Goal: Book appointment/travel/reservation

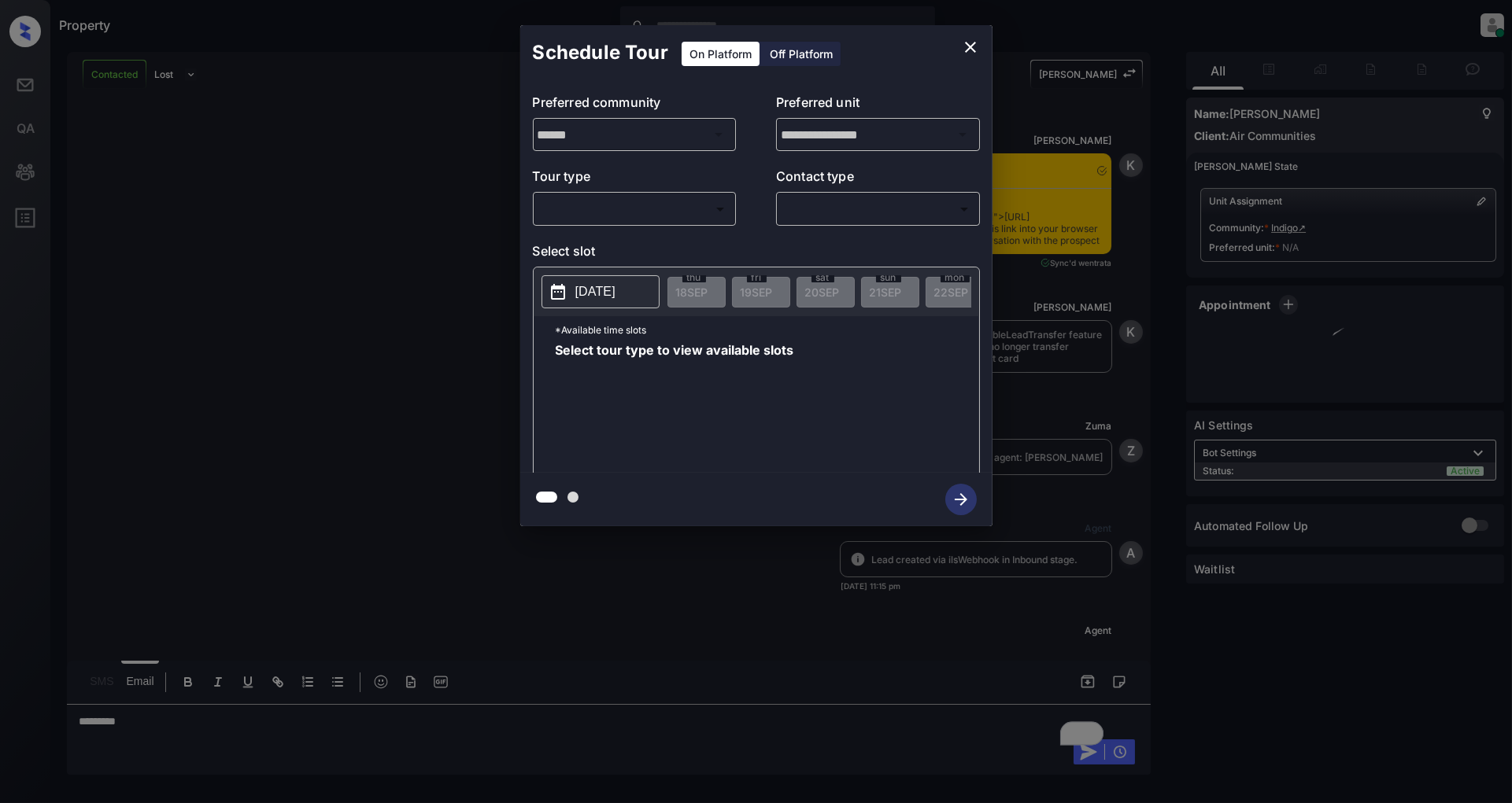
scroll to position [1176, 0]
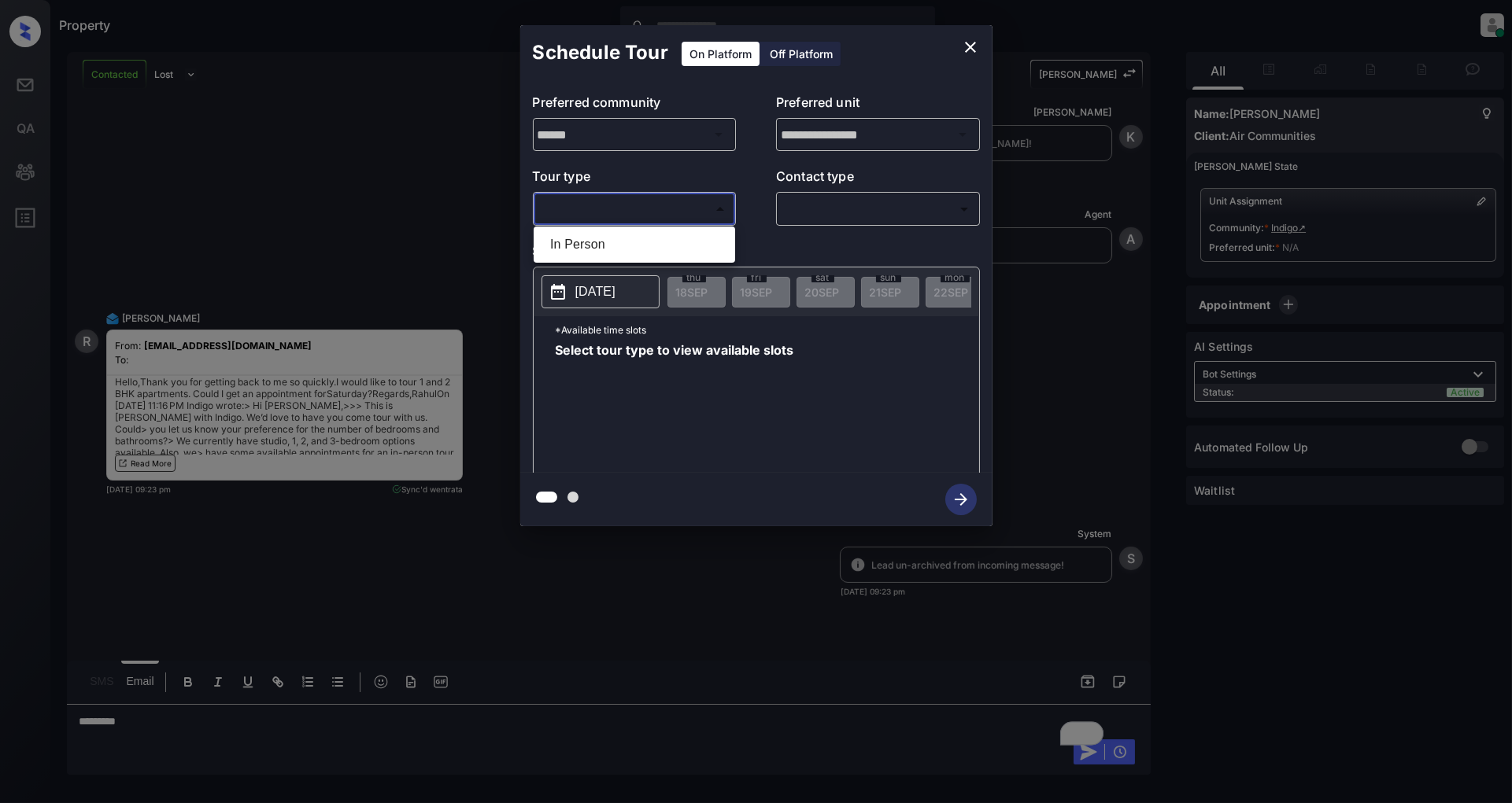
click at [643, 206] on body "Property Patrick Deasis Online Set yourself offline Set yourself on break Profi…" at bounding box center [756, 401] width 1512 height 803
click at [616, 239] on li "In Person" at bounding box center [634, 245] width 193 height 28
type input "********"
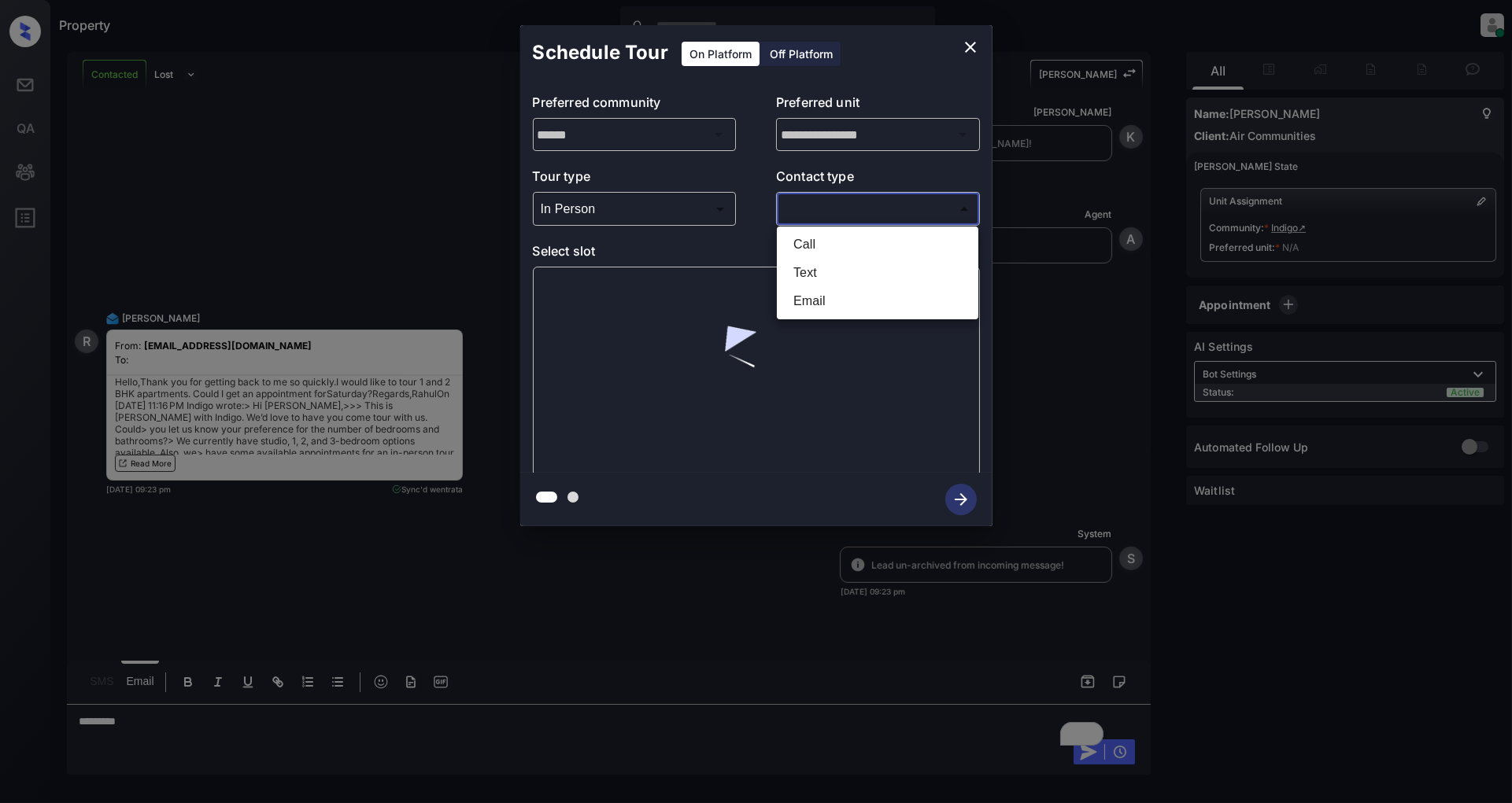
click at [841, 215] on body "Property Patrick Deasis Online Set yourself offline Set yourself on break Profi…" at bounding box center [756, 401] width 1512 height 803
click at [827, 265] on li "Text" at bounding box center [878, 273] width 193 height 28
type input "****"
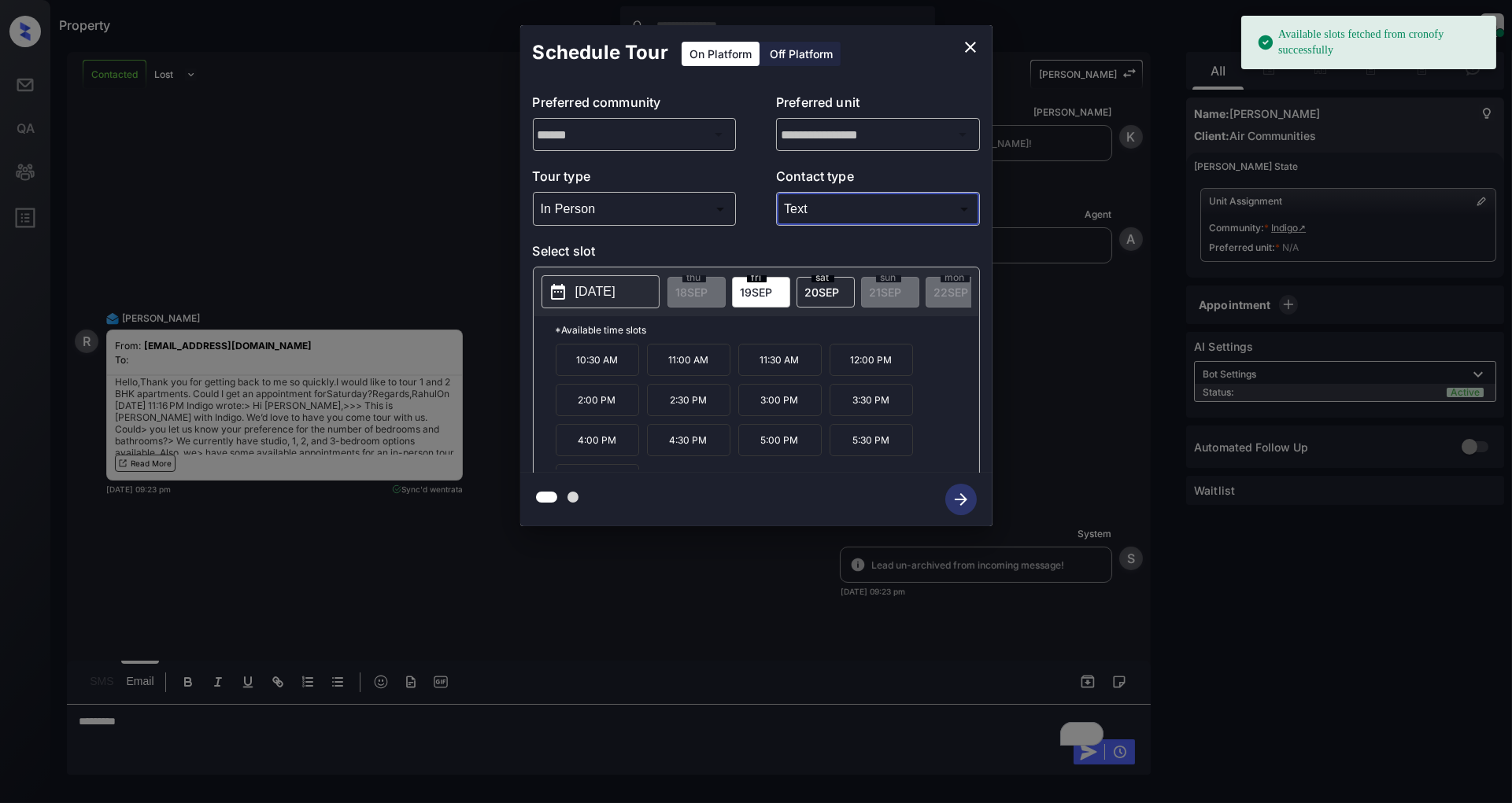
click at [604, 295] on p "[DATE]" at bounding box center [596, 292] width 40 height 19
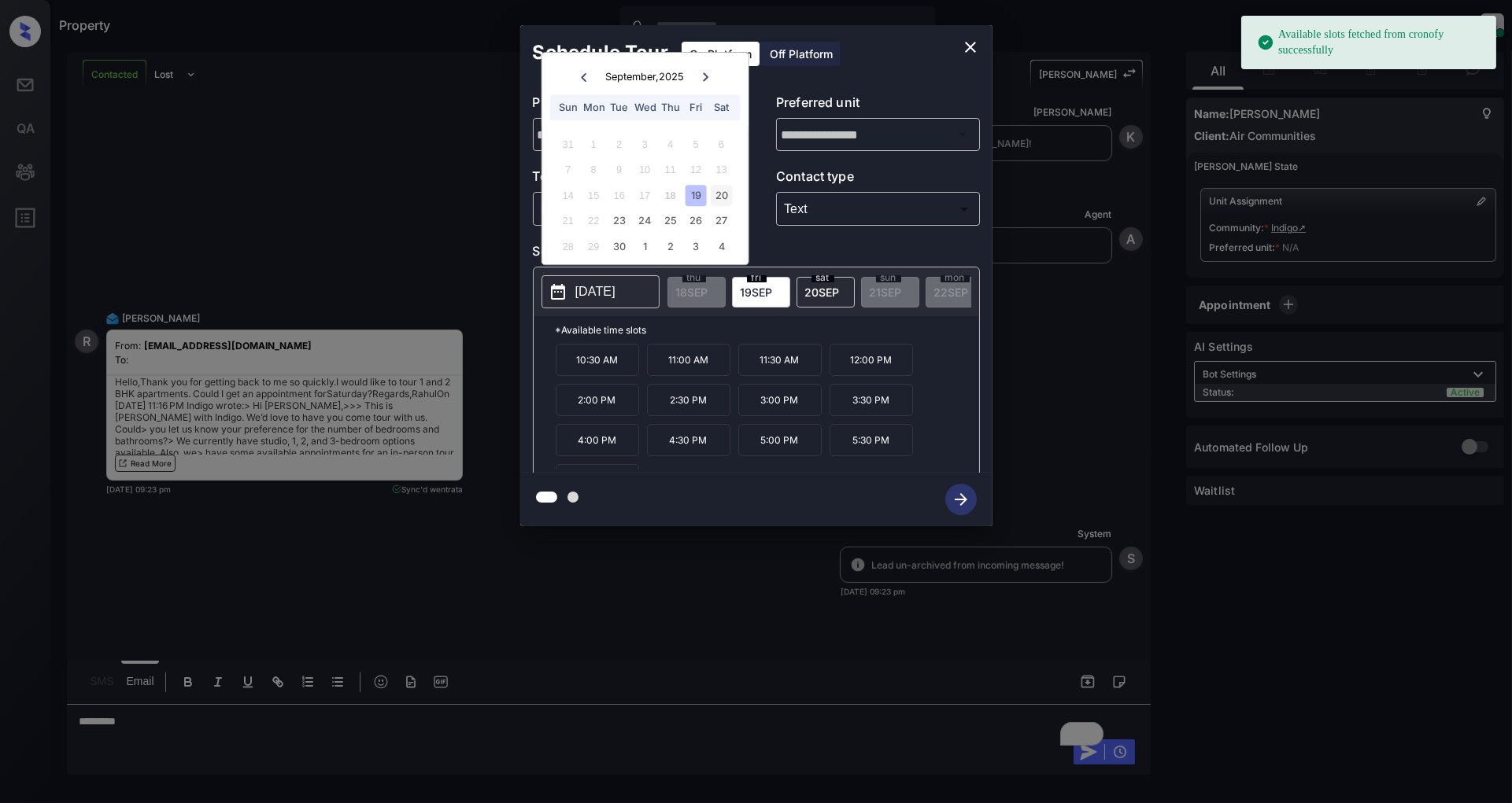
click at [717, 189] on div "20" at bounding box center [721, 195] width 21 height 21
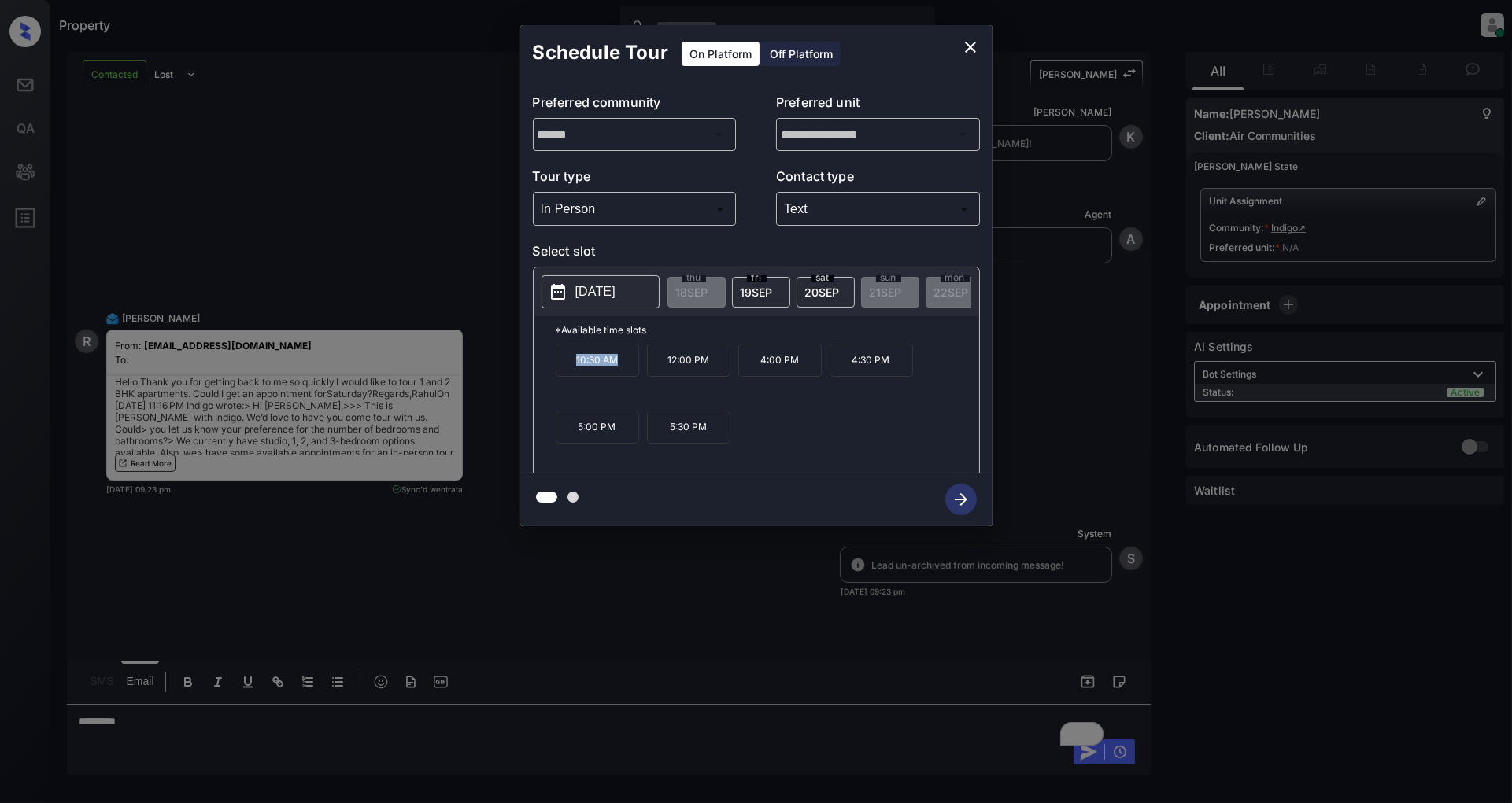
drag, startPoint x: 634, startPoint y: 376, endPoint x: 522, endPoint y: 379, distance: 112.0
click at [522, 379] on div "**********" at bounding box center [756, 276] width 472 height 393
copy p "10:30 AM"
drag, startPoint x: 714, startPoint y: 369, endPoint x: 656, endPoint y: 370, distance: 58.0
click at [656, 370] on p "12:00 PM" at bounding box center [689, 360] width 84 height 33
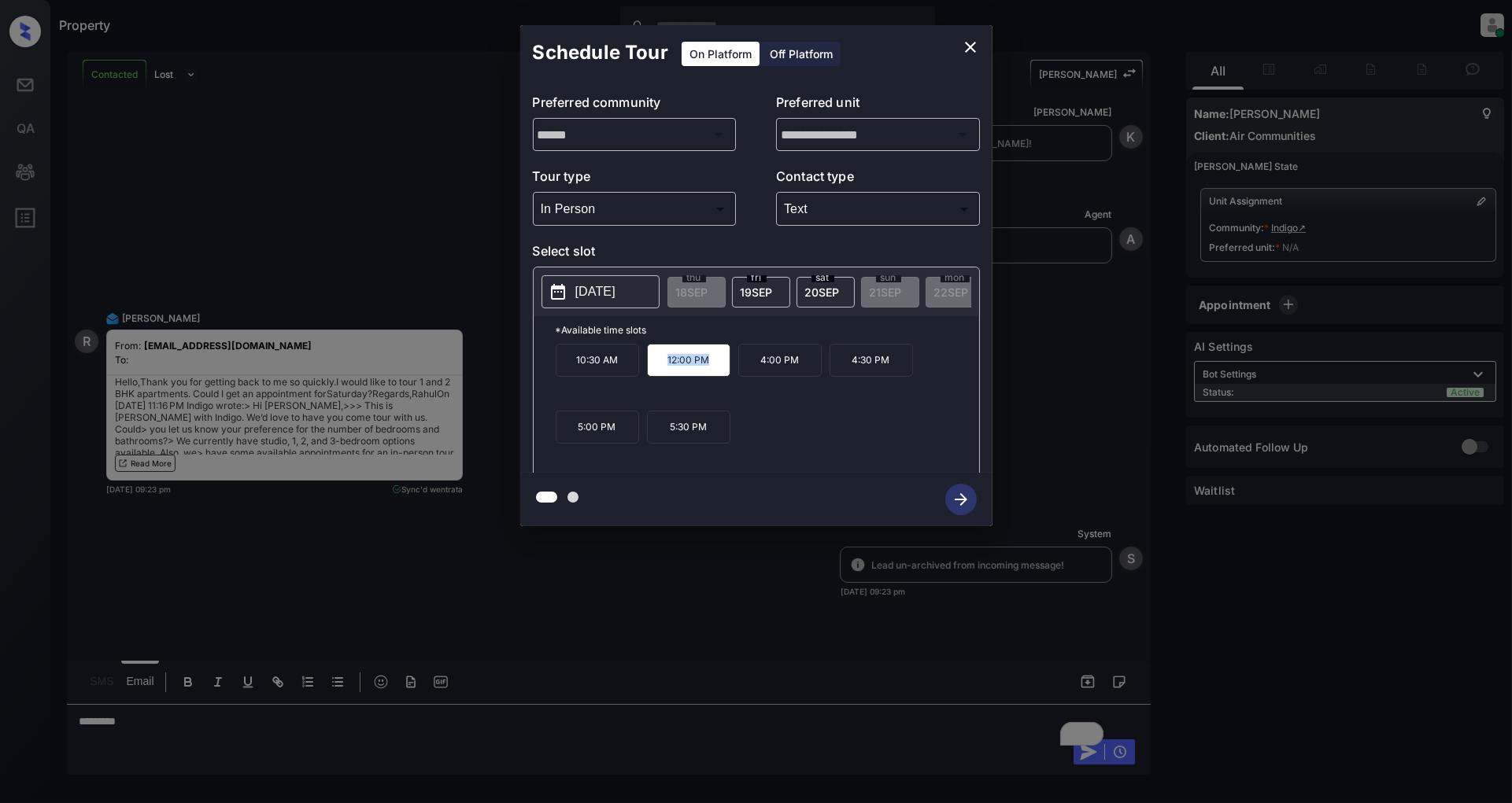
copy p "12:00 PM"
drag, startPoint x: 895, startPoint y: 371, endPoint x: 845, endPoint y: 374, distance: 50.1
click at [845, 374] on p "4:30 PM" at bounding box center [872, 360] width 84 height 33
copy p "4:30 PM"
click at [975, 45] on icon "close" at bounding box center [970, 47] width 19 height 19
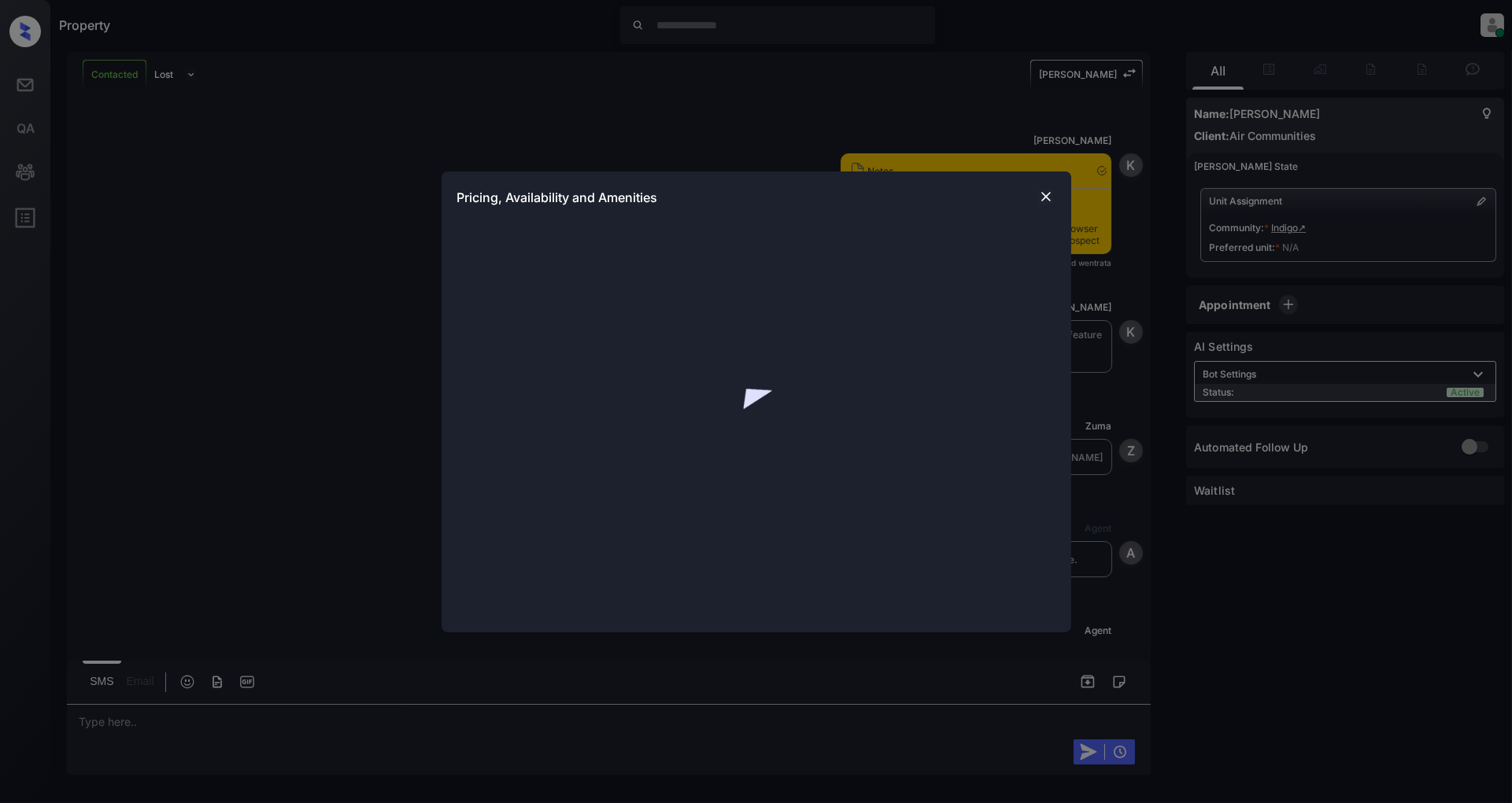
scroll to position [1689, 0]
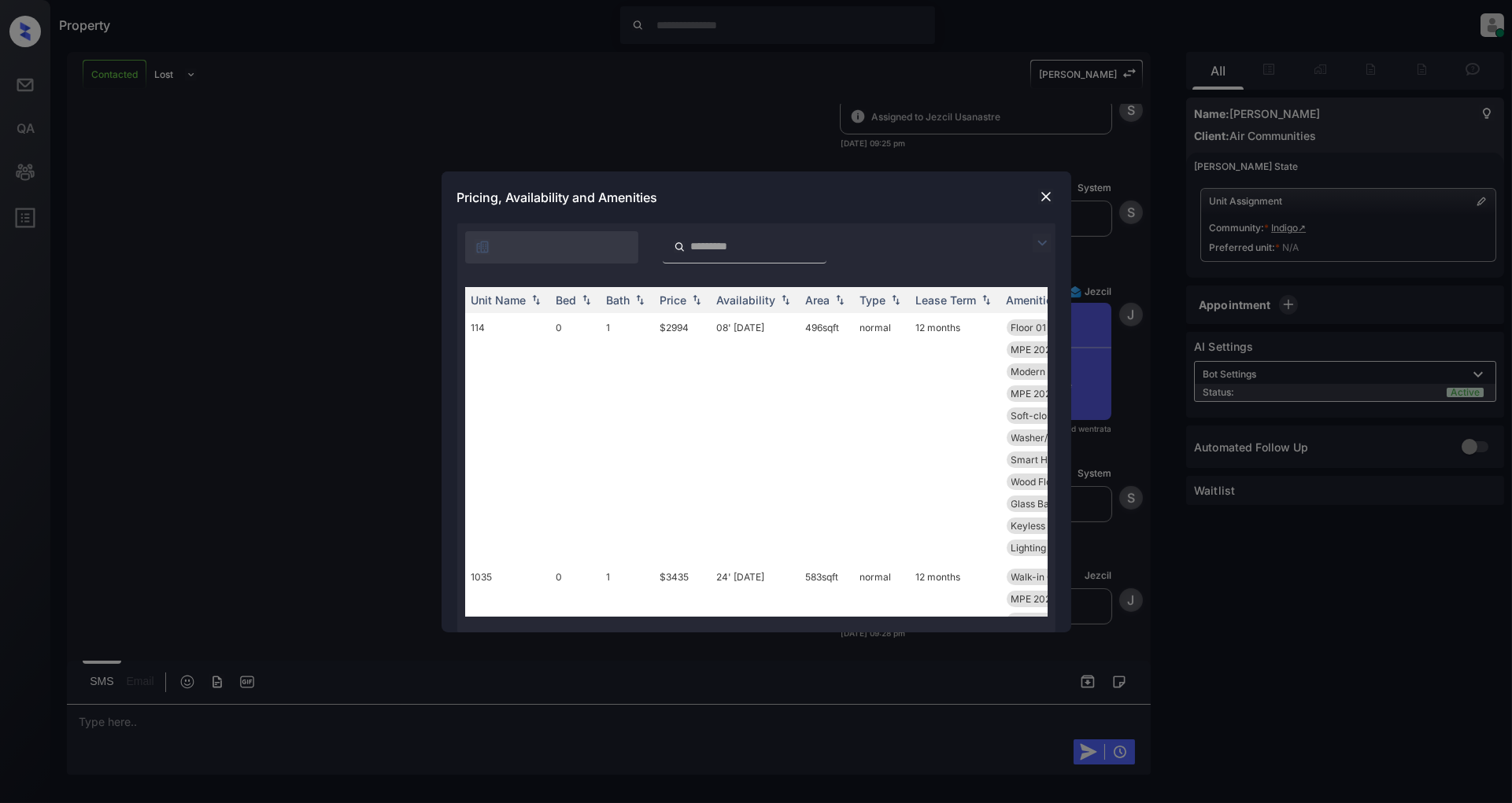
click at [1041, 238] on img at bounding box center [1042, 243] width 19 height 19
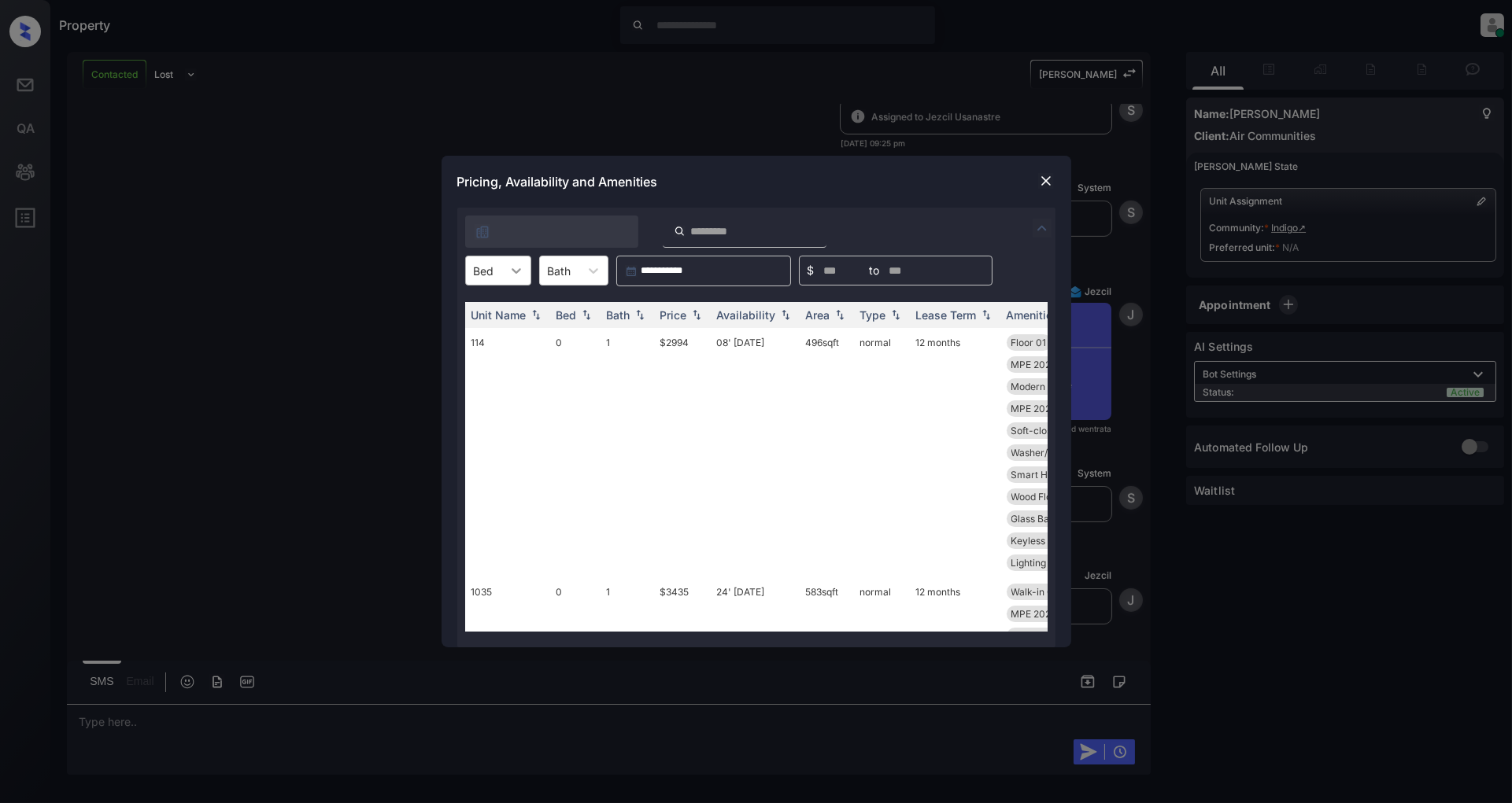
click at [507, 281] on div at bounding box center [516, 270] width 28 height 28
click at [489, 336] on div "1" at bounding box center [498, 337] width 66 height 28
click at [688, 313] on div "Price" at bounding box center [683, 316] width 44 height 14
click at [689, 313] on img at bounding box center [697, 316] width 15 height 12
click at [681, 335] on td "$3678" at bounding box center [683, 442] width 56 height 227
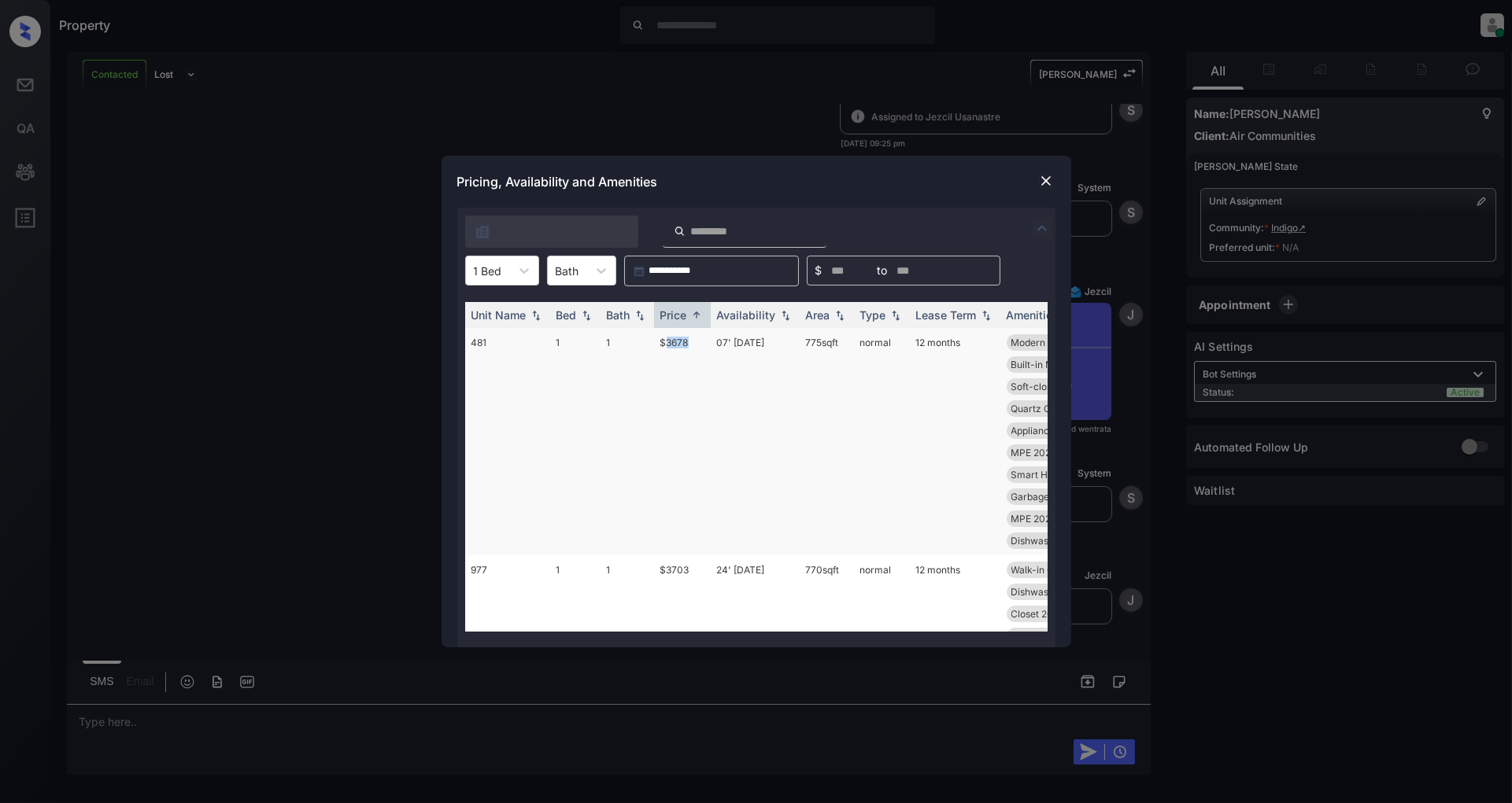
click at [681, 335] on td "$3678" at bounding box center [683, 442] width 56 height 227
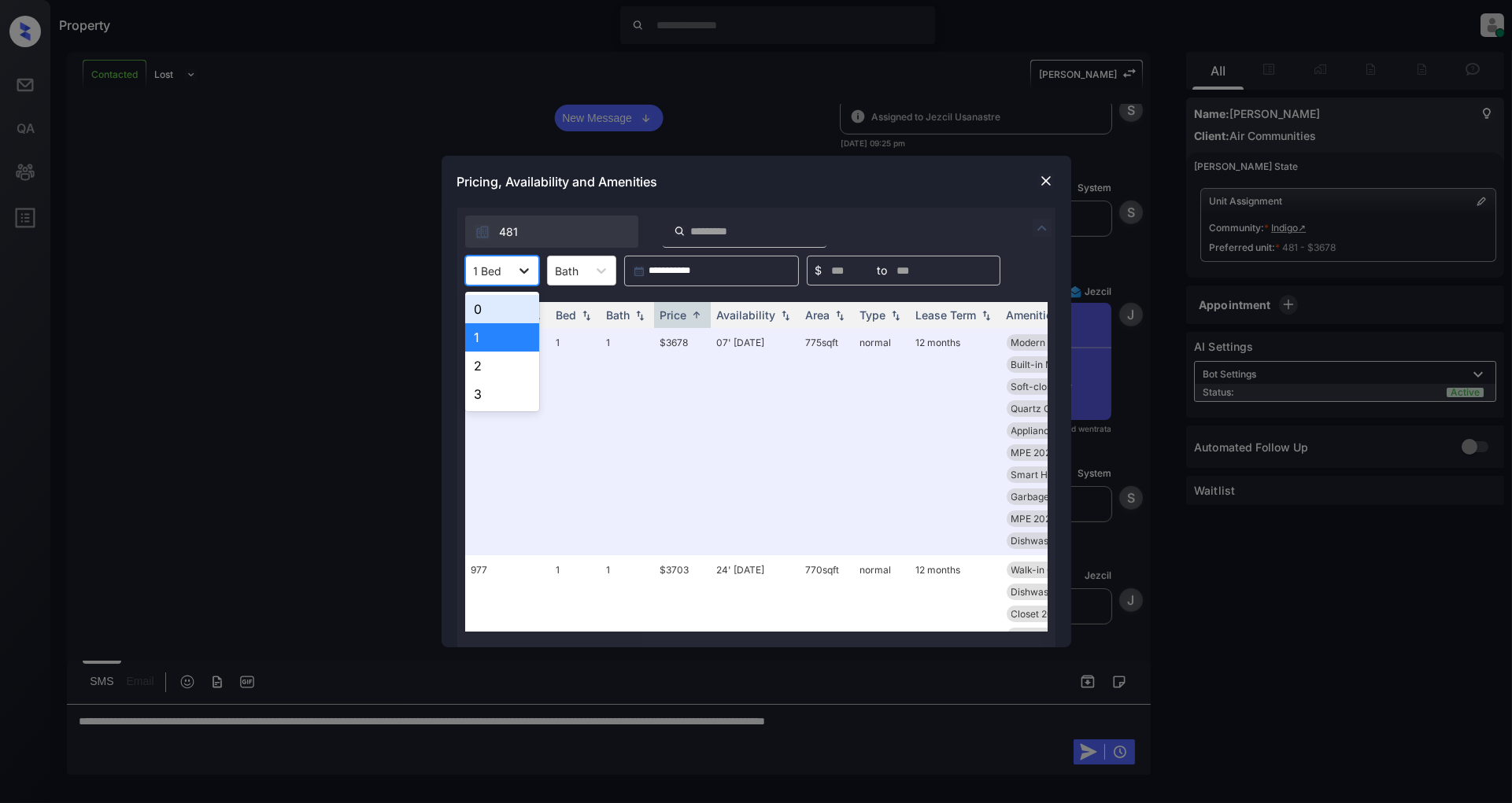
click at [510, 283] on div at bounding box center [524, 270] width 28 height 28
click at [945, 162] on div "Pricing, Availability and Amenities" at bounding box center [756, 181] width 630 height 52
click at [1047, 178] on img at bounding box center [1047, 180] width 15 height 15
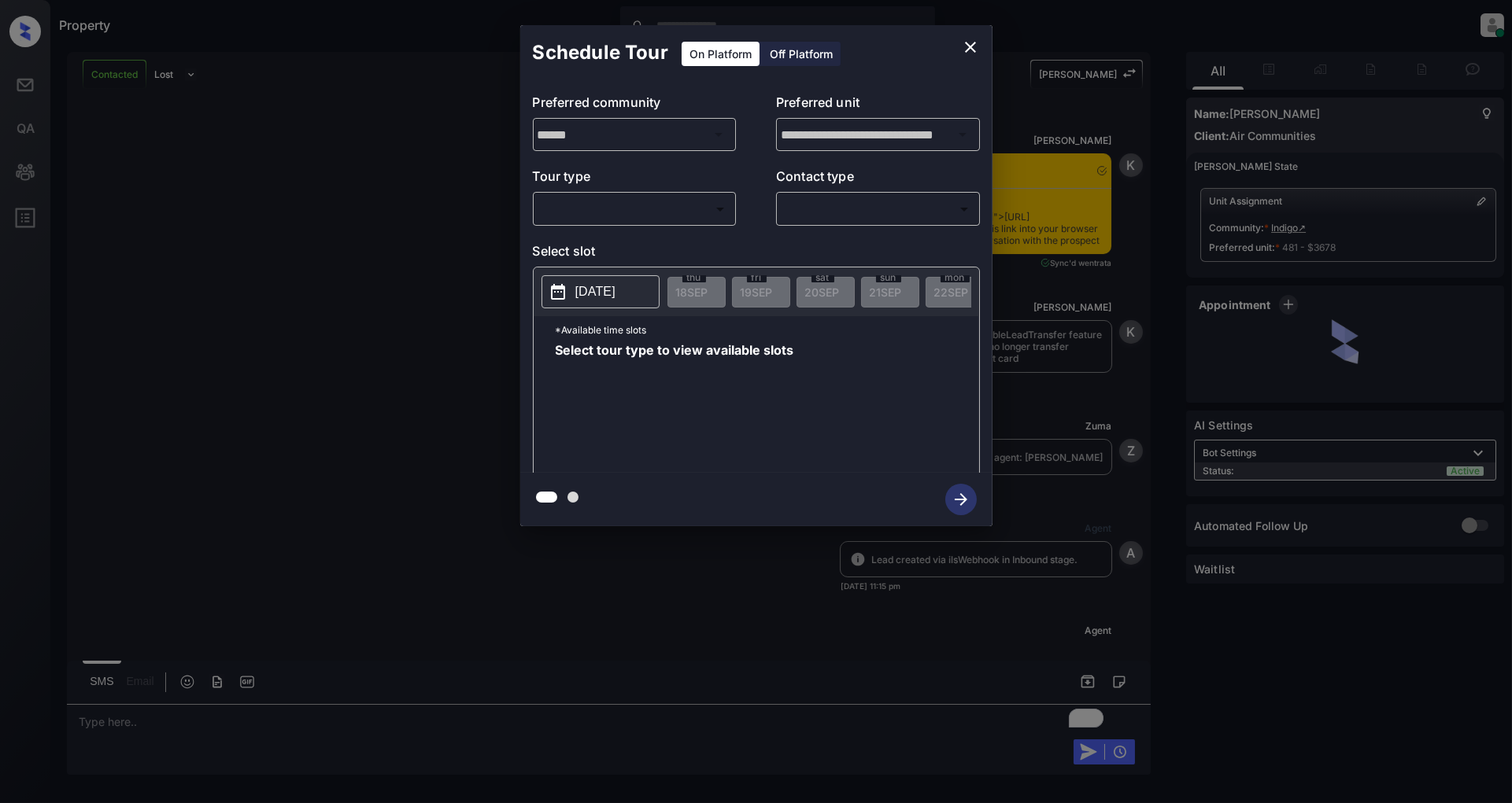
scroll to position [2142, 0]
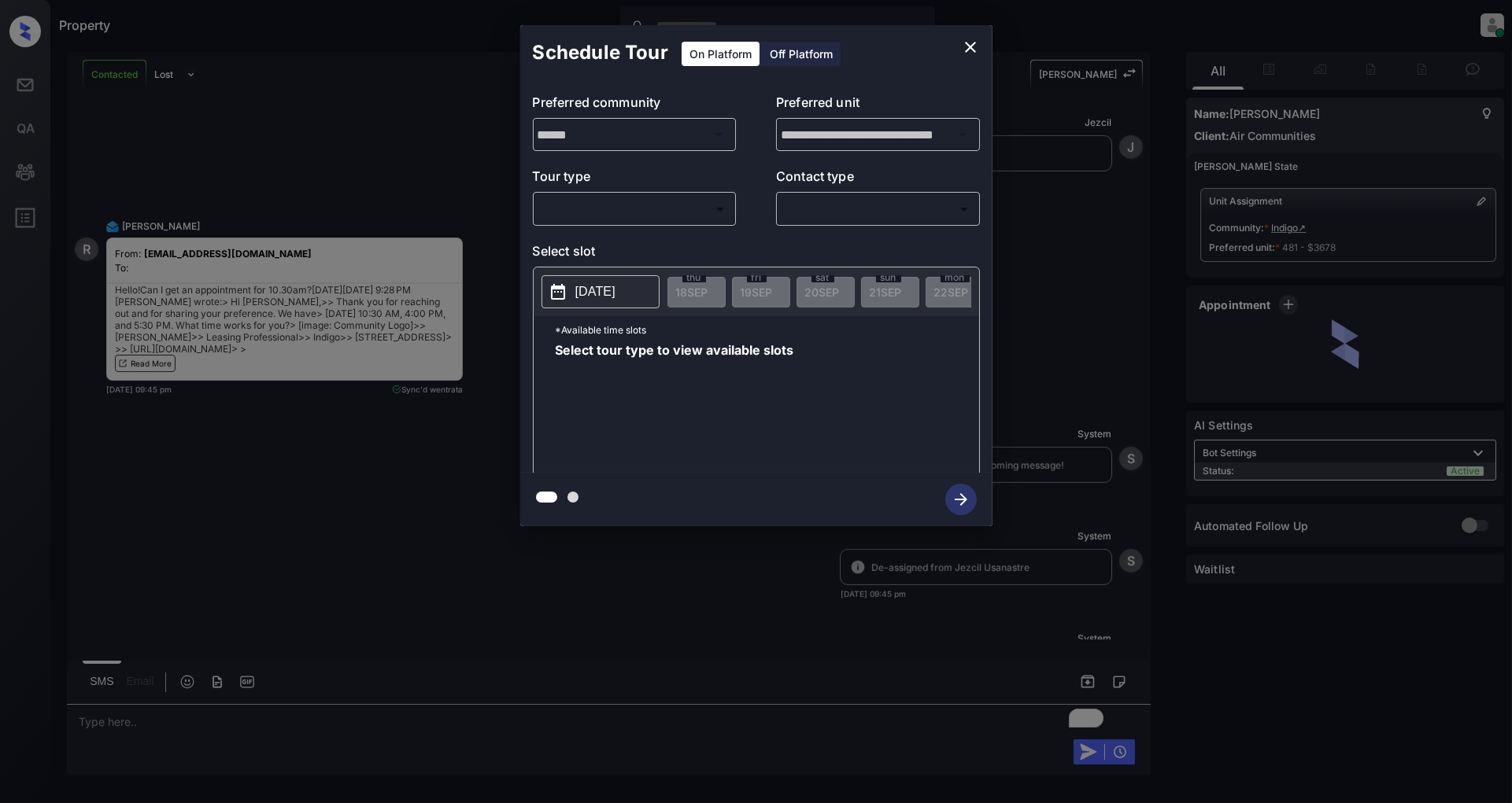
click at [554, 207] on body "Property [PERSON_NAME] Online Set yourself offline Set yourself on break Profil…" at bounding box center [756, 401] width 1512 height 803
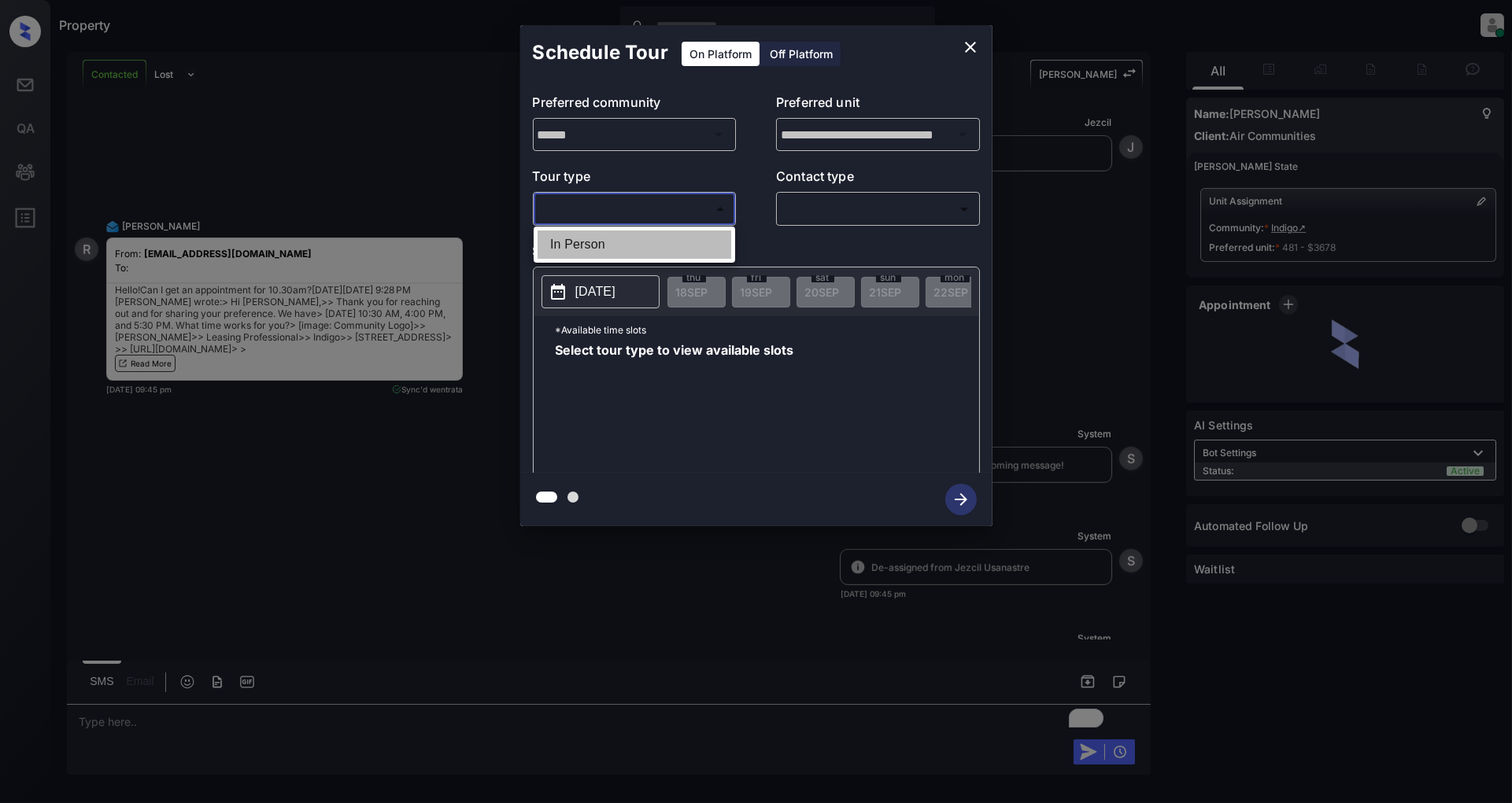
click at [603, 245] on li "In Person" at bounding box center [634, 245] width 193 height 28
type input "********"
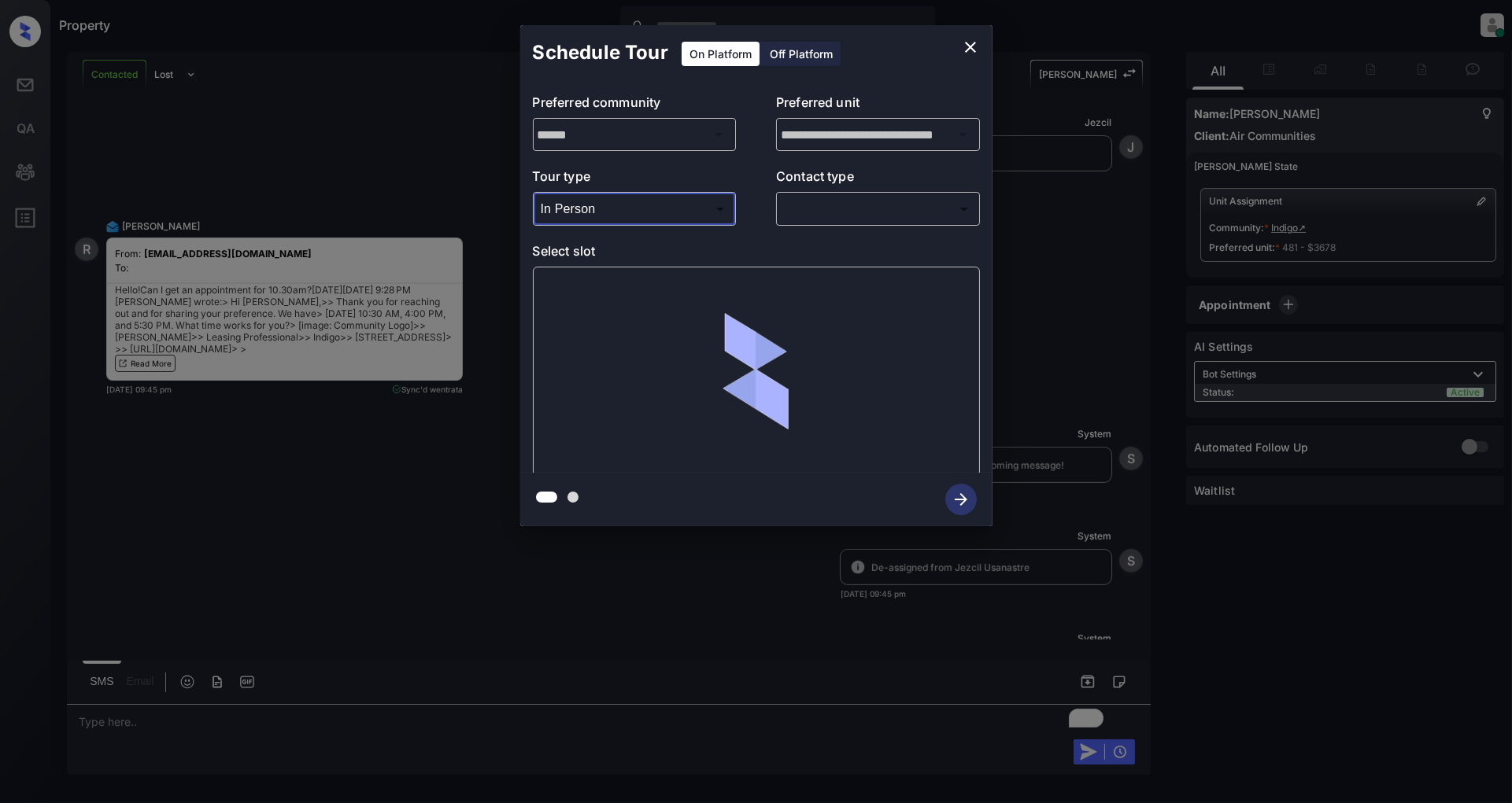
click at [848, 217] on body "Property [PERSON_NAME] Online Set yourself offline Set yourself on break Profil…" at bounding box center [756, 401] width 1512 height 803
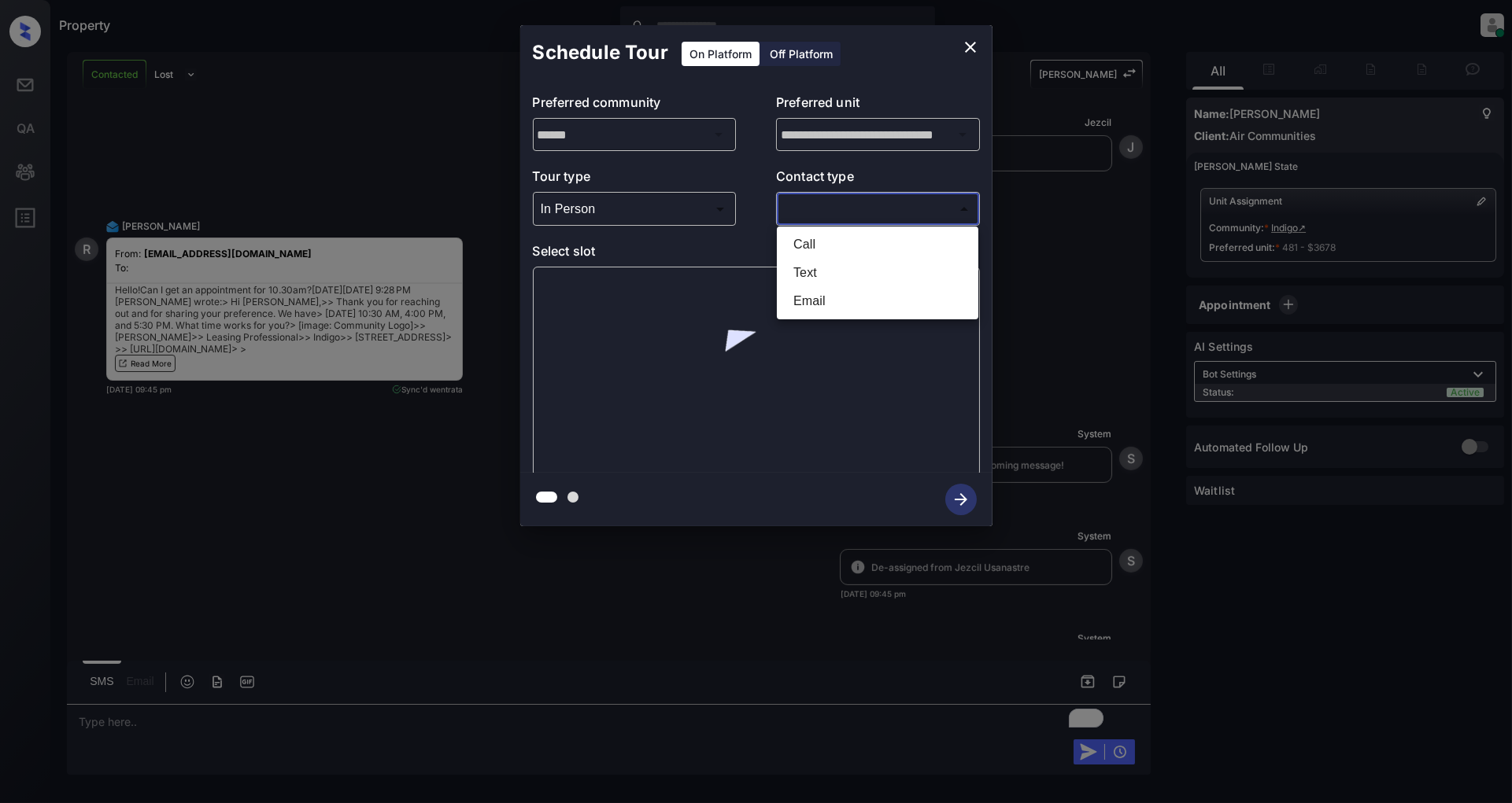
click at [833, 263] on li "Text" at bounding box center [878, 273] width 193 height 28
type input "****"
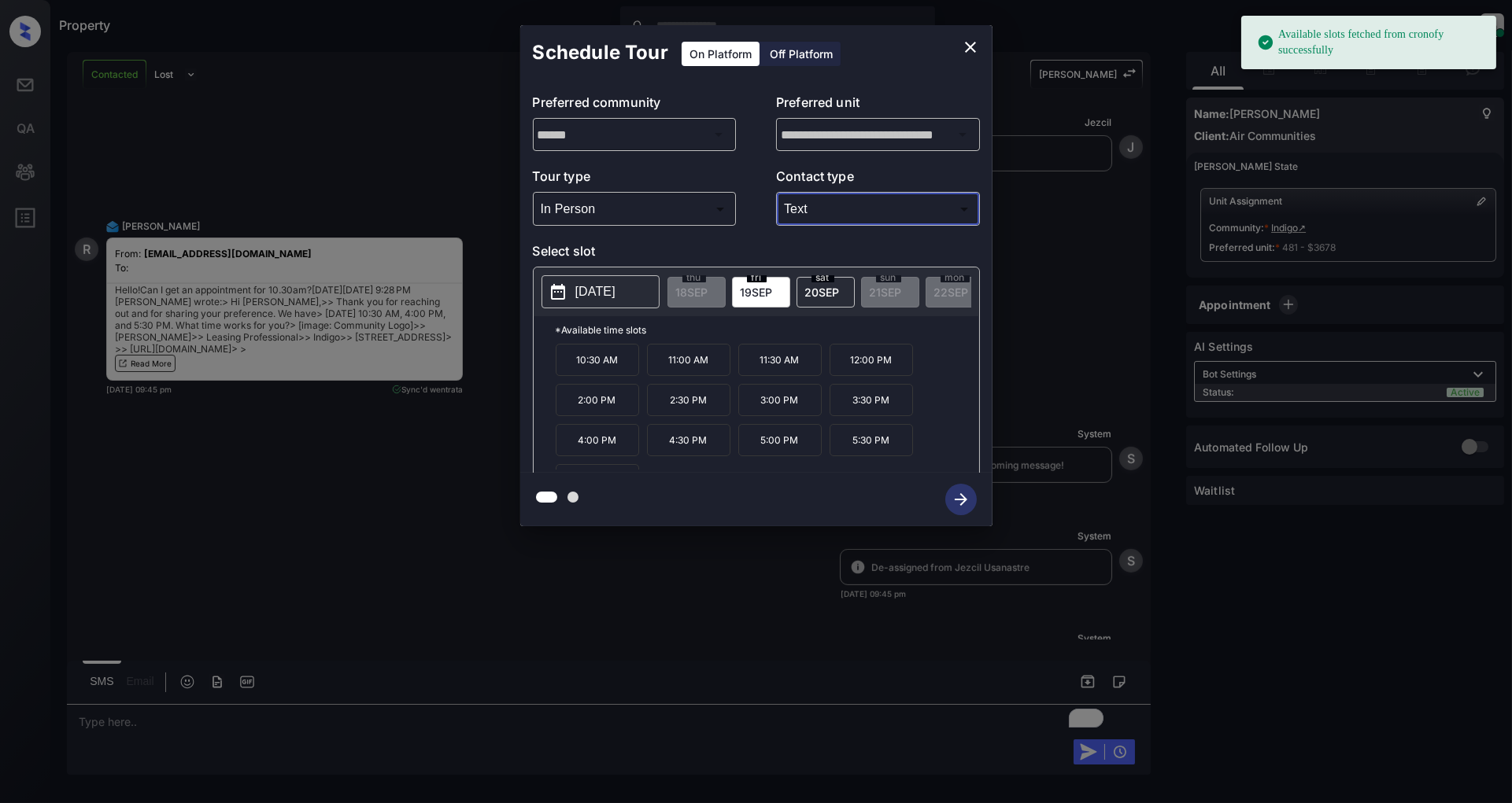
click at [615, 295] on p "[DATE]" at bounding box center [596, 292] width 40 height 19
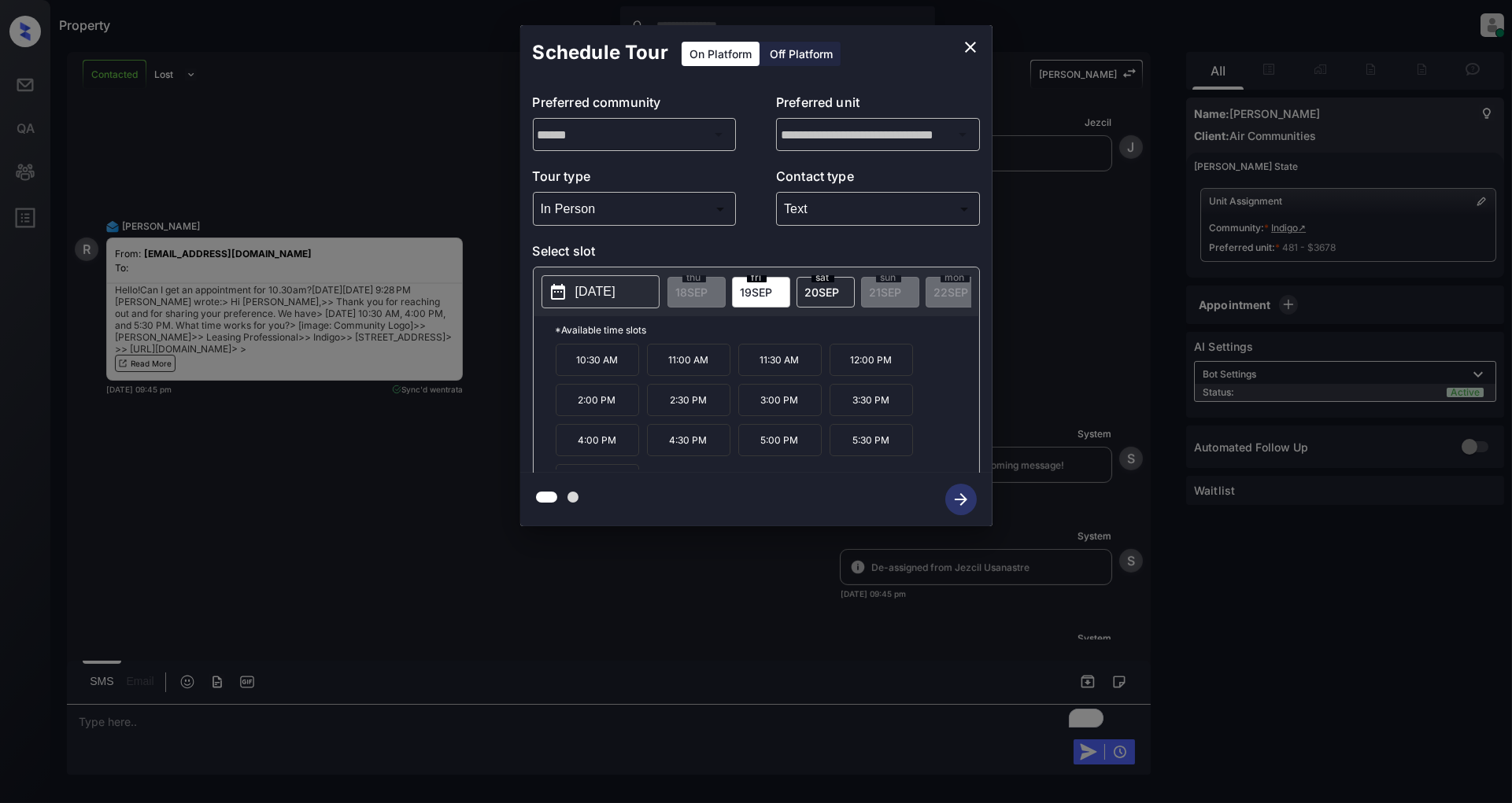
click at [323, 151] on div "**********" at bounding box center [756, 275] width 1512 height 552
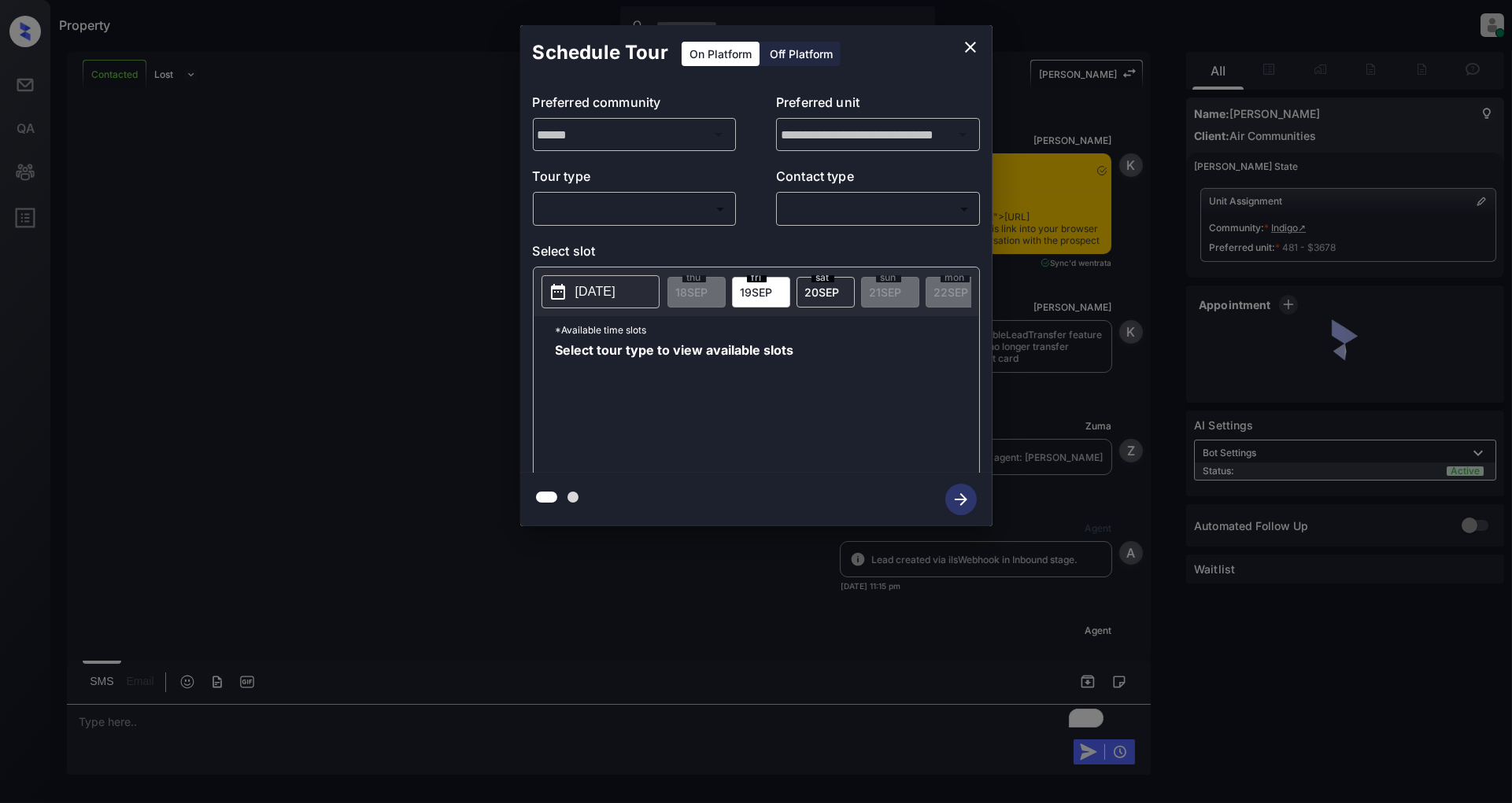
scroll to position [2492, 0]
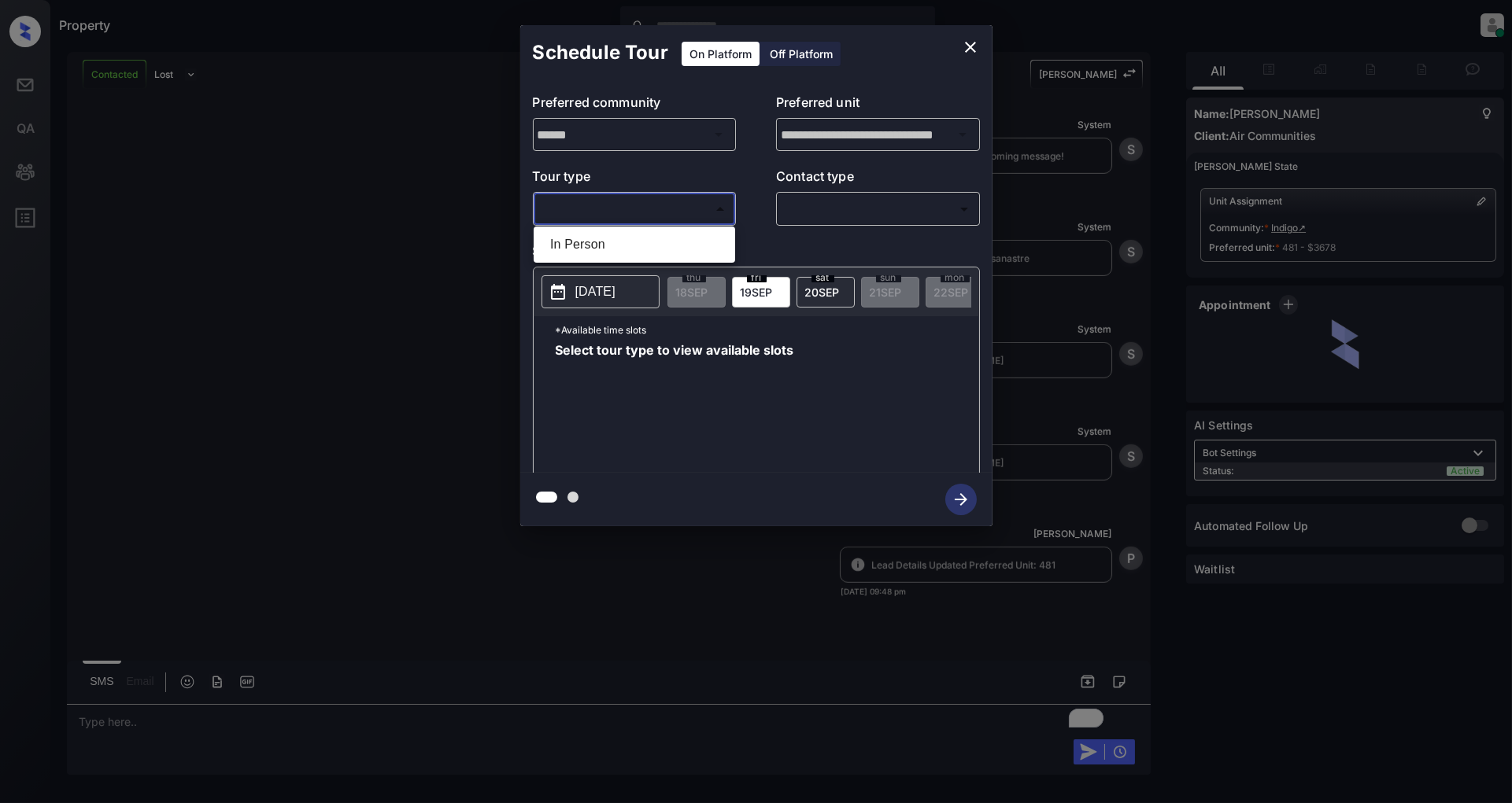
click at [663, 218] on body "Property [PERSON_NAME] Online Set yourself offline Set yourself on break Profil…" at bounding box center [756, 401] width 1512 height 803
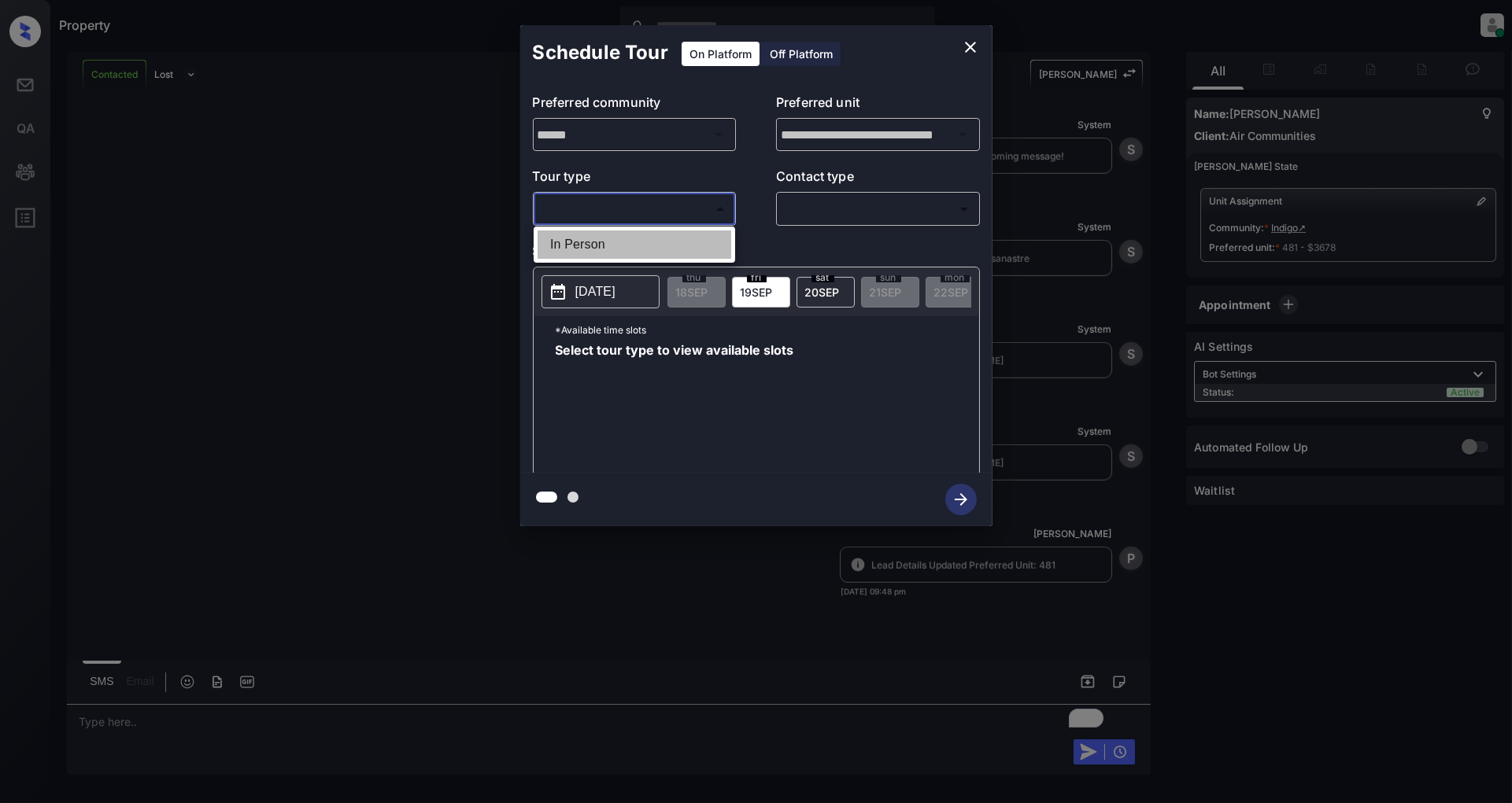
click at [591, 245] on li "In Person" at bounding box center [634, 245] width 193 height 28
type input "********"
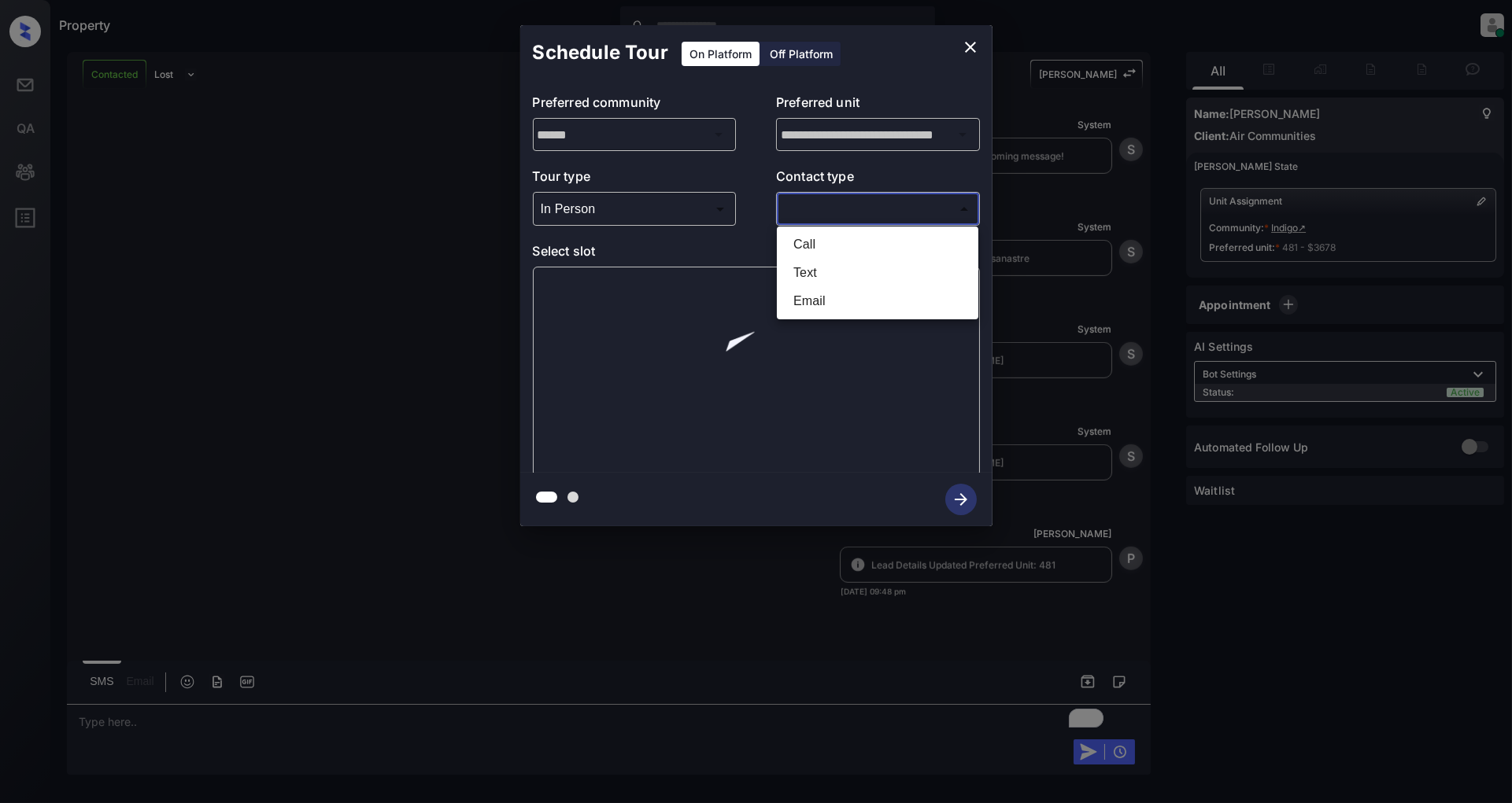
click at [852, 219] on body "Property [PERSON_NAME] Online Set yourself offline Set yourself on break Profil…" at bounding box center [756, 401] width 1512 height 803
click at [816, 269] on li "Text" at bounding box center [878, 273] width 193 height 28
type input "****"
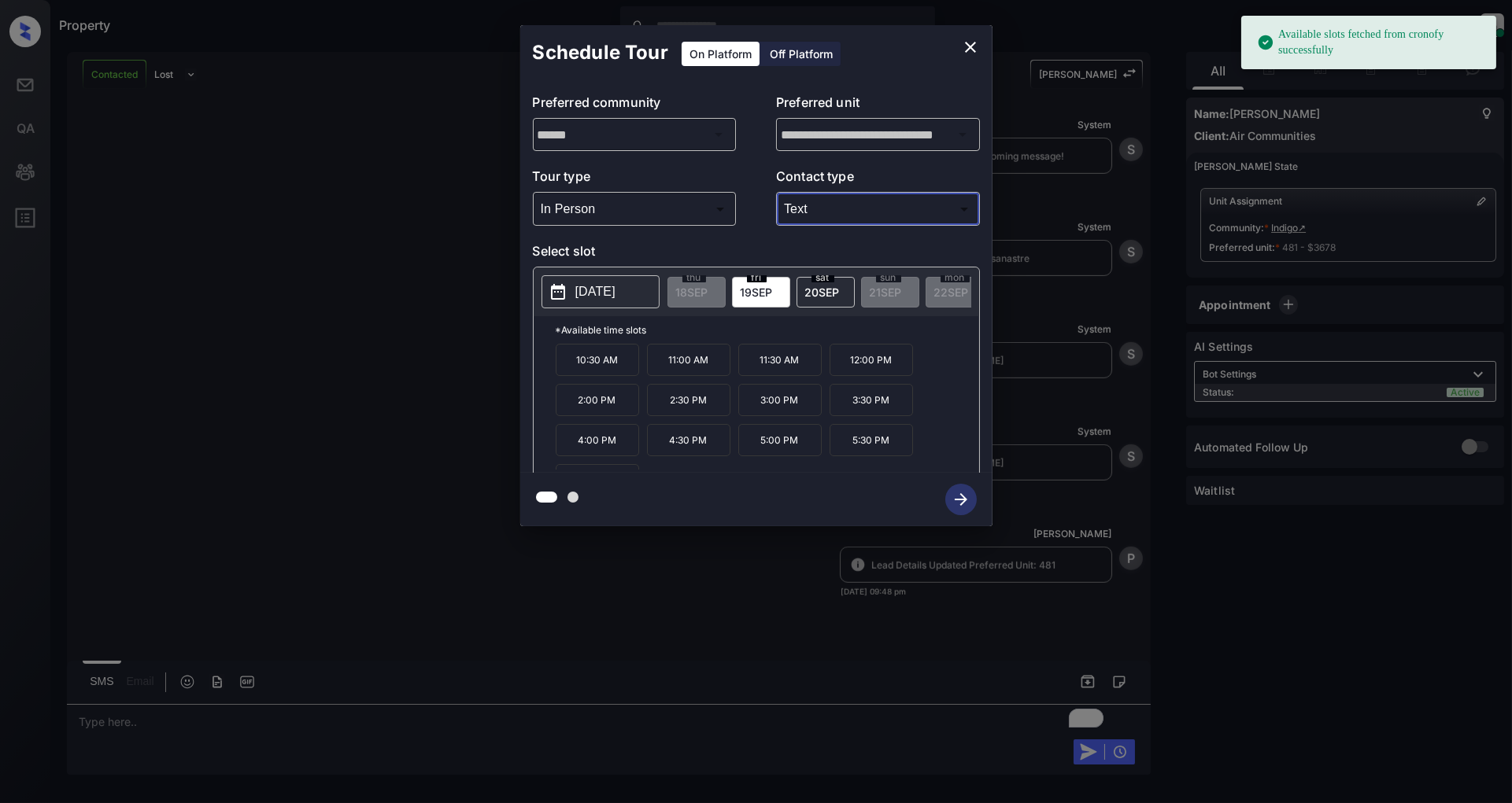
click at [615, 288] on p "[DATE]" at bounding box center [596, 292] width 40 height 19
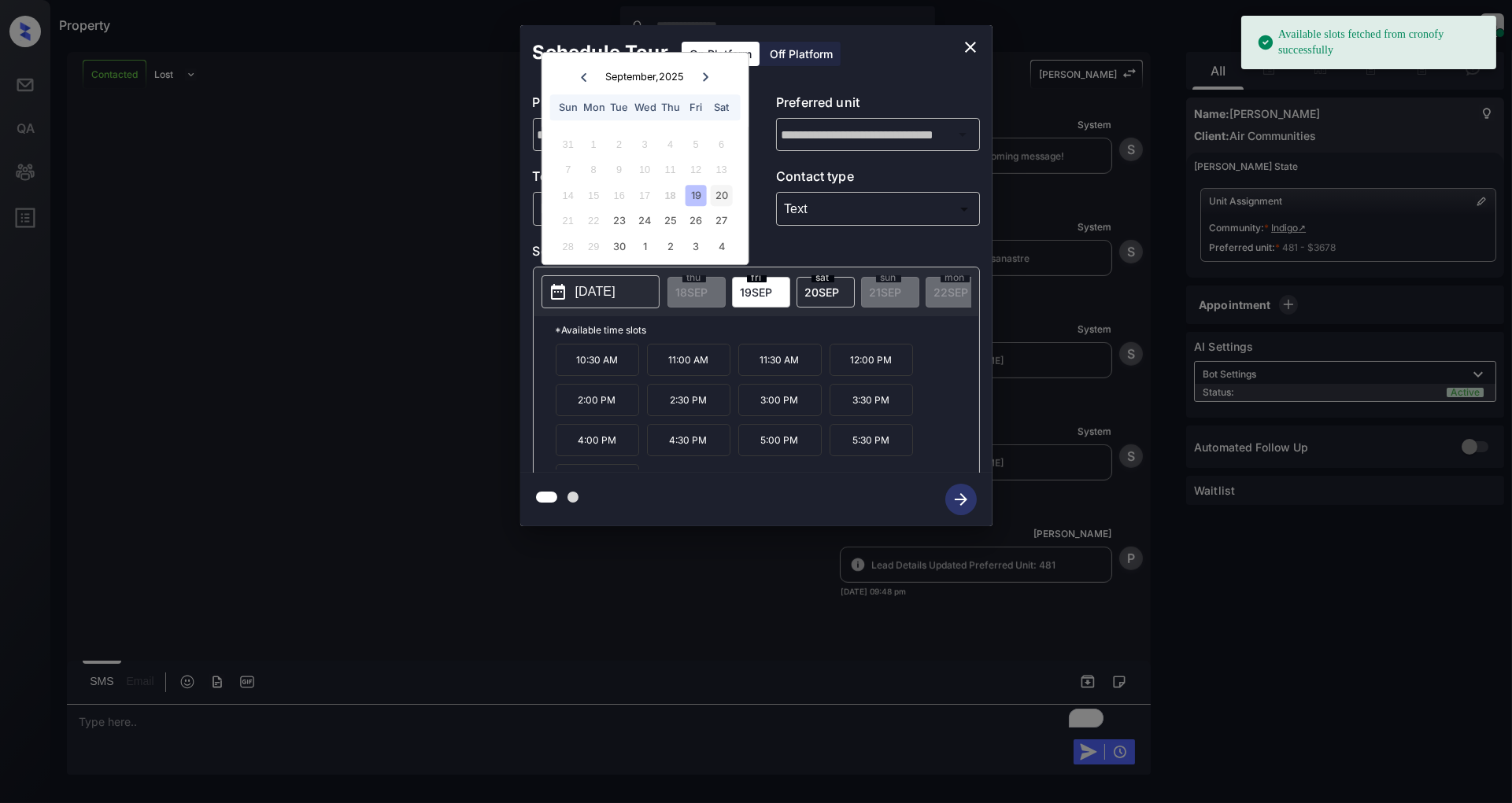
click at [717, 192] on div "20" at bounding box center [721, 195] width 21 height 21
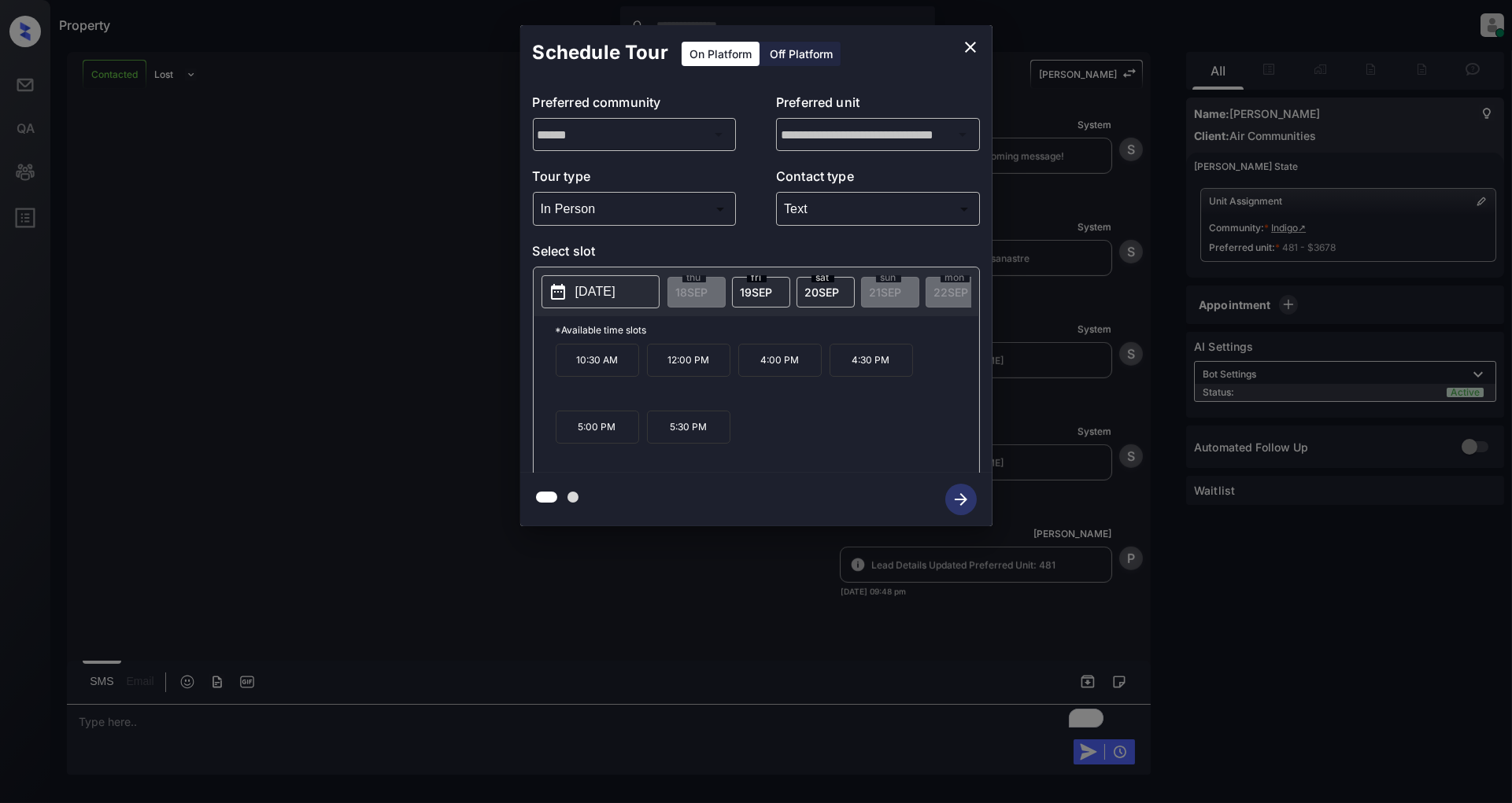
click at [584, 370] on p "10:30 AM" at bounding box center [598, 360] width 84 height 33
click at [963, 502] on icon "button" at bounding box center [961, 499] width 13 height 13
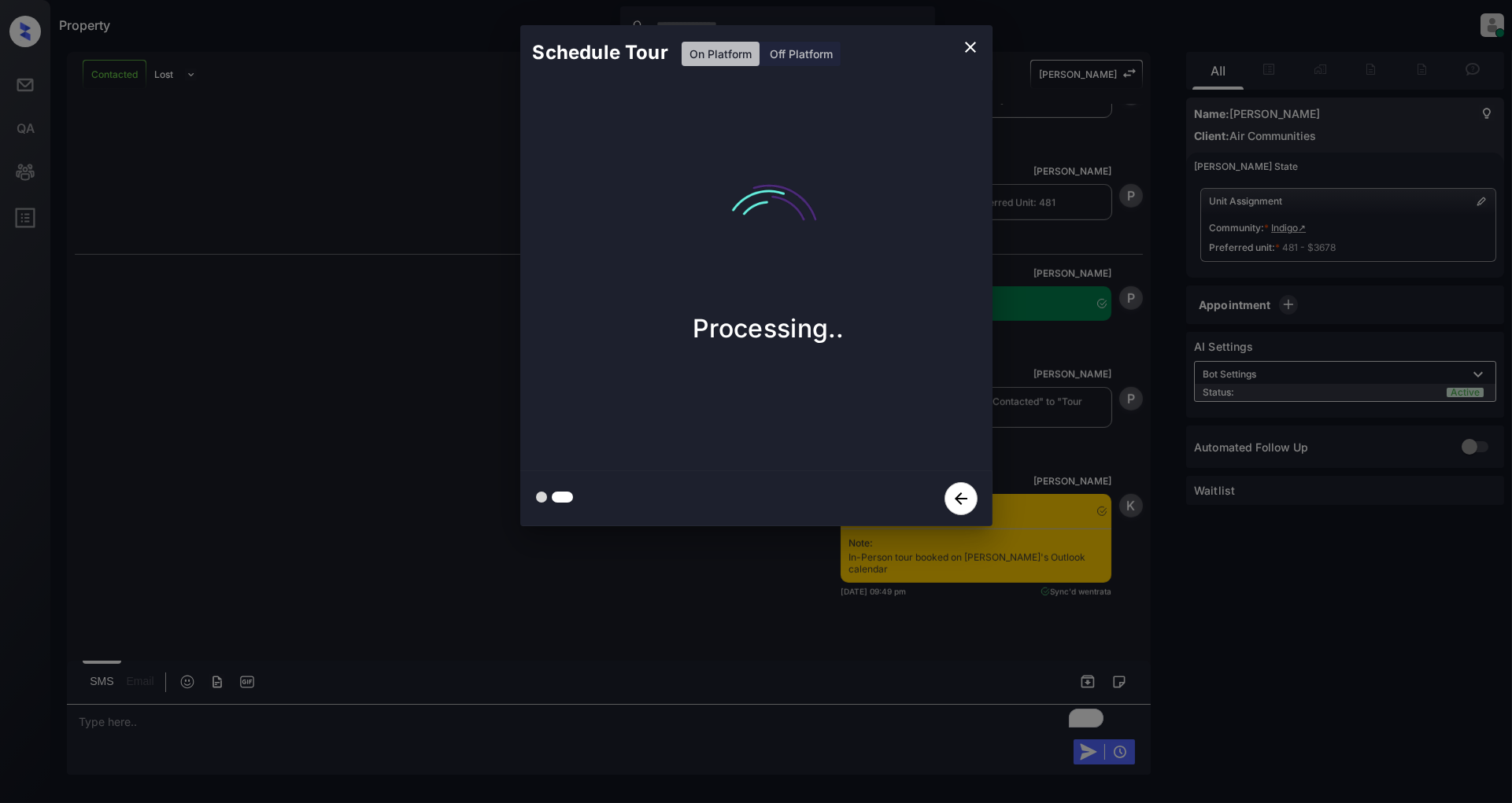
scroll to position [2853, 0]
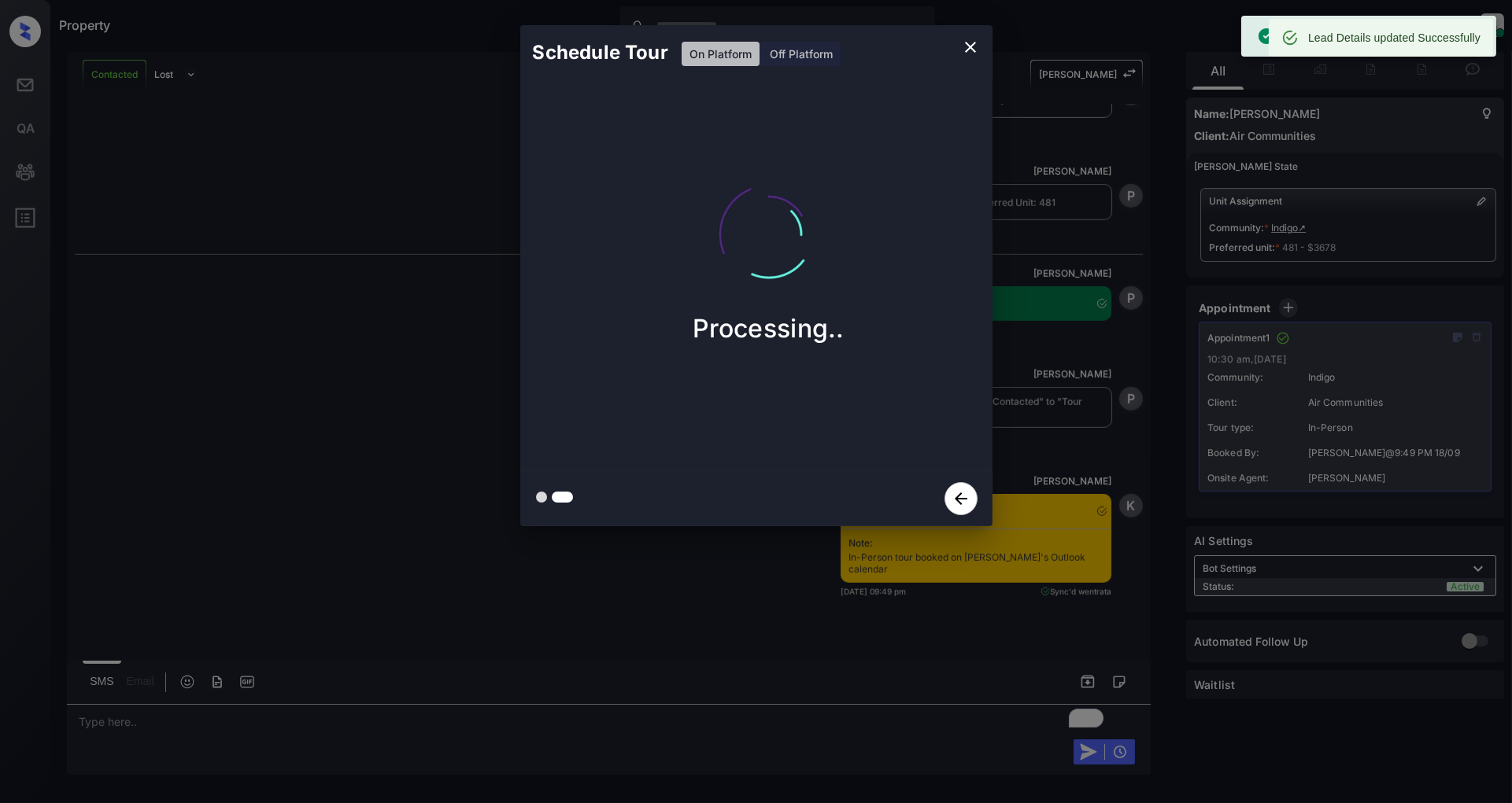
click at [970, 48] on icon "close" at bounding box center [970, 47] width 11 height 11
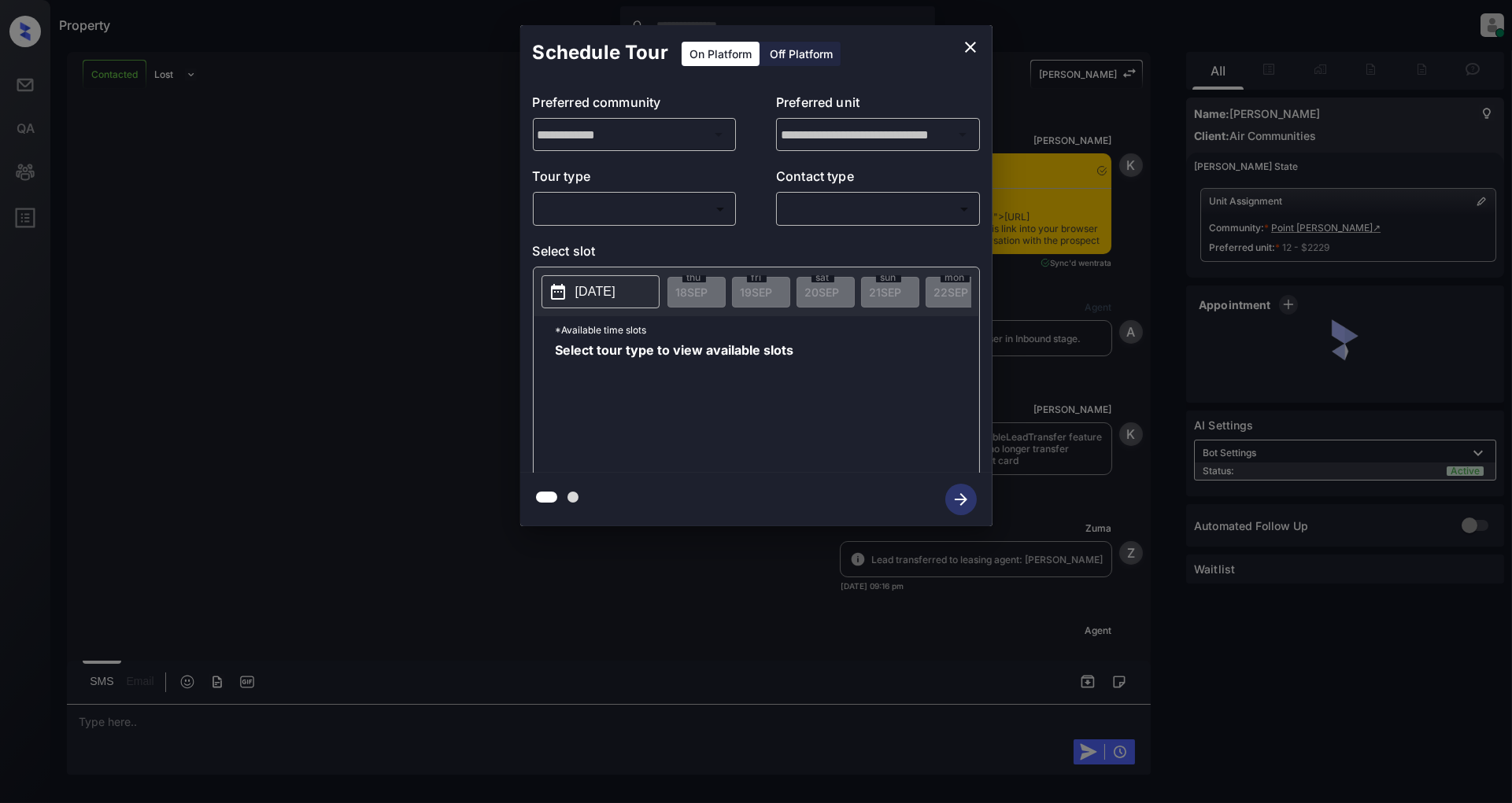
scroll to position [2259, 0]
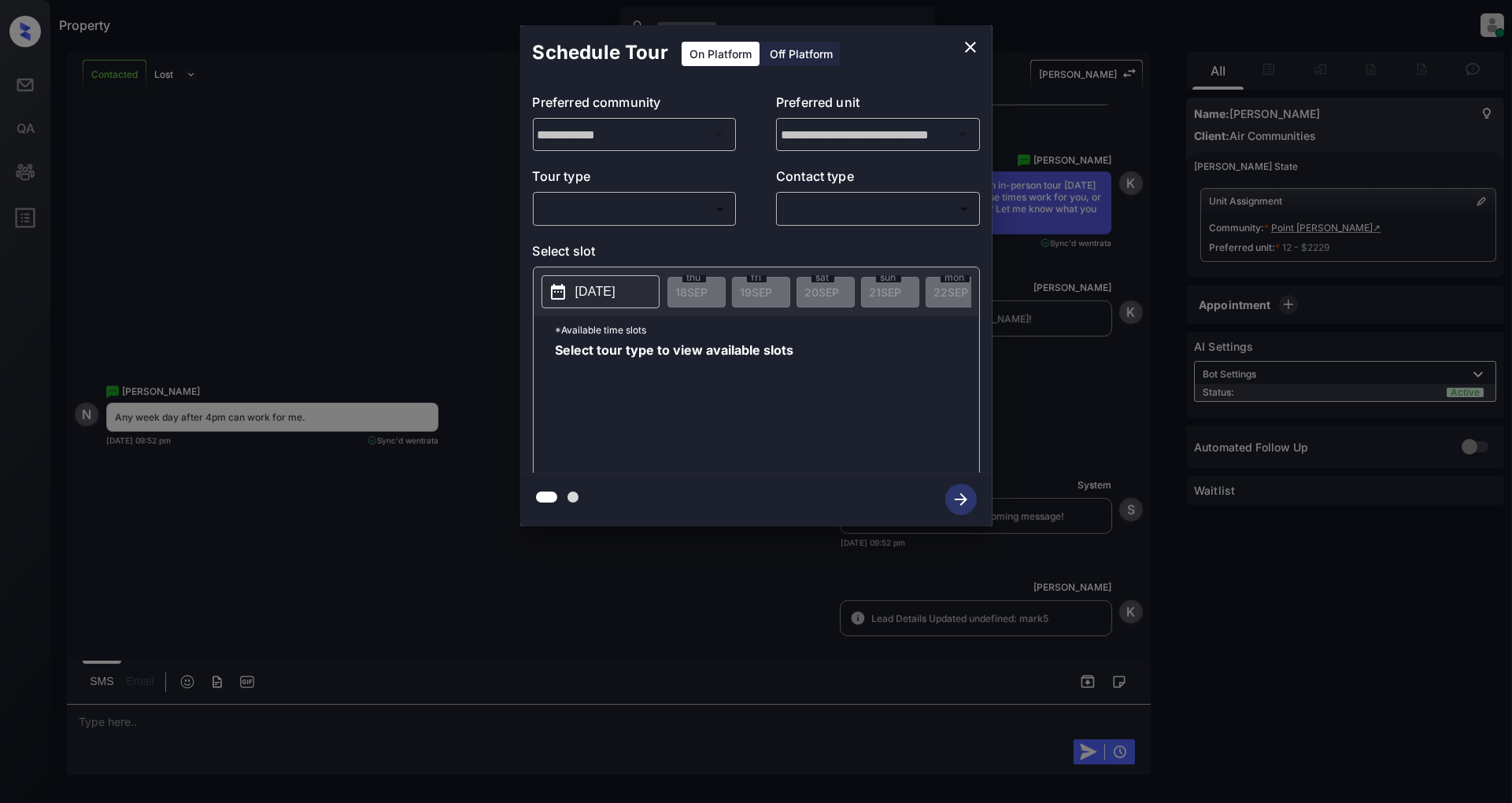
click at [412, 230] on div "**********" at bounding box center [756, 275] width 1512 height 552
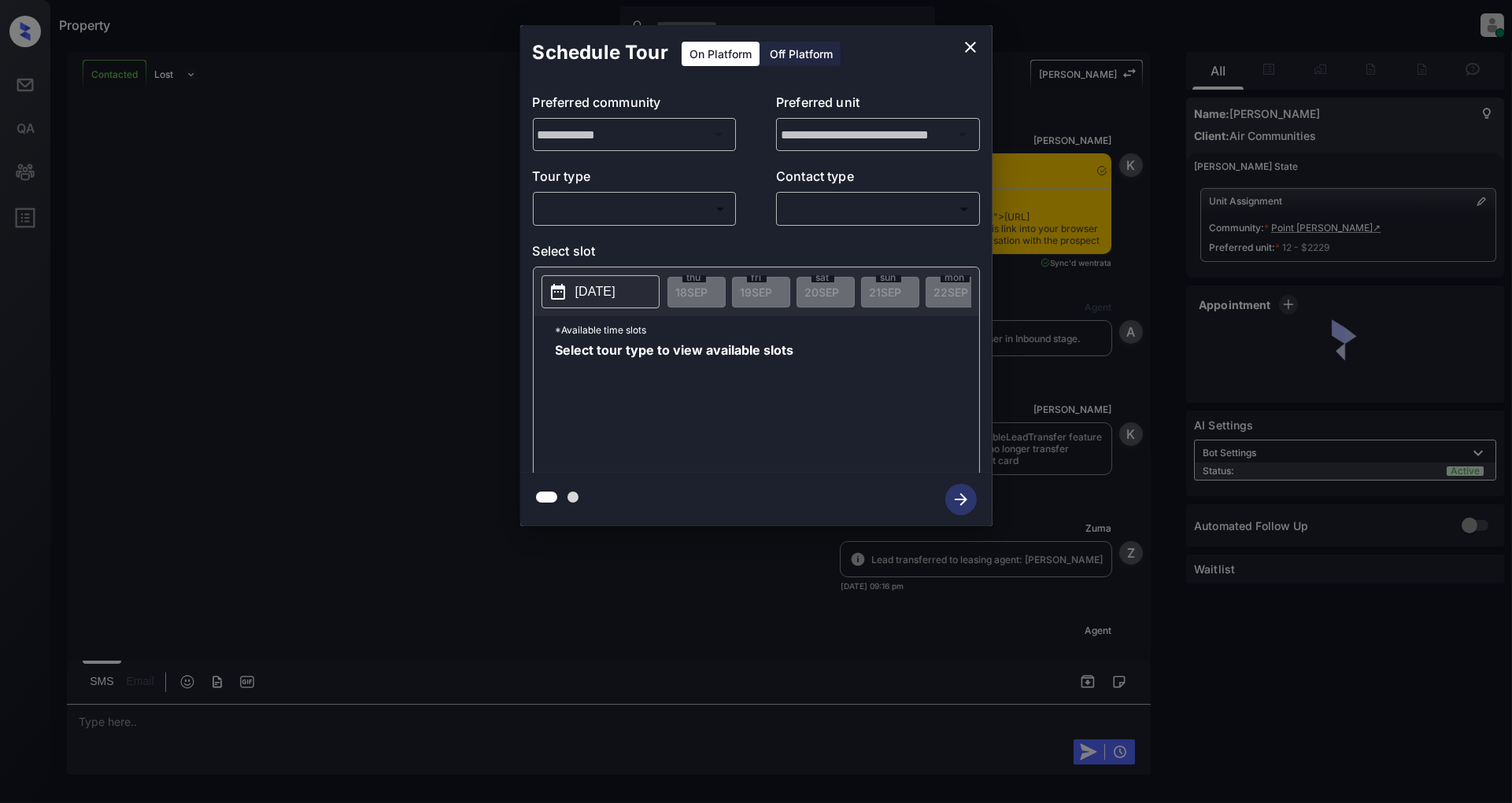
scroll to position [2259, 0]
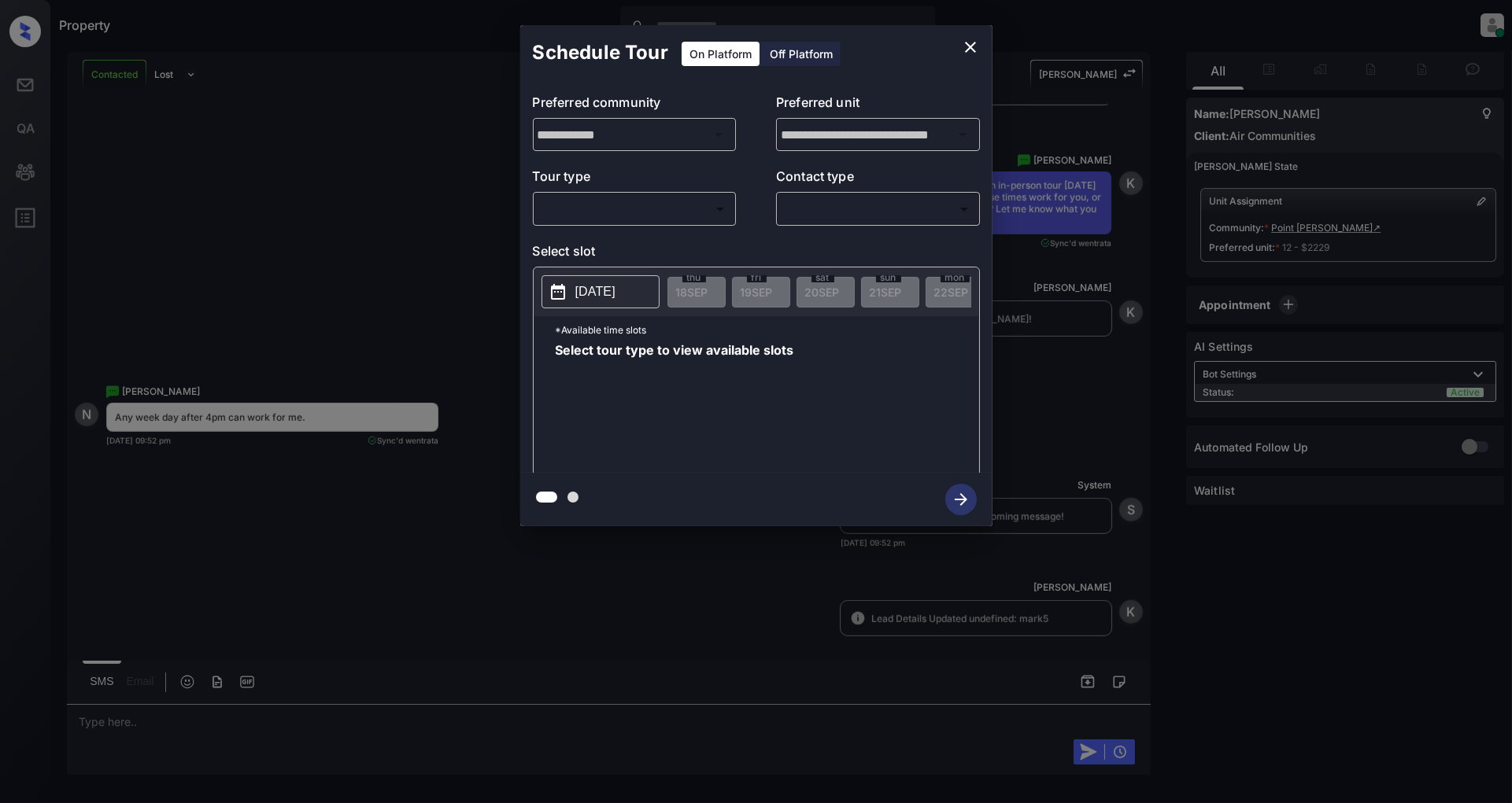
click at [657, 219] on body "Property Patrick Deasis Online Set yourself offline Set yourself on break Profi…" at bounding box center [756, 401] width 1512 height 803
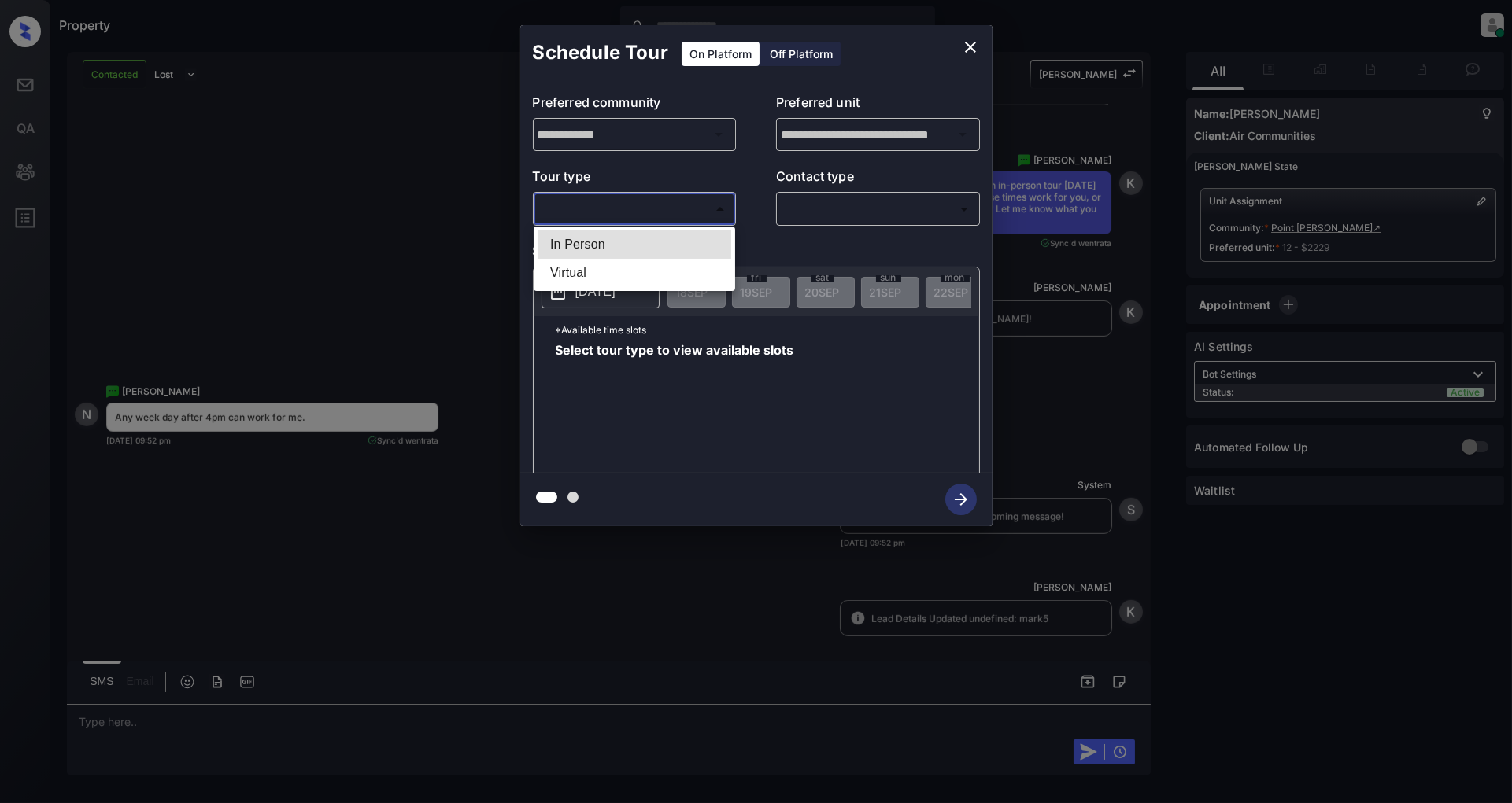
click at [625, 239] on li "In Person" at bounding box center [634, 245] width 193 height 28
type input "********"
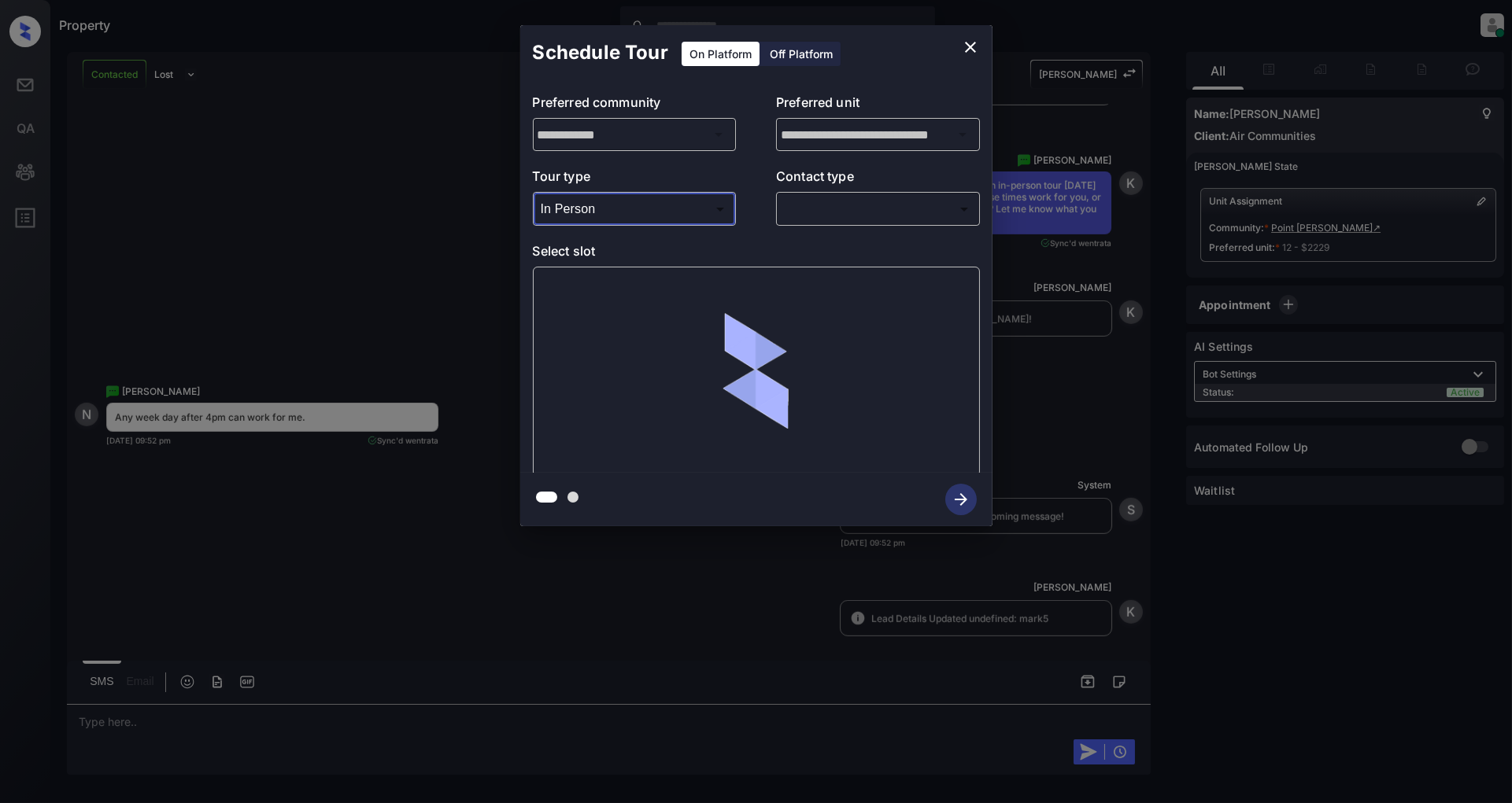
click at [829, 216] on body "Property Patrick Deasis Online Set yourself offline Set yourself on break Profi…" at bounding box center [756, 401] width 1512 height 803
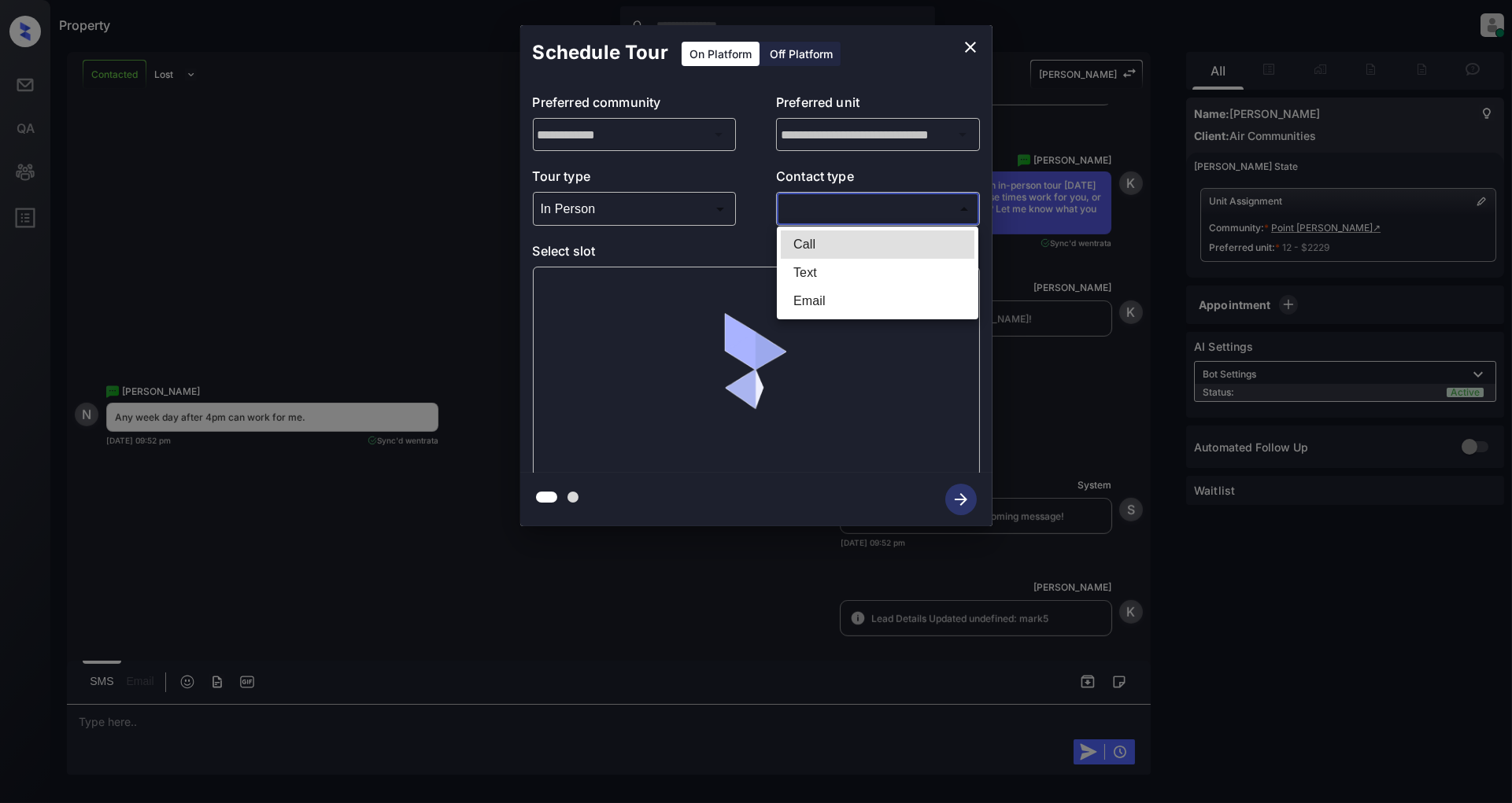
click at [830, 277] on li "Text" at bounding box center [878, 273] width 193 height 28
type input "****"
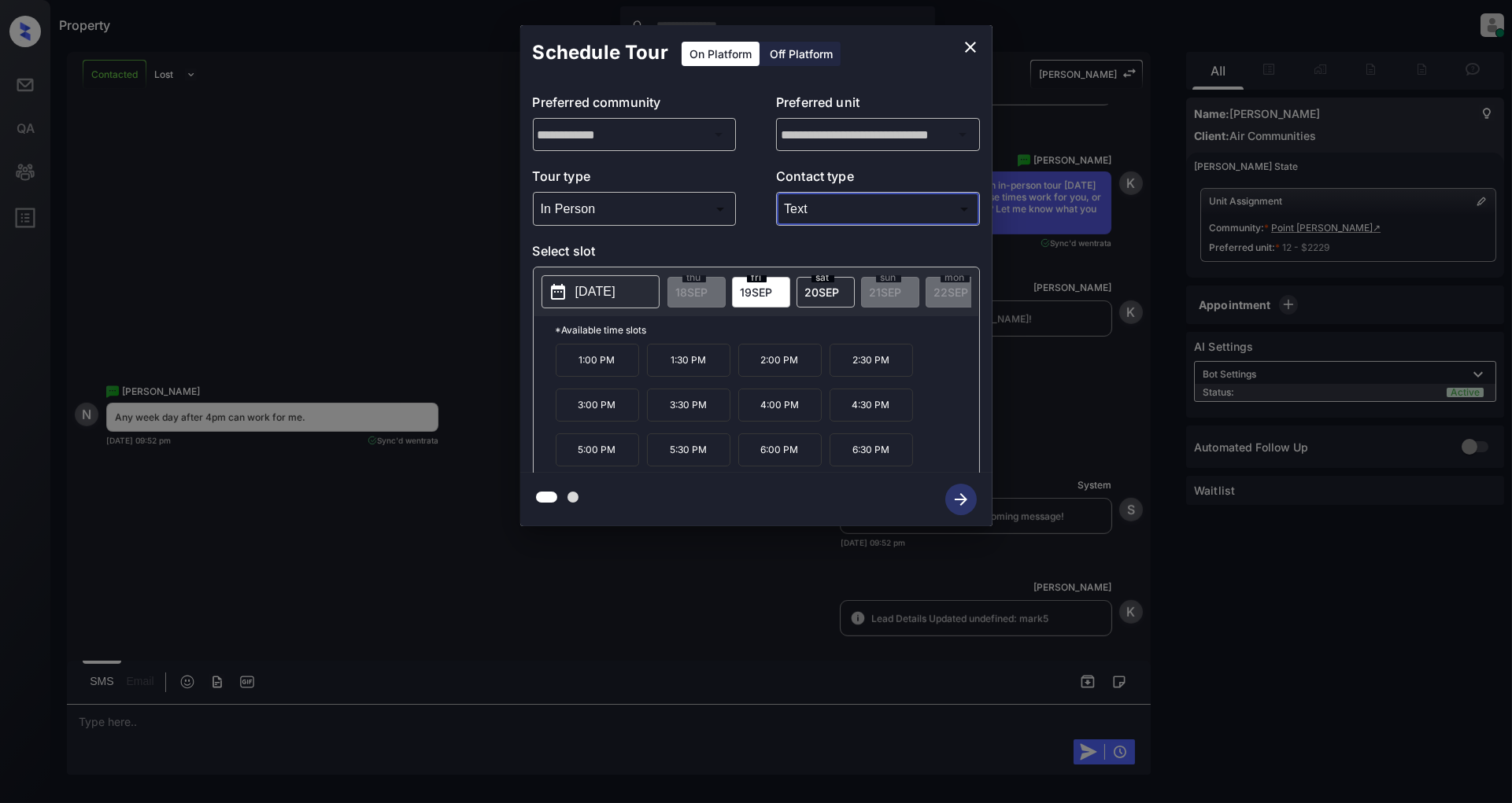
click at [615, 292] on p "2025-09-19" at bounding box center [596, 292] width 40 height 19
drag, startPoint x: 896, startPoint y: 418, endPoint x: 835, endPoint y: 417, distance: 61.0
click at [835, 417] on p "4:30 PM" at bounding box center [872, 405] width 84 height 33
copy p "4:30 PM"
click at [965, 49] on icon "close" at bounding box center [970, 47] width 19 height 19
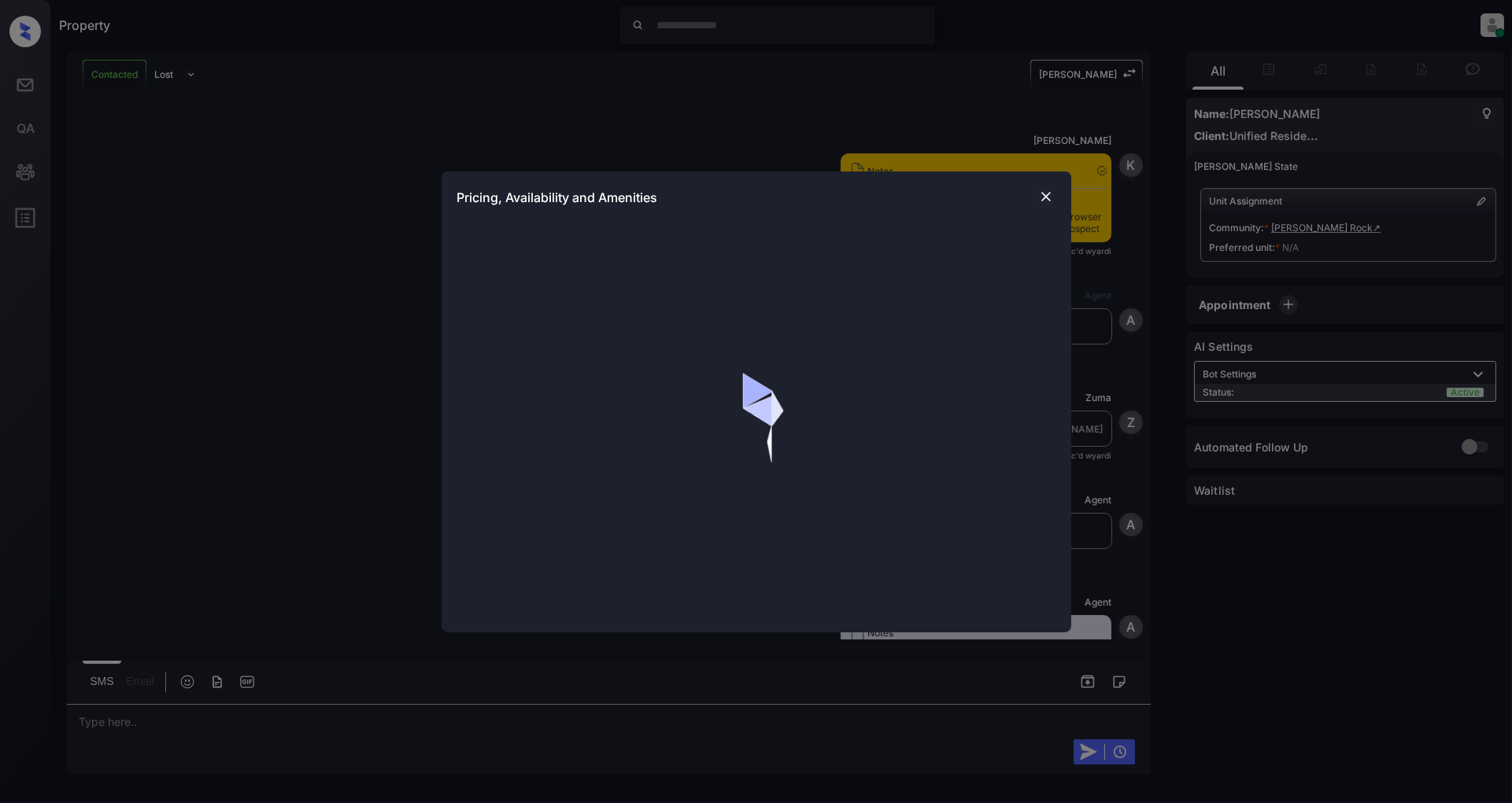
scroll to position [1257, 0]
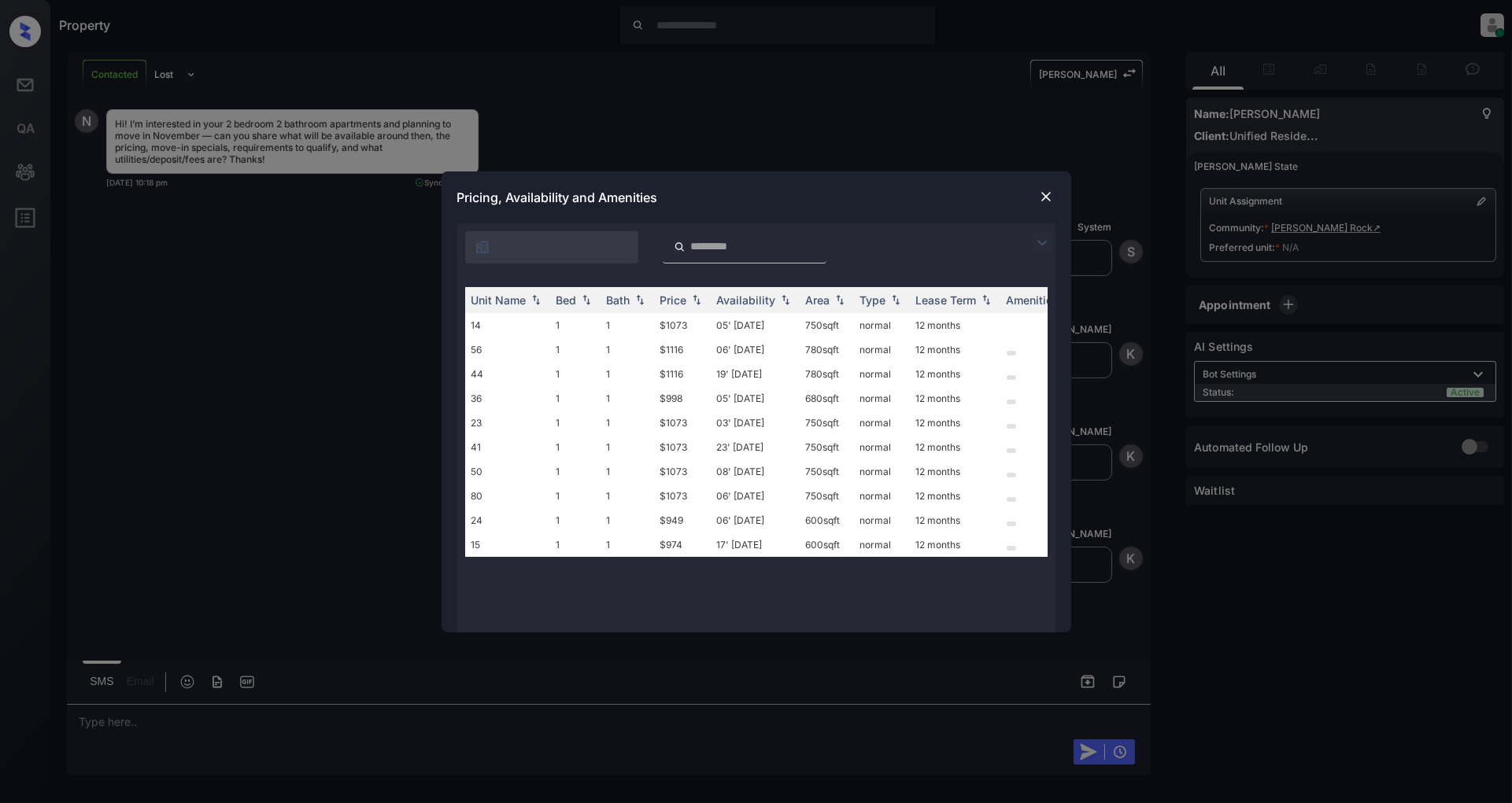
click at [1031, 241] on div at bounding box center [756, 243] width 598 height 40
click at [1035, 241] on img at bounding box center [1042, 243] width 19 height 19
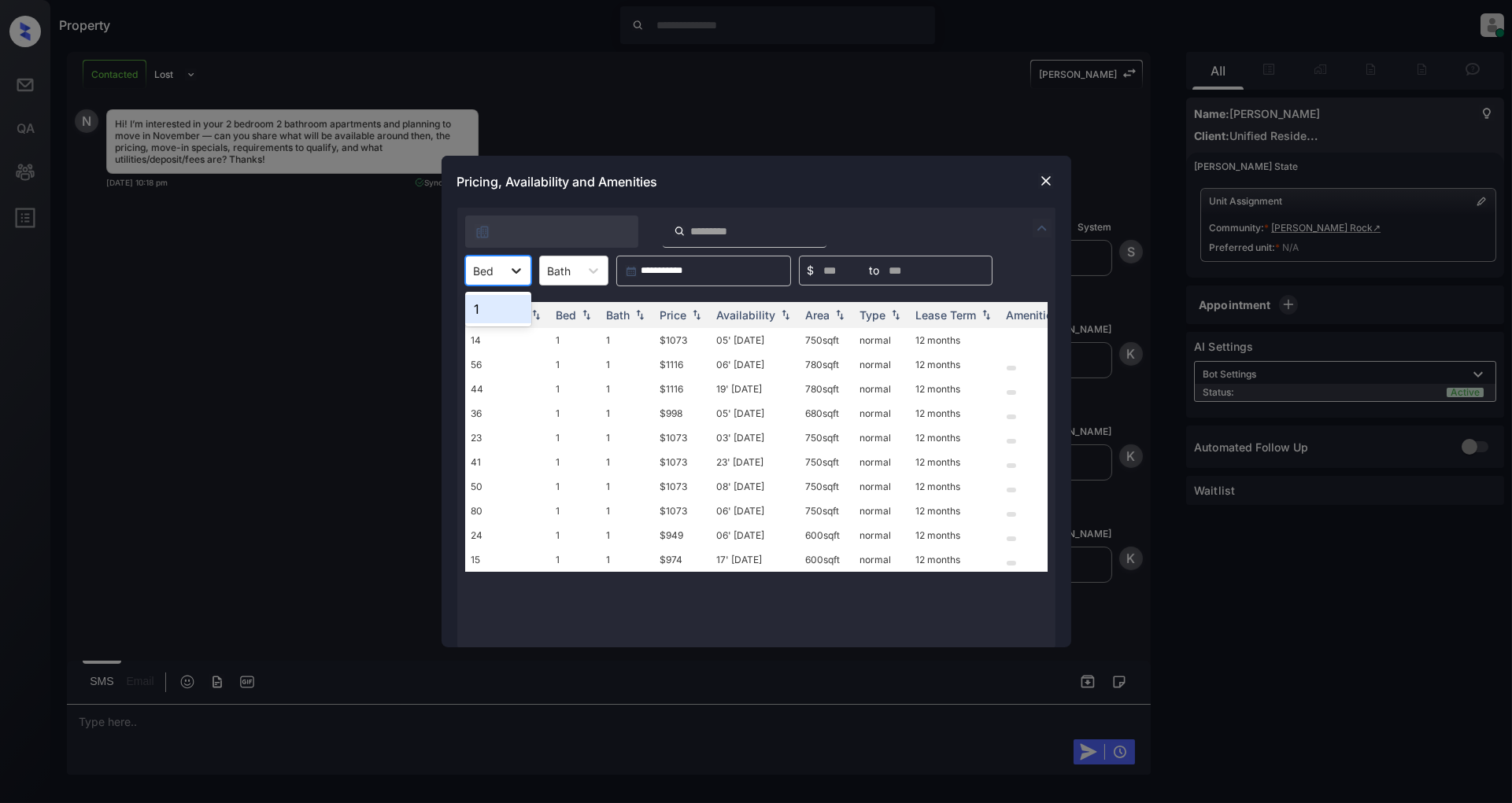
click at [520, 266] on div at bounding box center [516, 270] width 28 height 28
click at [492, 304] on div "1" at bounding box center [498, 309] width 66 height 28
click at [827, 216] on div at bounding box center [744, 232] width 163 height 32
click at [1043, 181] on img at bounding box center [1047, 180] width 15 height 15
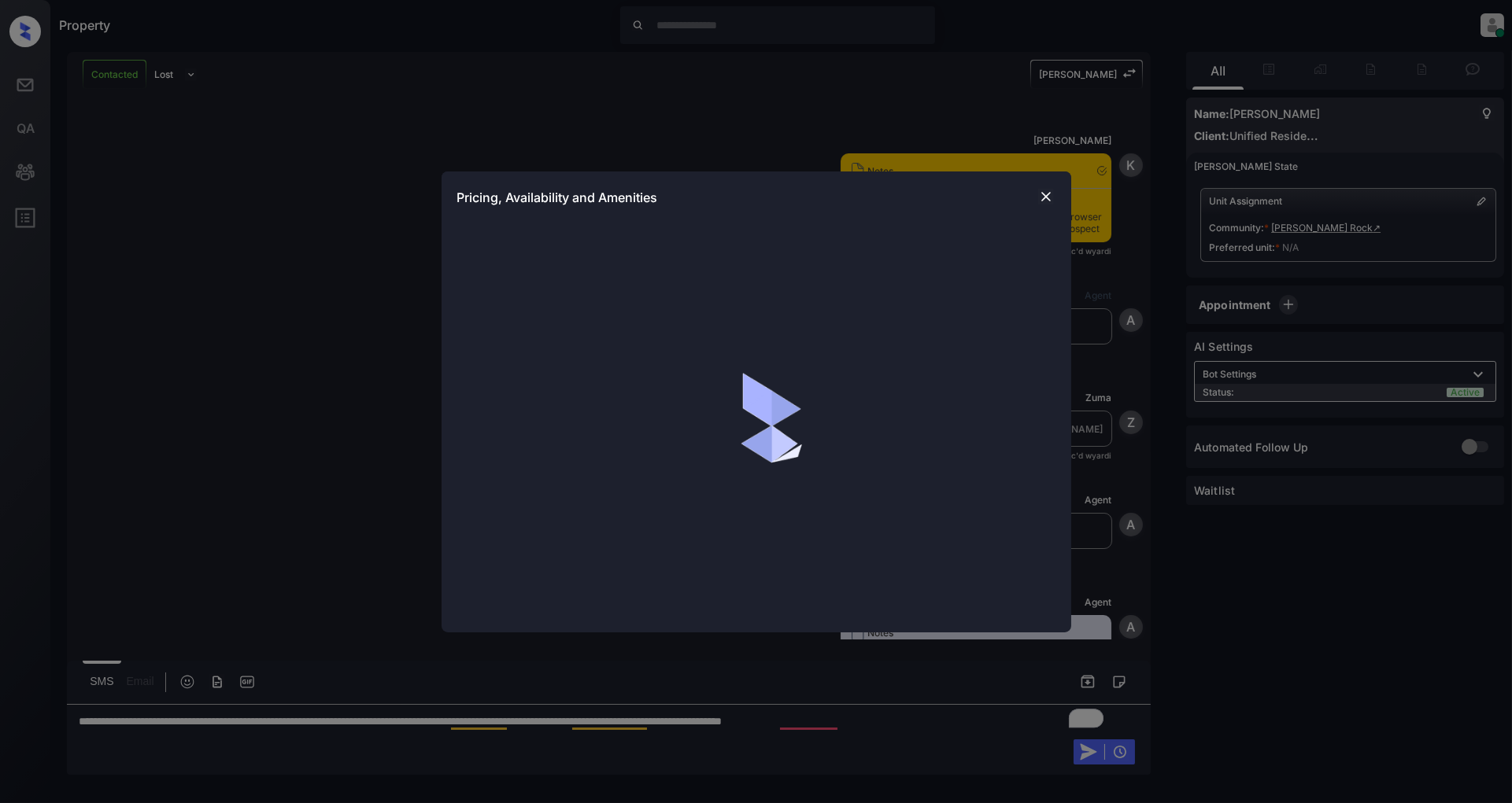
scroll to position [1361, 0]
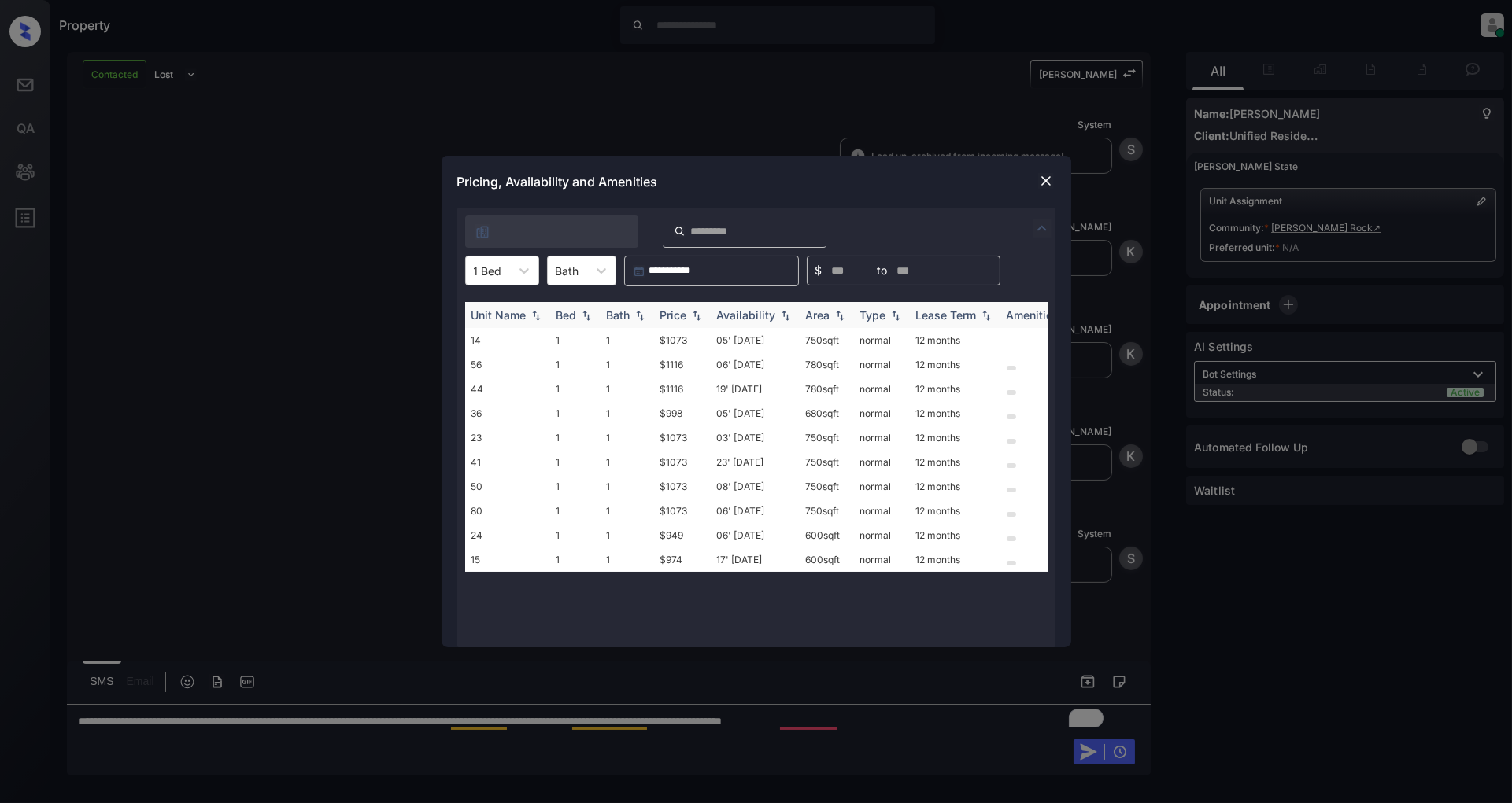
click at [690, 310] on img at bounding box center [697, 316] width 15 height 11
click at [690, 310] on img at bounding box center [697, 316] width 15 height 12
drag, startPoint x: 694, startPoint y: 336, endPoint x: 640, endPoint y: 345, distance: 54.7
click at [640, 345] on tr "24 1 1 $949 06' Aug 25 600 sqft normal 12 months" at bounding box center [876, 340] width 822 height 25
copy tr "$949"
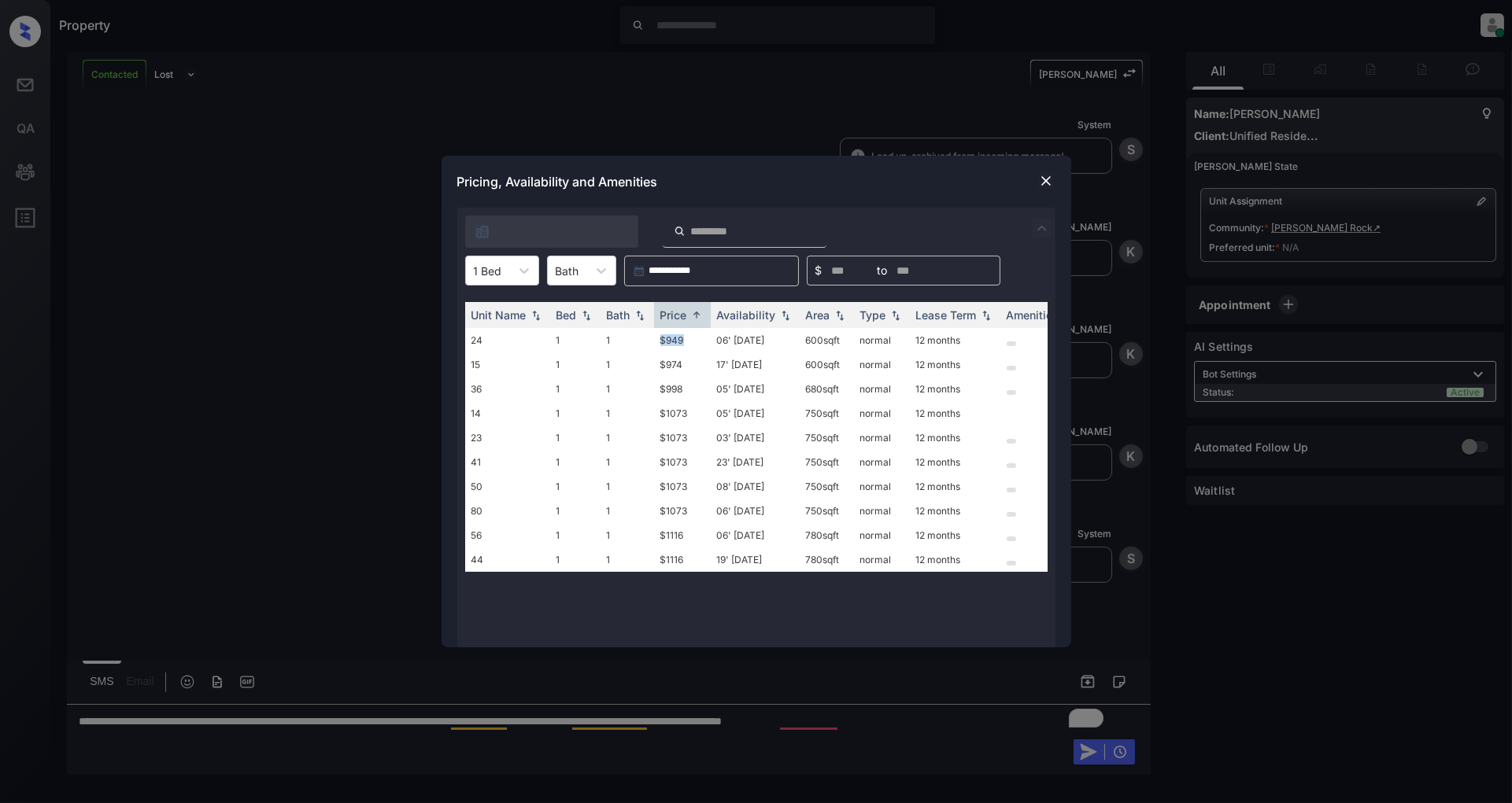
click at [1047, 175] on img at bounding box center [1047, 180] width 15 height 15
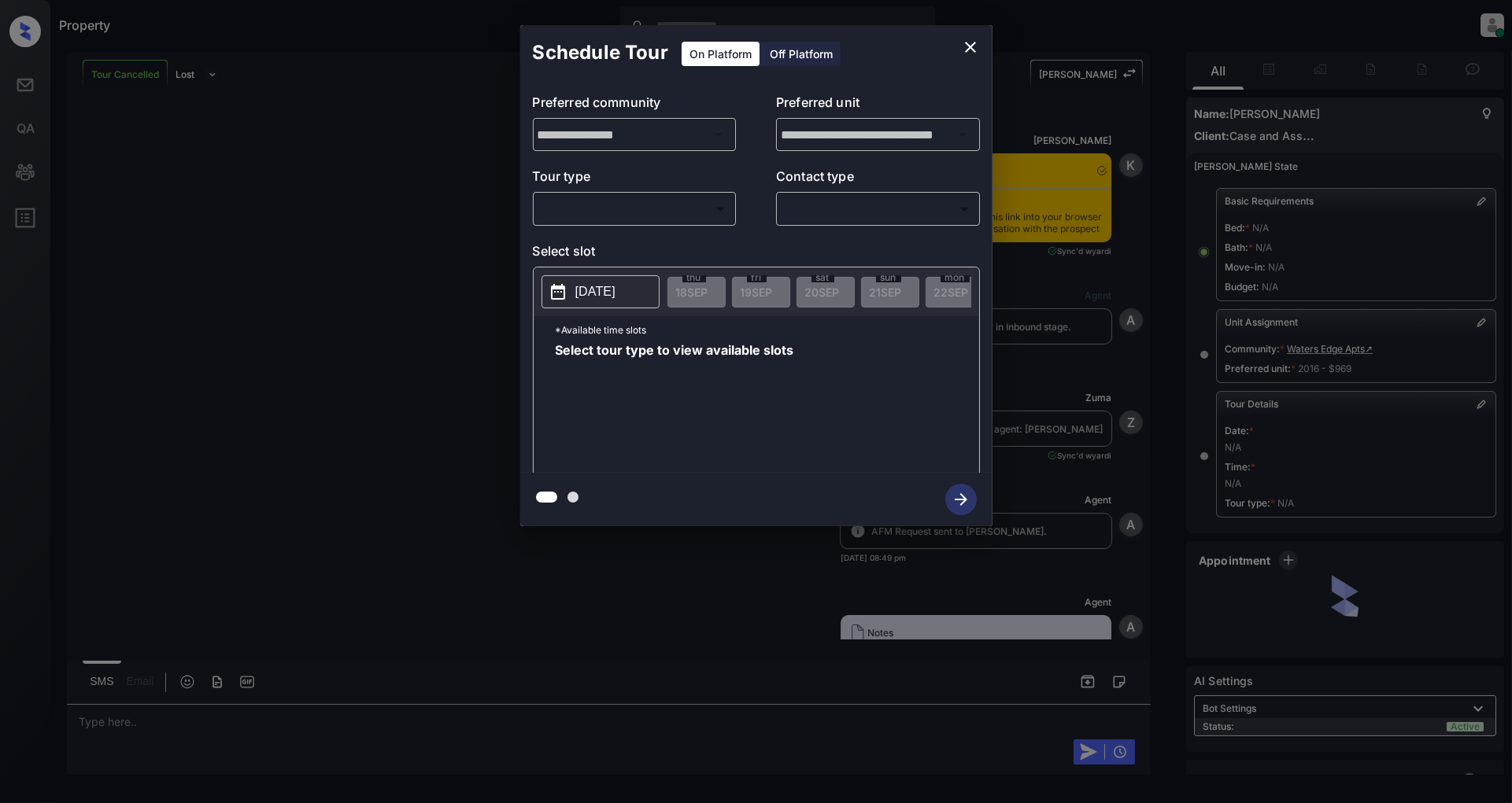
scroll to position [10498, 0]
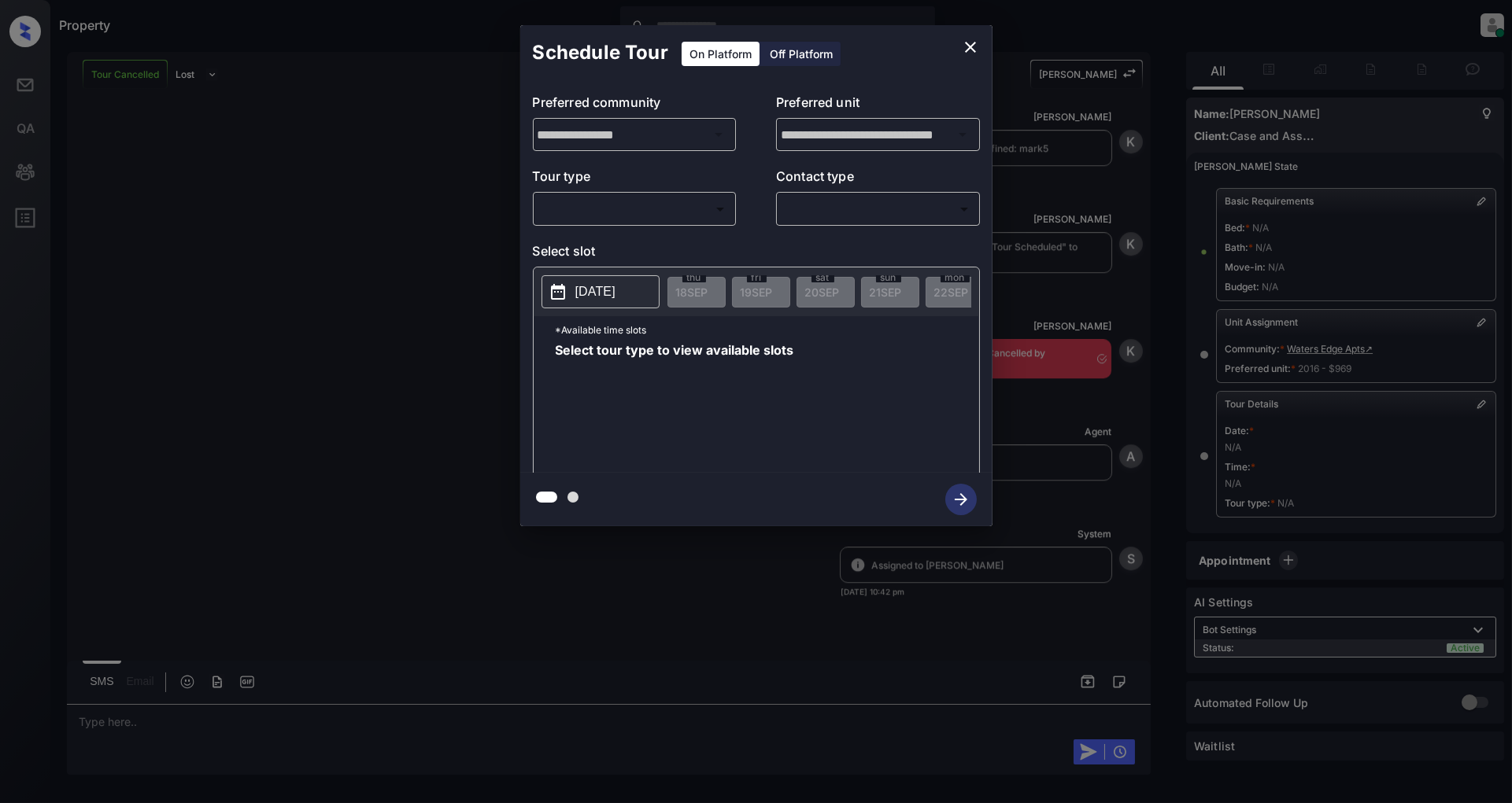
click at [696, 212] on body "Property [PERSON_NAME] Online Set yourself offline Set yourself on break Profil…" at bounding box center [756, 401] width 1512 height 803
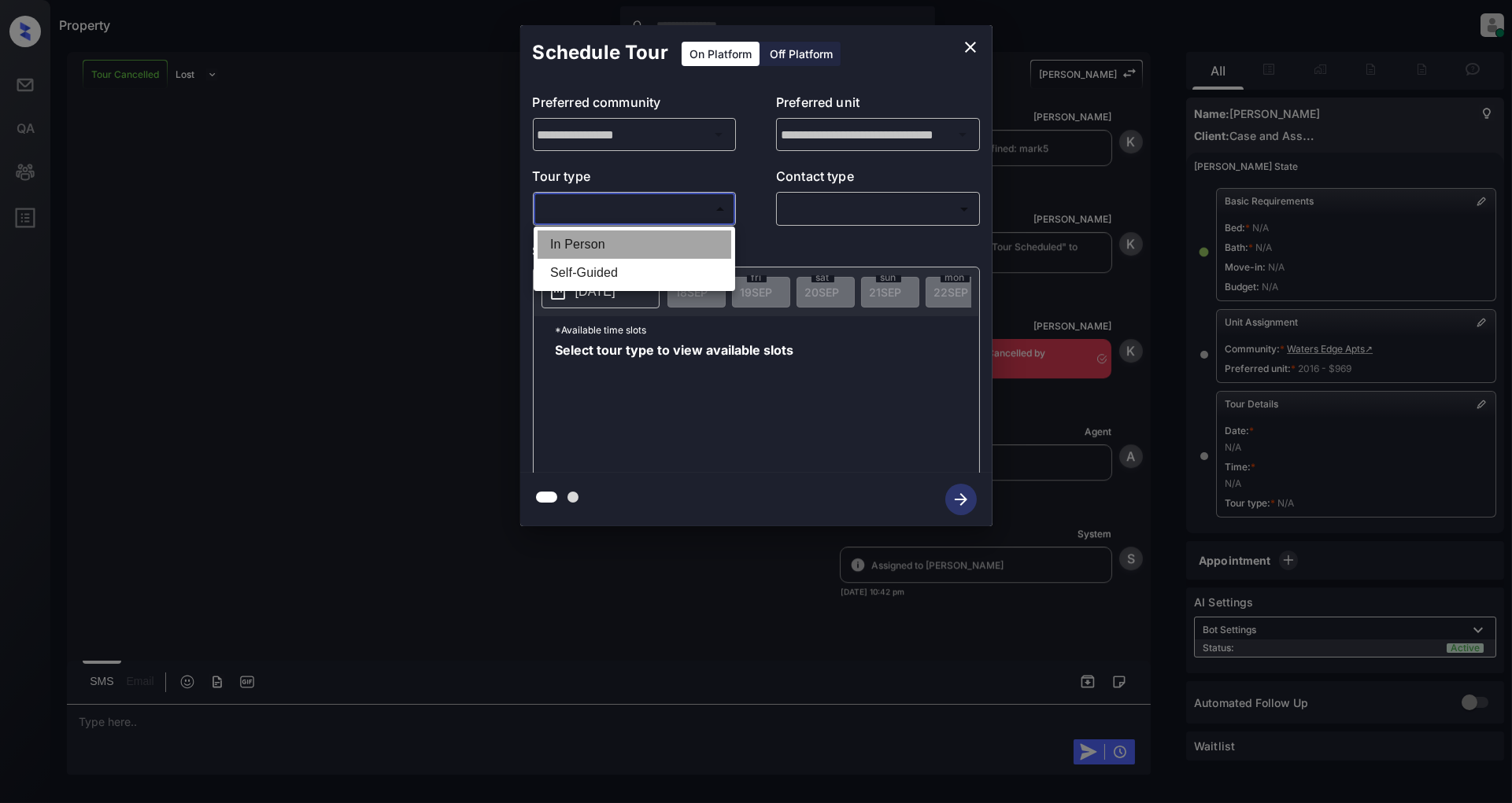
click at [595, 239] on li "In Person" at bounding box center [634, 245] width 193 height 28
type input "********"
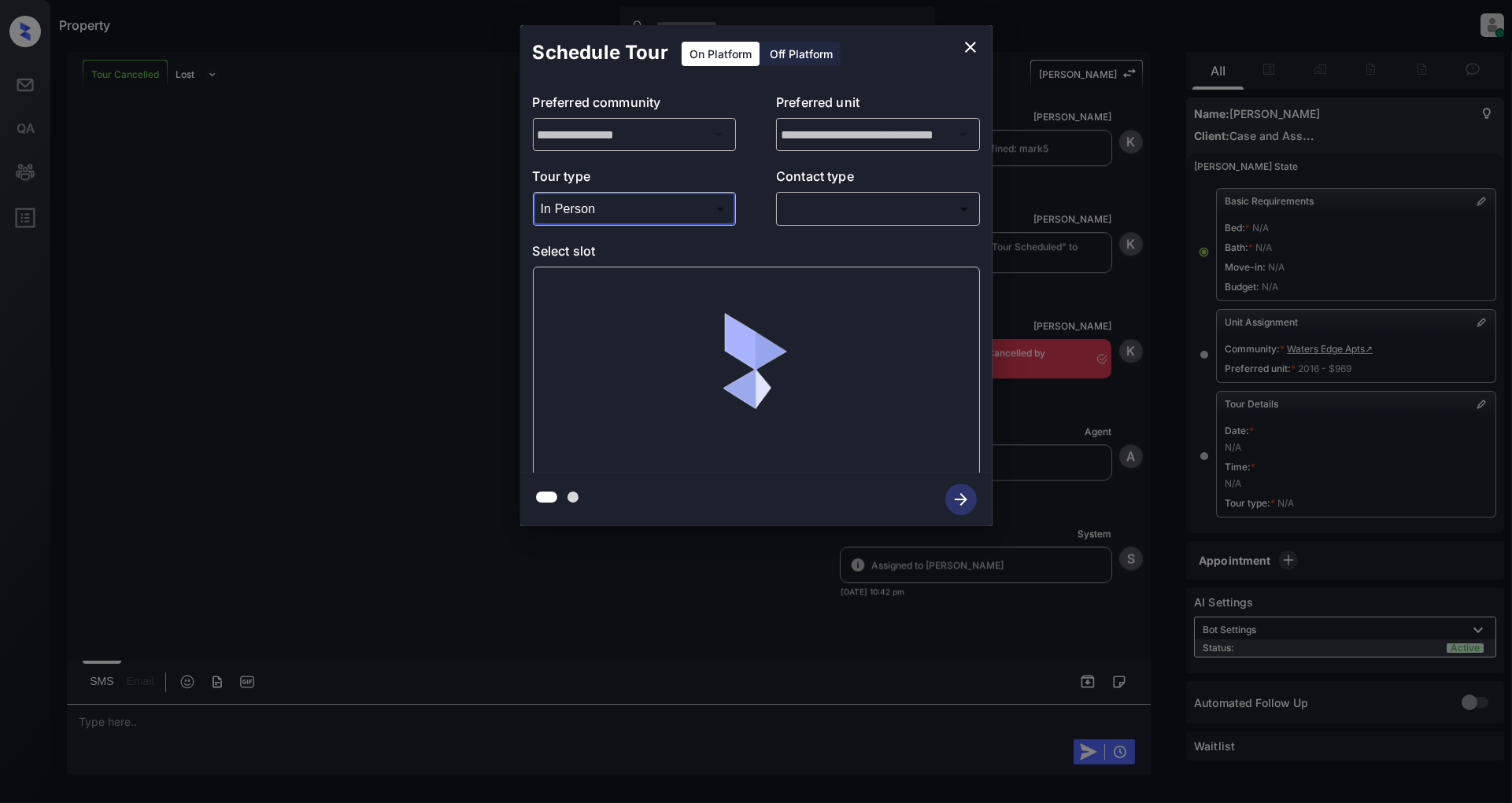
click at [840, 218] on body "Property [PERSON_NAME] Online Set yourself offline Set yourself on break Profil…" at bounding box center [756, 401] width 1512 height 803
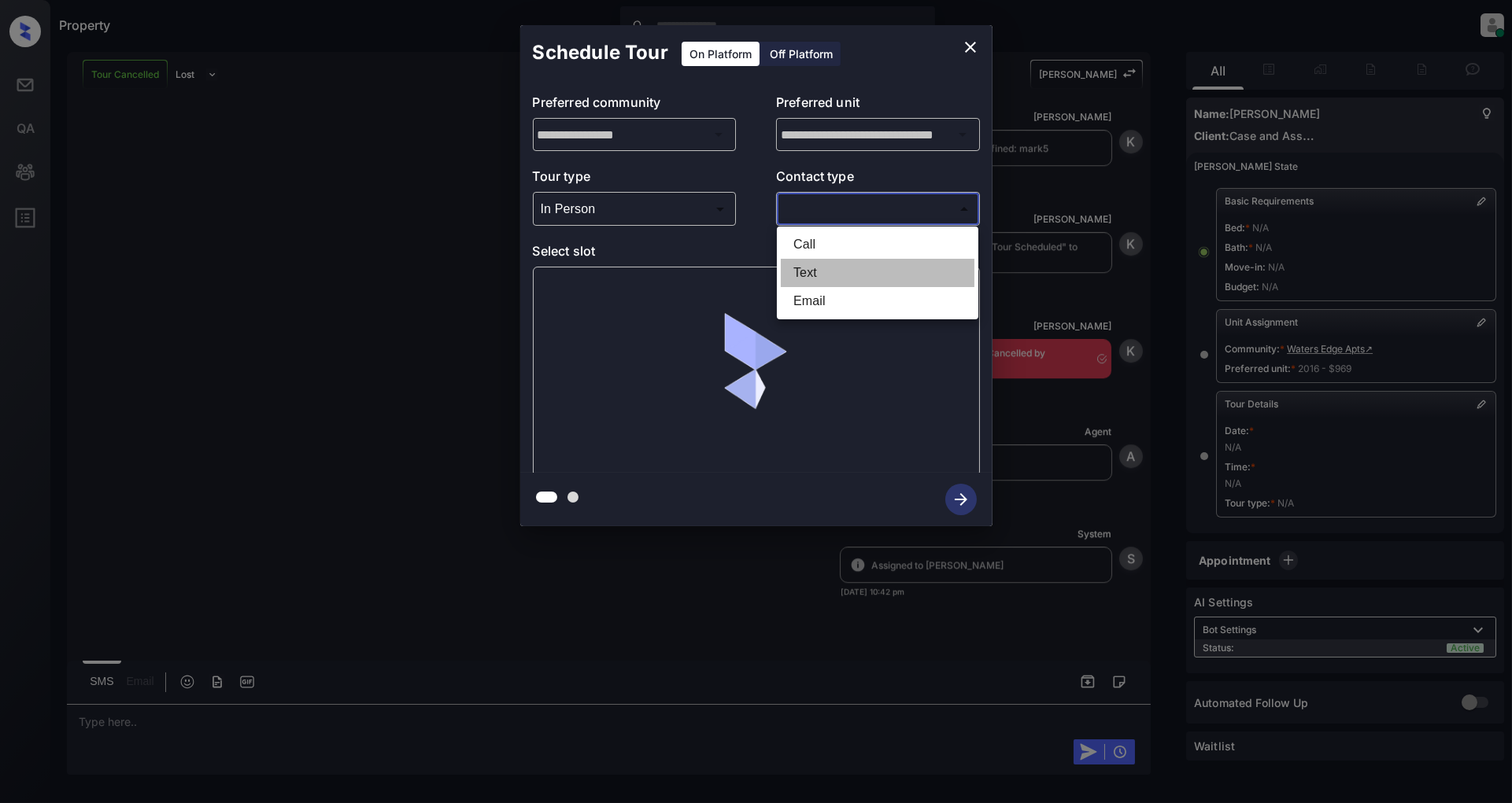
click at [799, 279] on li "Text" at bounding box center [878, 273] width 193 height 28
type input "****"
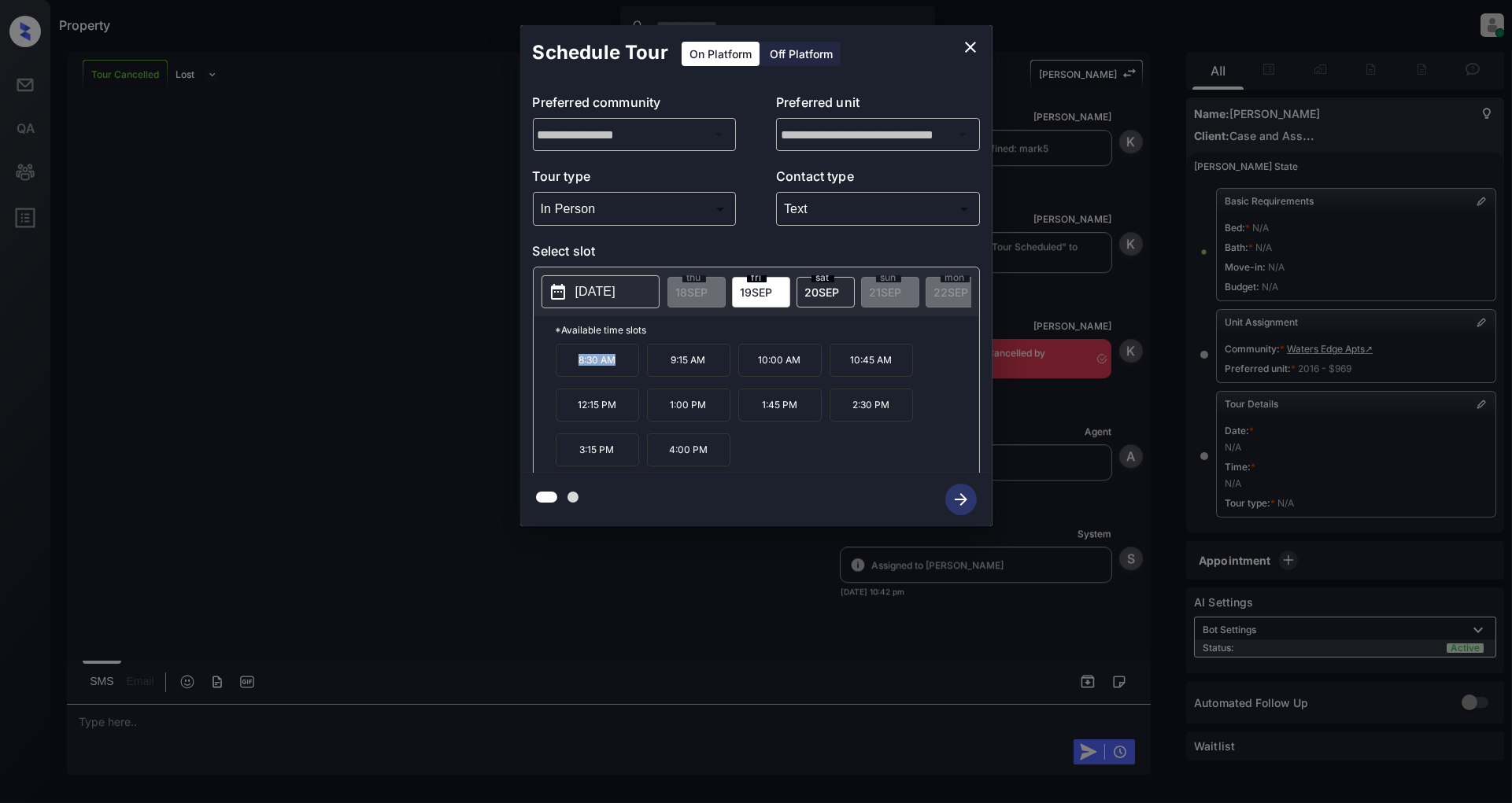
drag, startPoint x: 638, startPoint y: 369, endPoint x: 543, endPoint y: 369, distance: 95.0
click at [543, 369] on div "*Available time slots 8:30 AM 9:15 AM 10:00 AM 10:45 AM 12:15 PM 1:00 PM 1:45 P…" at bounding box center [756, 397] width 446 height 162
drag, startPoint x: 722, startPoint y: 369, endPoint x: 654, endPoint y: 369, distance: 68.0
click at [654, 369] on p "9:15 AM" at bounding box center [689, 360] width 84 height 33
copy p "9:15 AM"
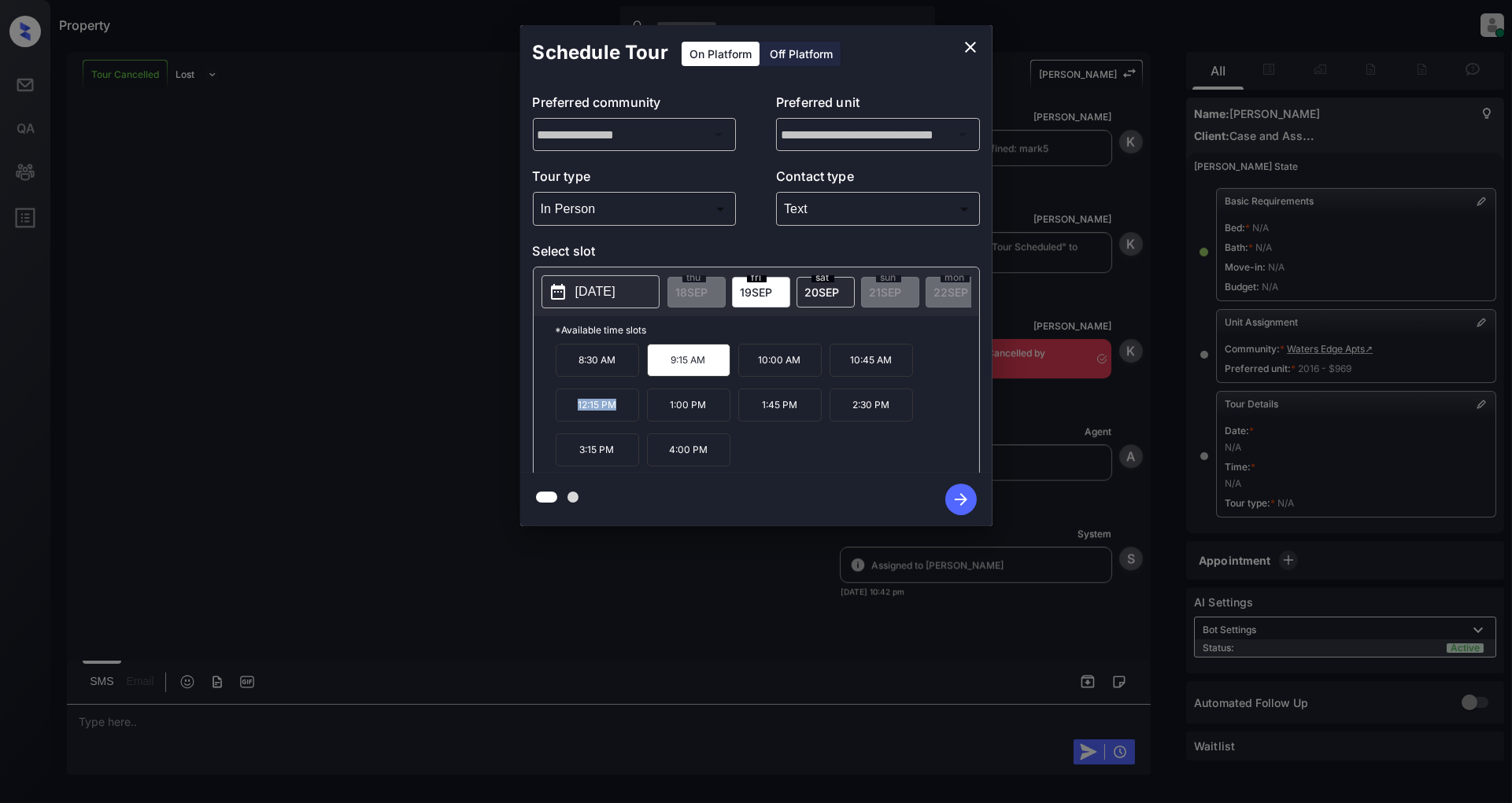
drag, startPoint x: 626, startPoint y: 418, endPoint x: 570, endPoint y: 416, distance: 56.0
click at [570, 416] on p "12:15 PM" at bounding box center [598, 405] width 84 height 33
copy p "12:15 PM"
drag, startPoint x: 619, startPoint y: 459, endPoint x: 575, endPoint y: 461, distance: 44.0
click at [575, 461] on p "3:15 PM" at bounding box center [598, 450] width 84 height 33
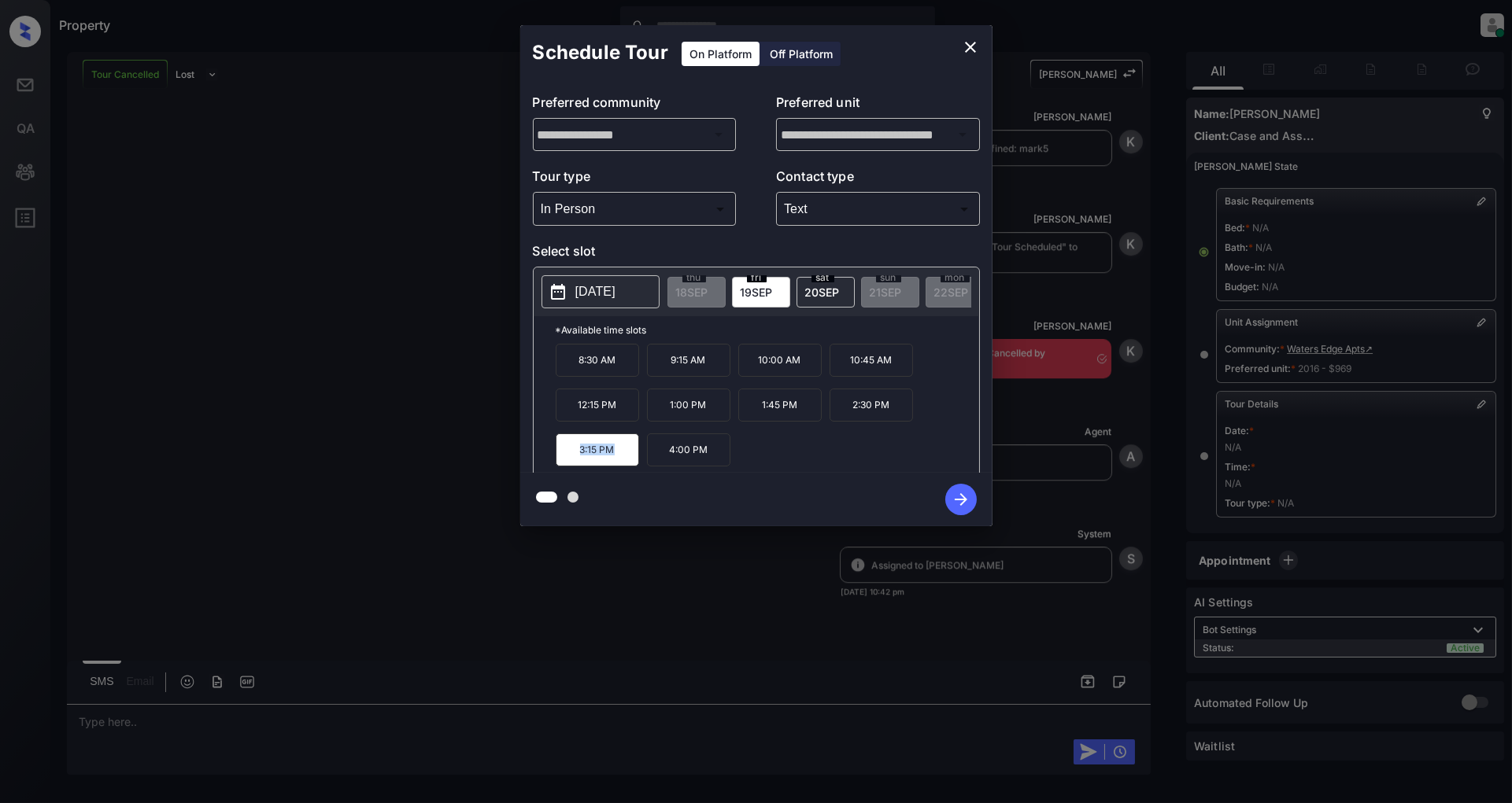
copy p "3:15 PM"
click at [971, 45] on icon "close" at bounding box center [970, 47] width 11 height 11
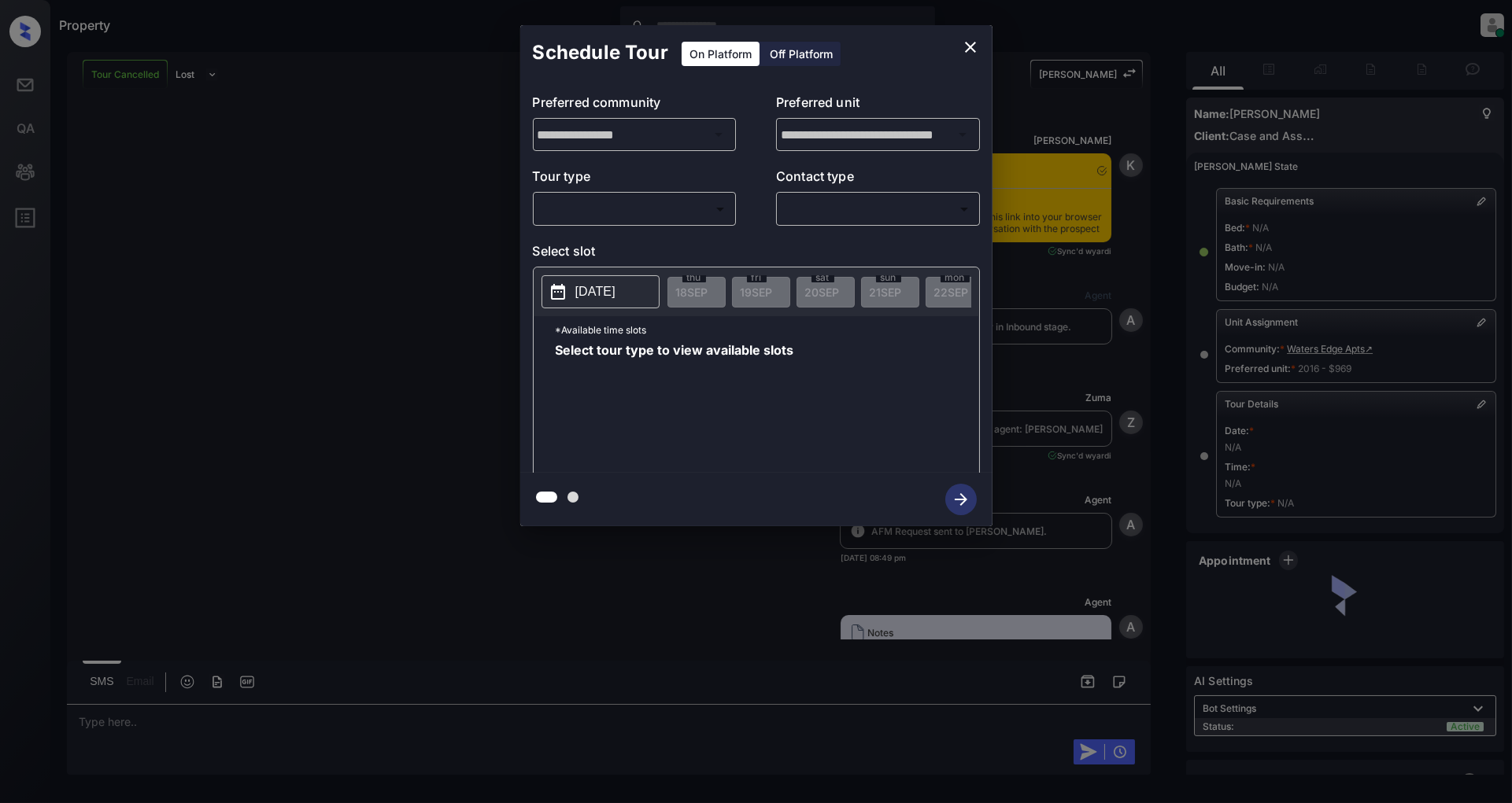
scroll to position [11212, 0]
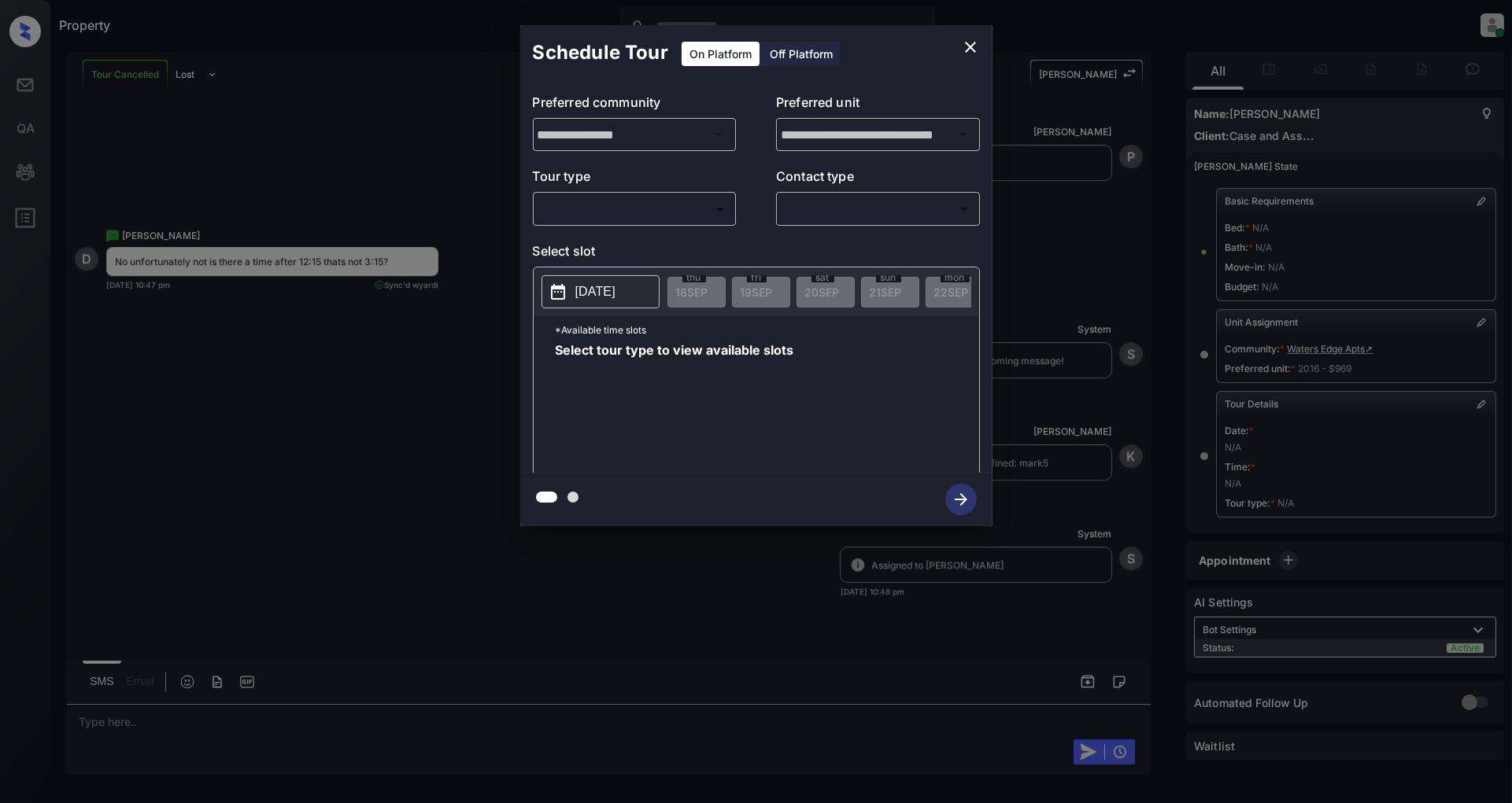
click at [631, 212] on body "Property [PERSON_NAME] Online Set yourself offline Set yourself on break Profil…" at bounding box center [756, 401] width 1512 height 803
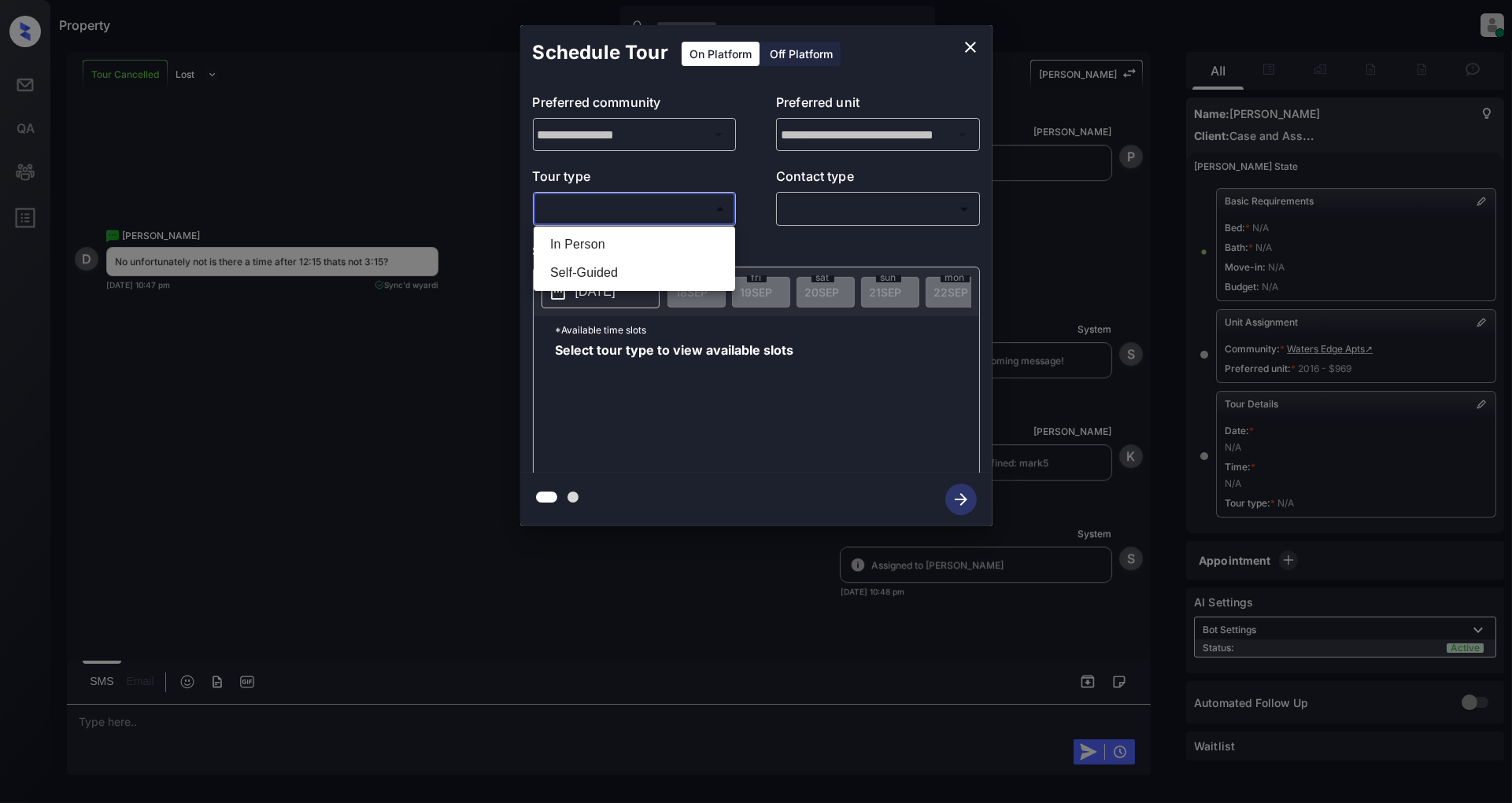
click at [620, 246] on li "In Person" at bounding box center [634, 245] width 193 height 28
type input "********"
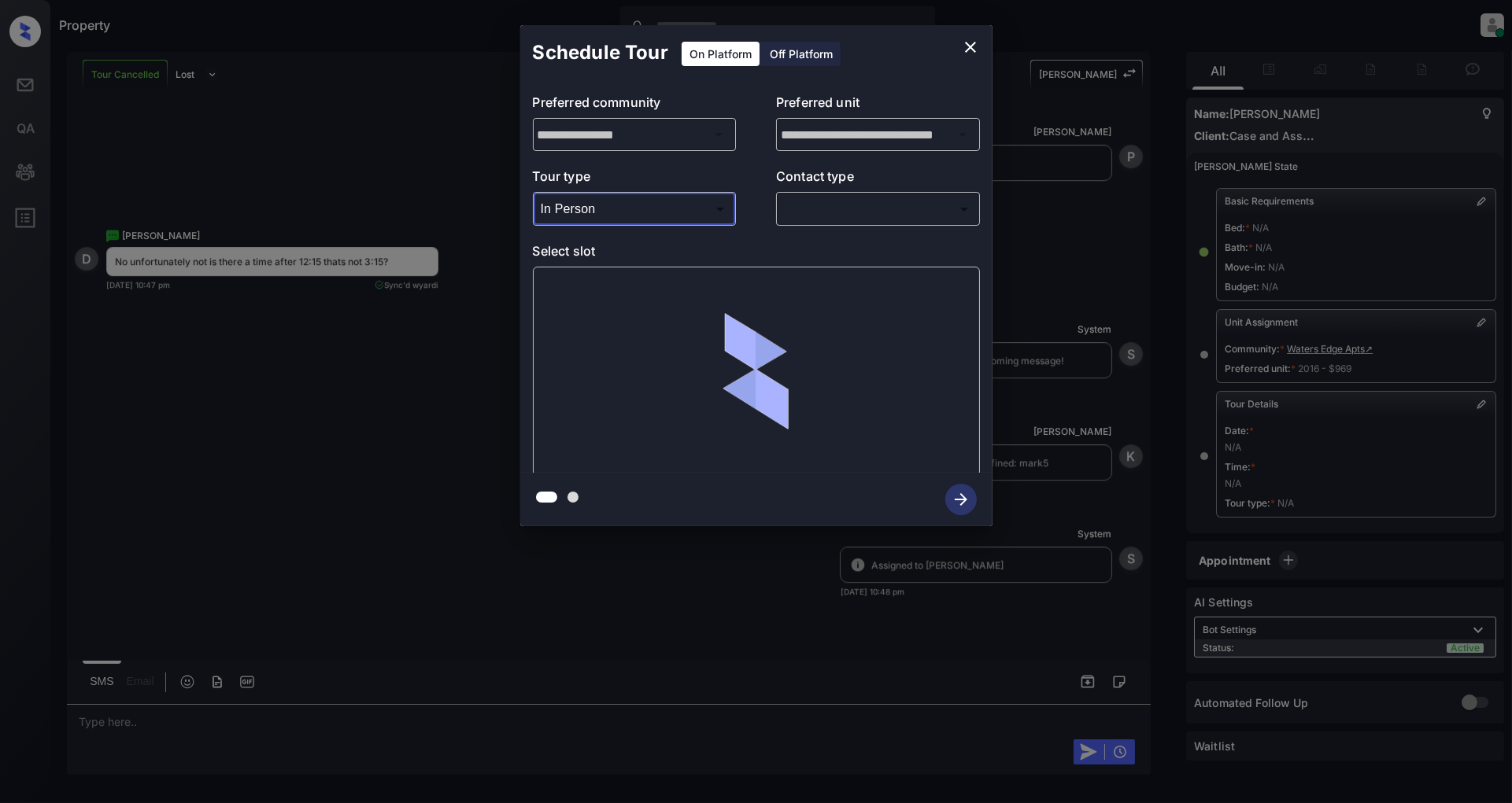
click at [828, 215] on body "Property [PERSON_NAME] Online Set yourself offline Set yourself on break Profil…" at bounding box center [756, 401] width 1512 height 803
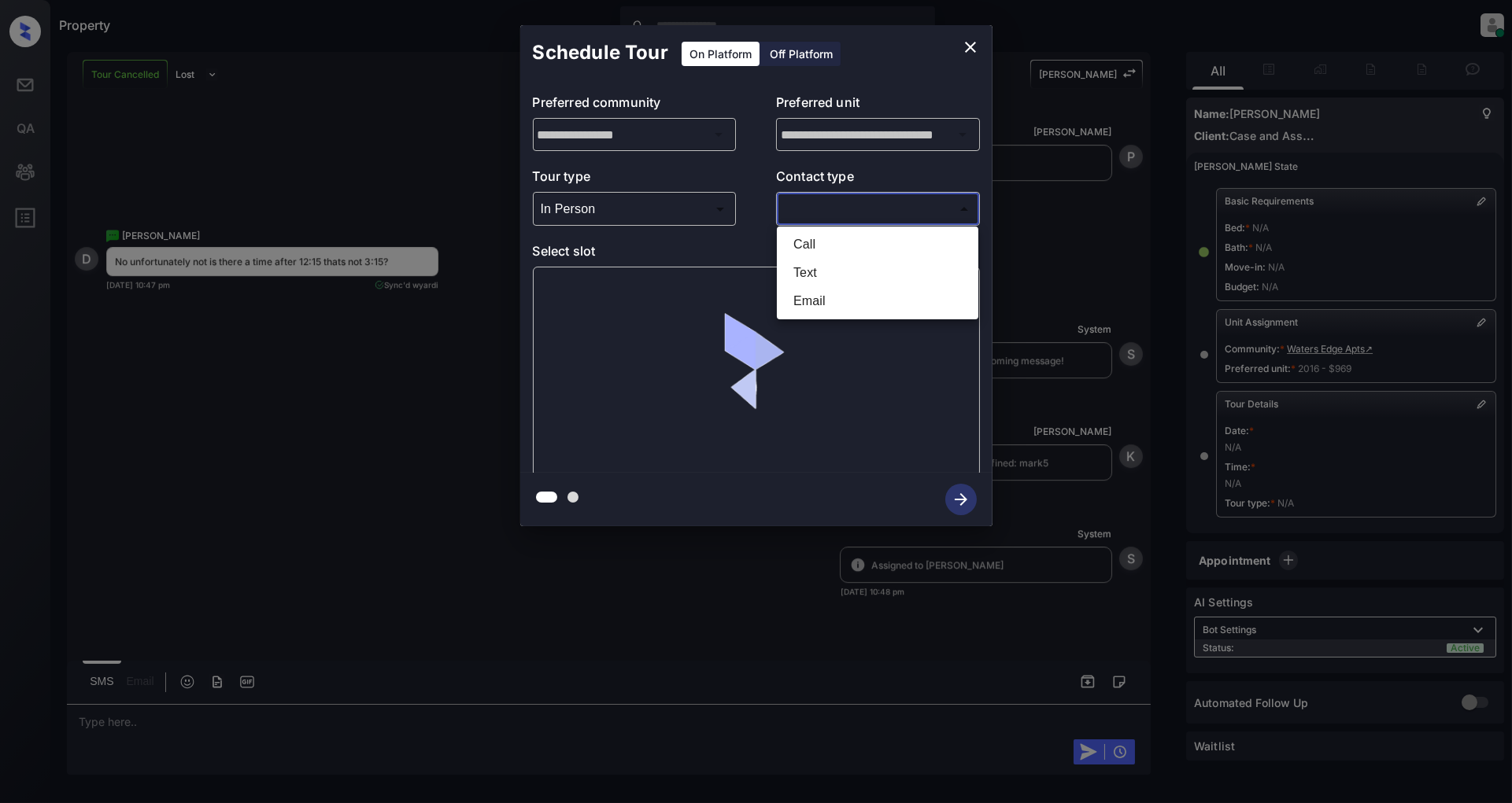
click at [839, 277] on li "Text" at bounding box center [878, 273] width 193 height 28
type input "****"
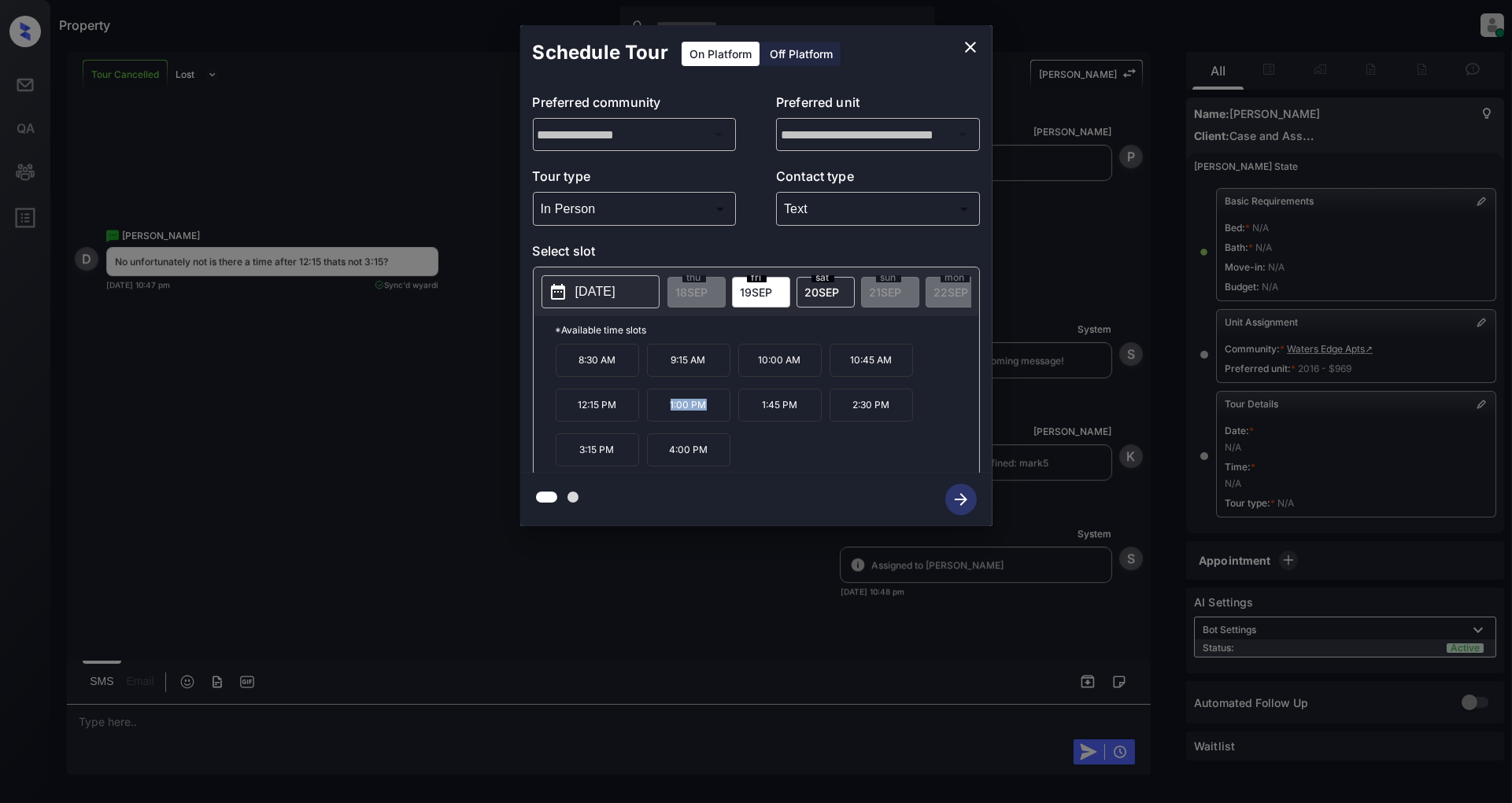
drag, startPoint x: 711, startPoint y: 415, endPoint x: 648, endPoint y: 415, distance: 63.0
click at [648, 415] on p "1:00 PM" at bounding box center [689, 405] width 84 height 33
click at [774, 448] on div "8:30 AM 9:15 AM 10:00 AM 10:45 AM 12:15 PM 1:00 PM 1:45 PM 2:30 PM 3:15 PM 4:00…" at bounding box center [768, 406] width 424 height 126
drag, startPoint x: 709, startPoint y: 408, endPoint x: 638, endPoint y: 409, distance: 71.0
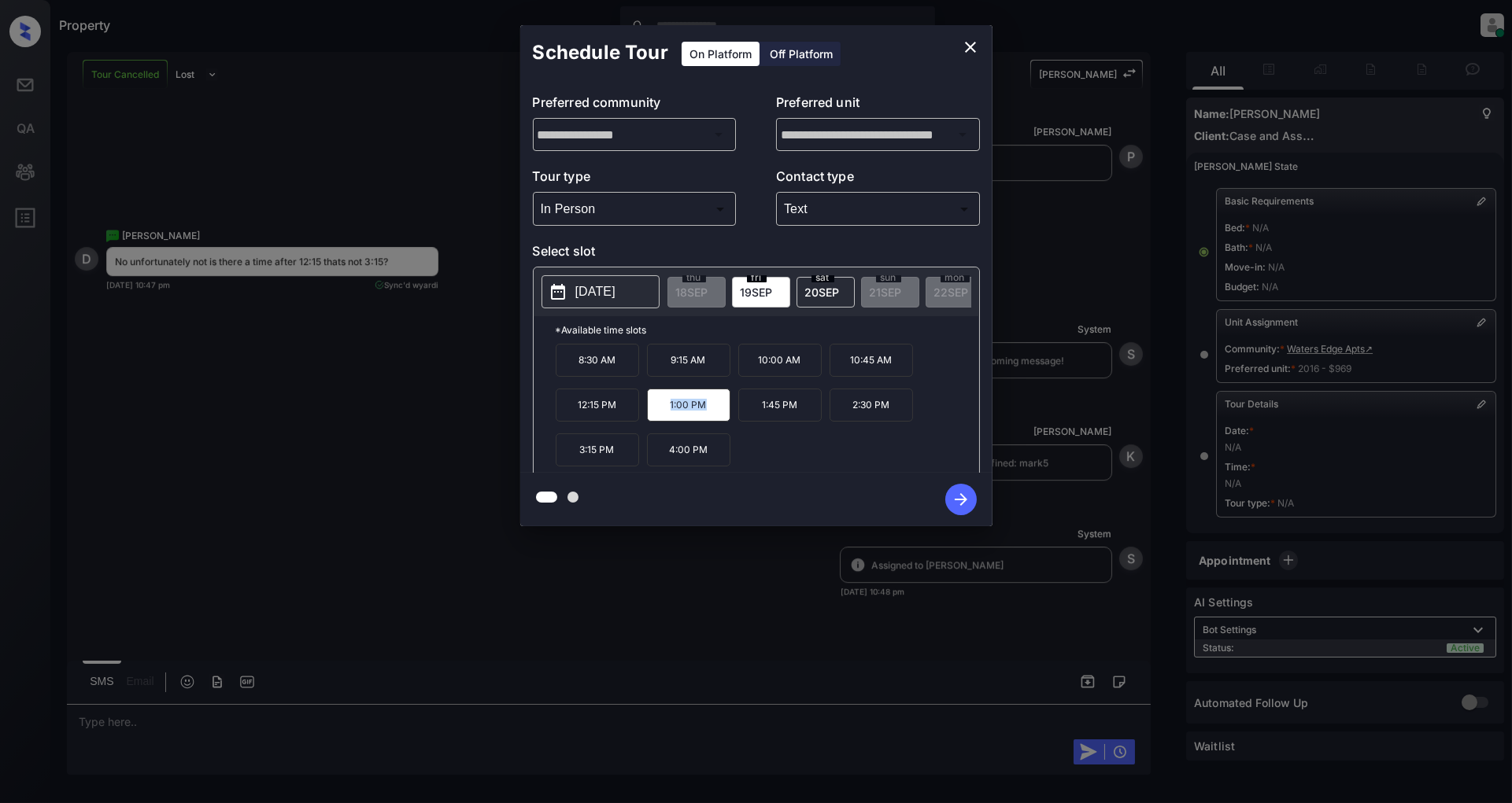
click at [638, 409] on div "8:30 AM 9:15 AM 10:00 AM 10:45 AM 12:15 PM 1:00 PM 1:45 PM 2:30 PM 3:15 PM 4:00…" at bounding box center [768, 406] width 424 height 126
copy div "1:00 PM"
drag, startPoint x: 894, startPoint y: 413, endPoint x: 808, endPoint y: 413, distance: 86.0
click at [808, 413] on div "8:30 AM 9:15 AM 10:00 AM 10:45 AM 12:15 PM 1:00 PM 1:45 PM 2:30 PM 3:15 PM 4:00…" at bounding box center [768, 406] width 424 height 126
copy div "2:30 PM"
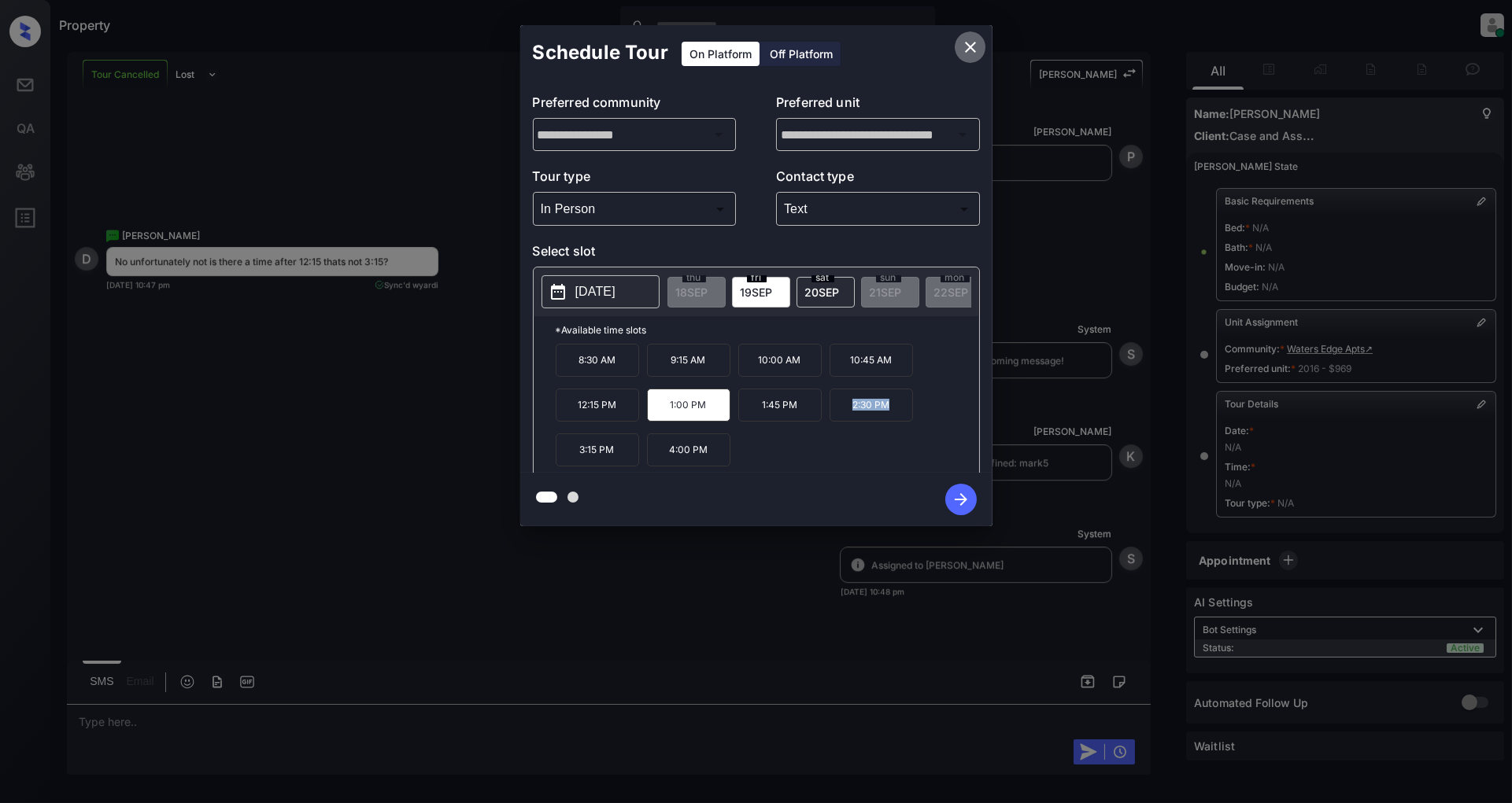
click at [969, 43] on icon "close" at bounding box center [970, 47] width 19 height 19
